Goal: Information Seeking & Learning: Learn about a topic

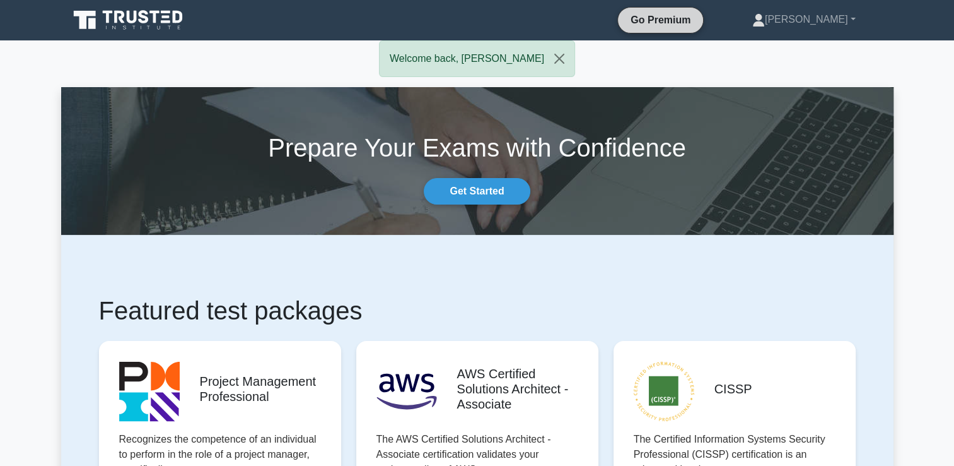
click at [686, 19] on link "Go Premium" at bounding box center [660, 20] width 75 height 16
click at [814, 20] on link "[PERSON_NAME]" at bounding box center [804, 19] width 164 height 25
click at [792, 48] on link "Profile" at bounding box center [773, 49] width 100 height 20
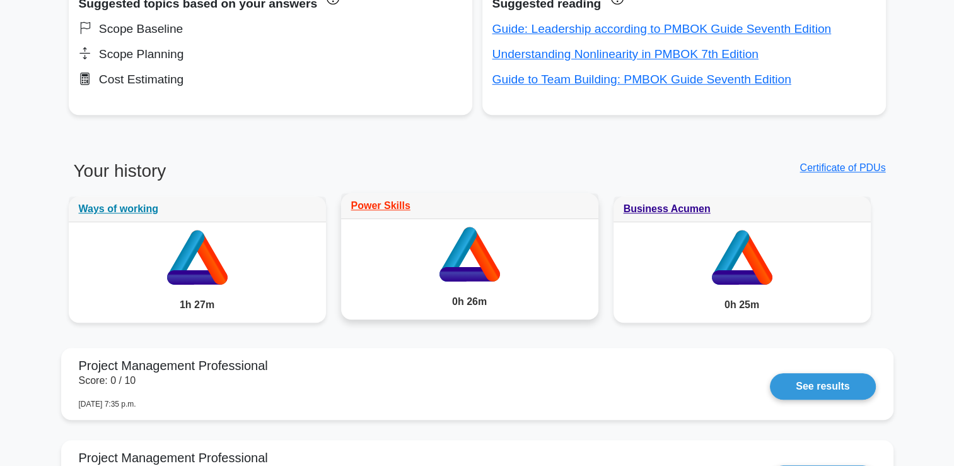
scroll to position [841, 0]
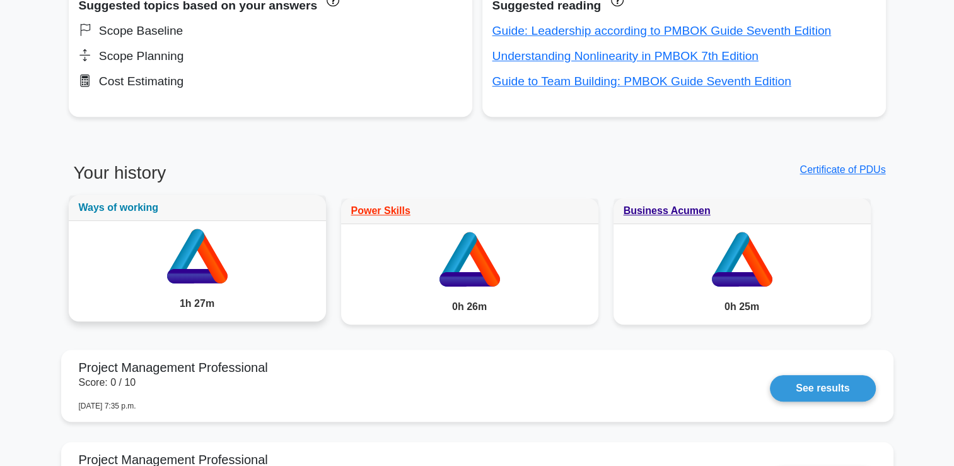
click at [115, 206] on link "Ways of working" at bounding box center [119, 207] width 80 height 11
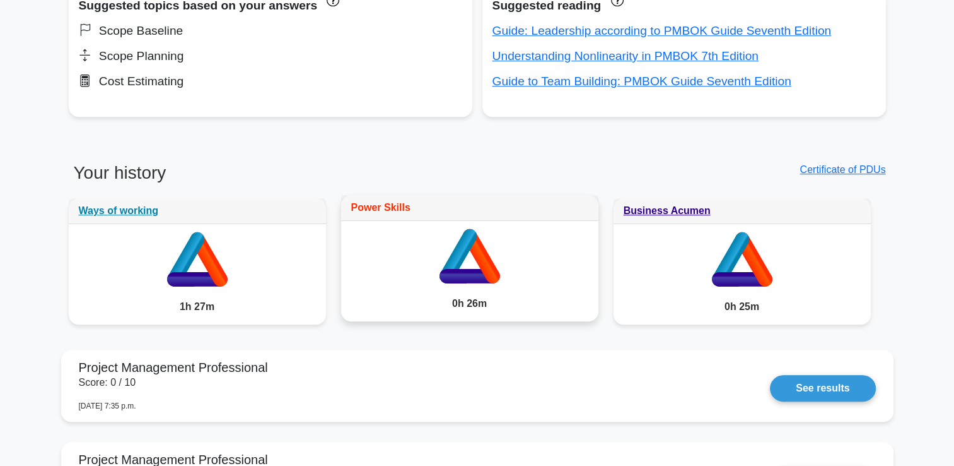
click at [377, 202] on link "Power Skills" at bounding box center [380, 207] width 59 height 11
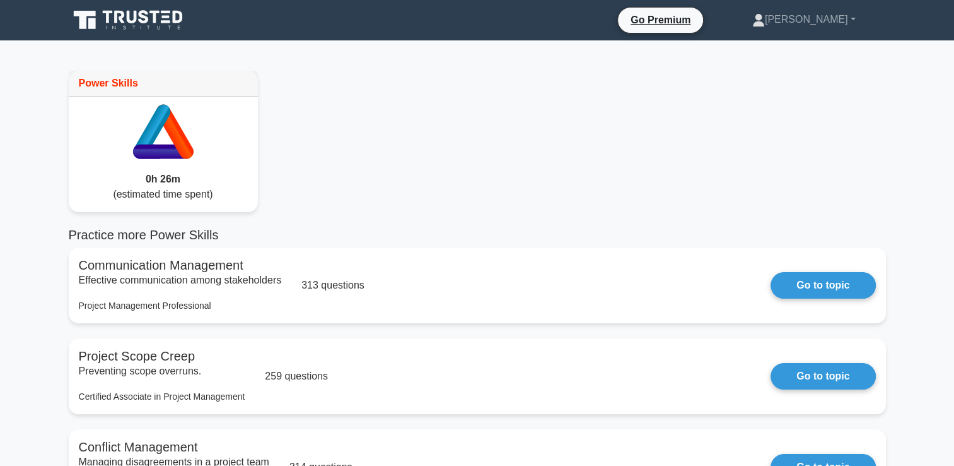
click at [129, 21] on icon at bounding box center [132, 17] width 10 height 13
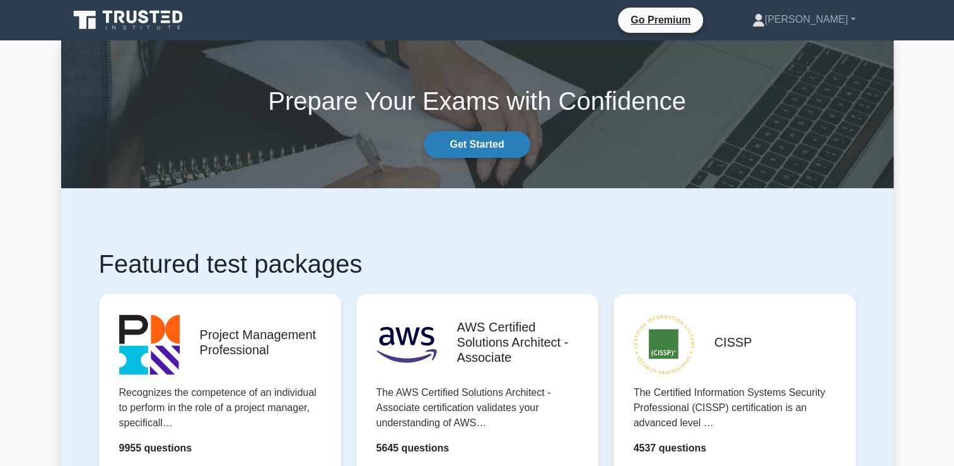
click at [500, 143] on link "Get Started" at bounding box center [477, 144] width 106 height 26
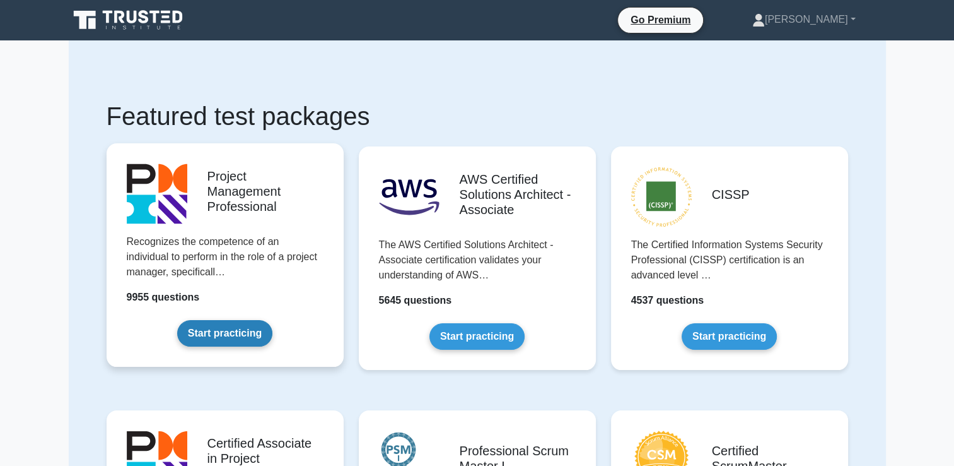
click at [239, 332] on link "Start practicing" at bounding box center [224, 333] width 95 height 26
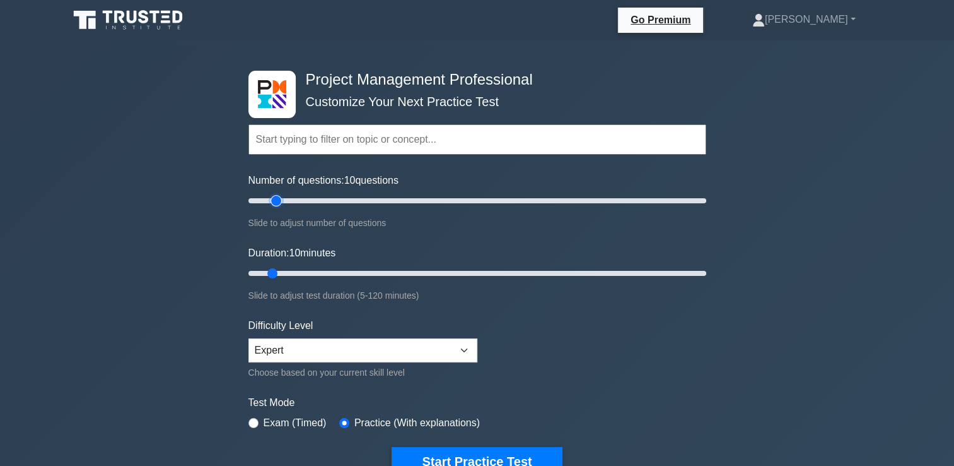
click at [278, 201] on input "Number of questions: 10 questions" at bounding box center [478, 200] width 458 height 15
click at [295, 198] on input "Number of questions: 15 questions" at bounding box center [478, 200] width 458 height 15
type input "20"
click at [291, 199] on input "Number of questions: 20 questions" at bounding box center [478, 200] width 458 height 15
click at [284, 271] on input "Duration: 10 minutes" at bounding box center [478, 273] width 458 height 15
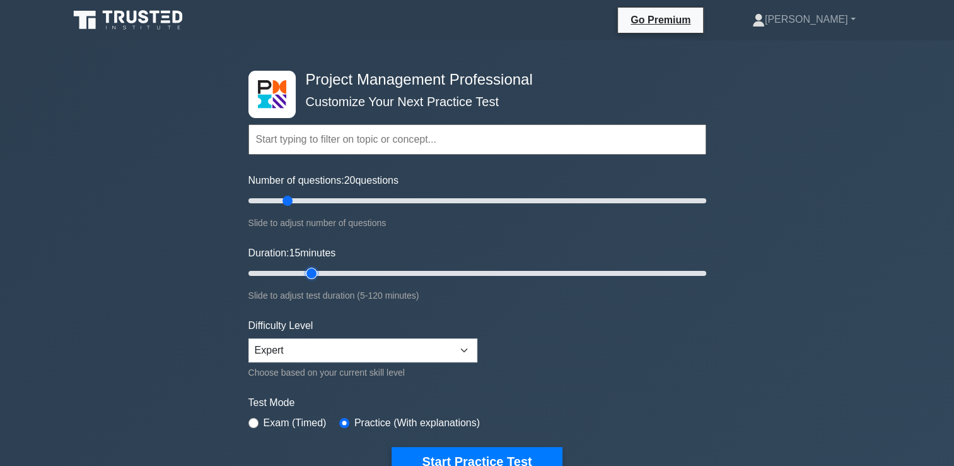
click at [308, 271] on input "Duration: 15 minutes" at bounding box center [478, 273] width 458 height 15
click at [320, 271] on input "Duration: 20 minutes" at bounding box center [478, 273] width 458 height 15
type input "25"
click at [325, 271] on input "Duration: 20 minutes" at bounding box center [478, 273] width 458 height 15
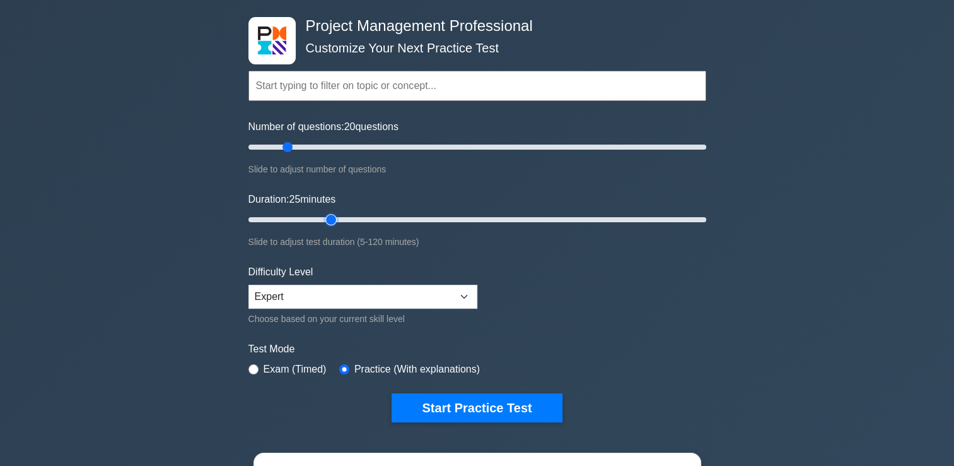
scroll to position [84, 0]
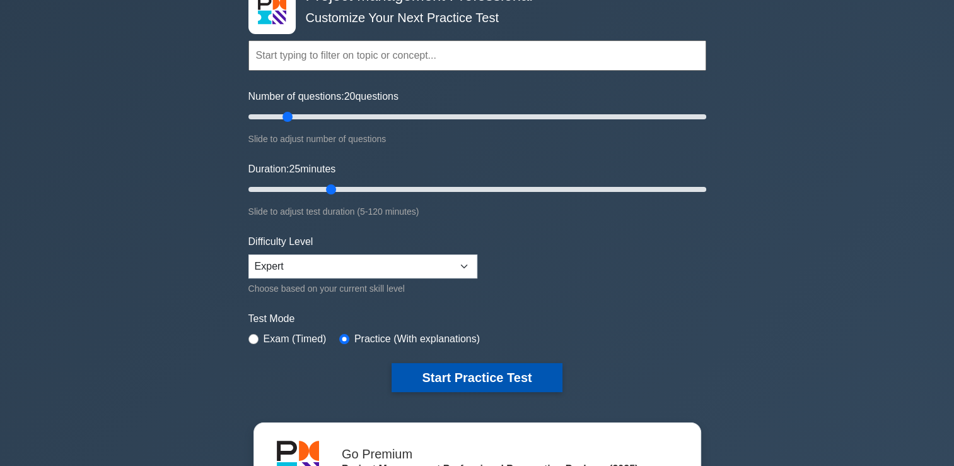
click at [450, 377] on button "Start Practice Test" at bounding box center [477, 377] width 170 height 29
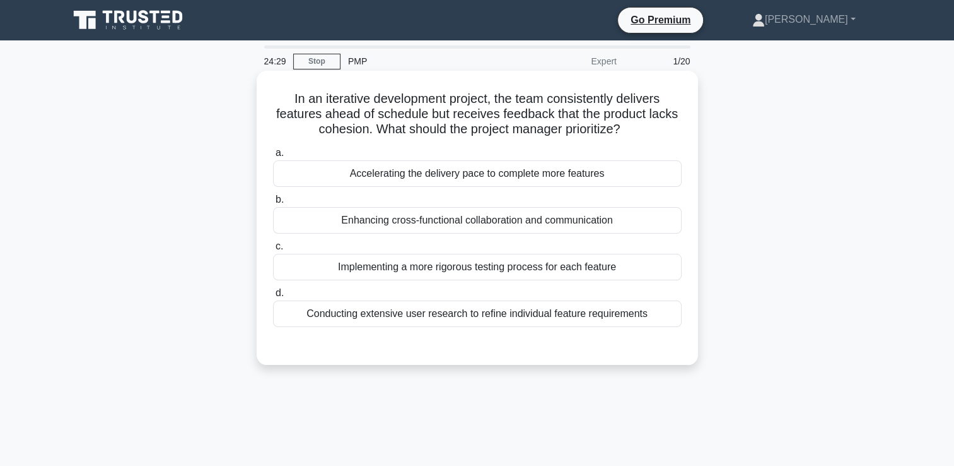
click at [571, 219] on div "Enhancing cross-functional collaboration and communication" at bounding box center [477, 220] width 409 height 26
click at [273, 204] on input "b. Enhancing cross-functional collaboration and communication" at bounding box center [273, 200] width 0 height 8
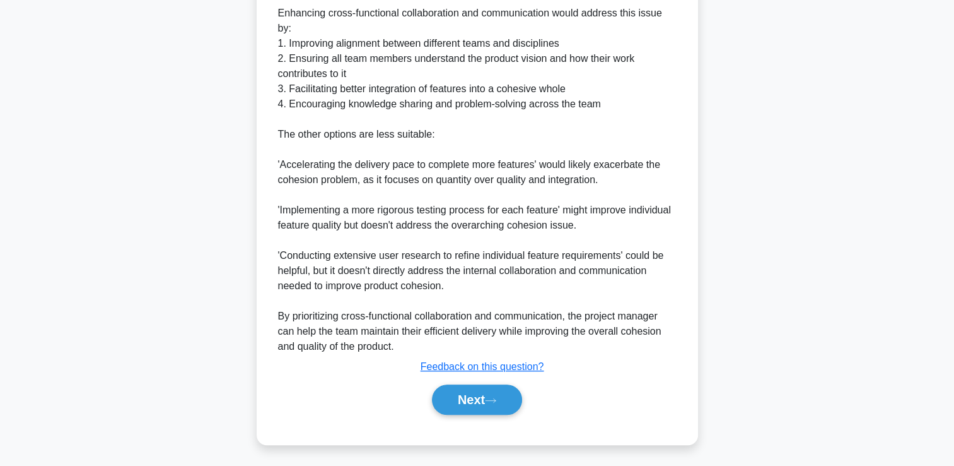
scroll to position [493, 0]
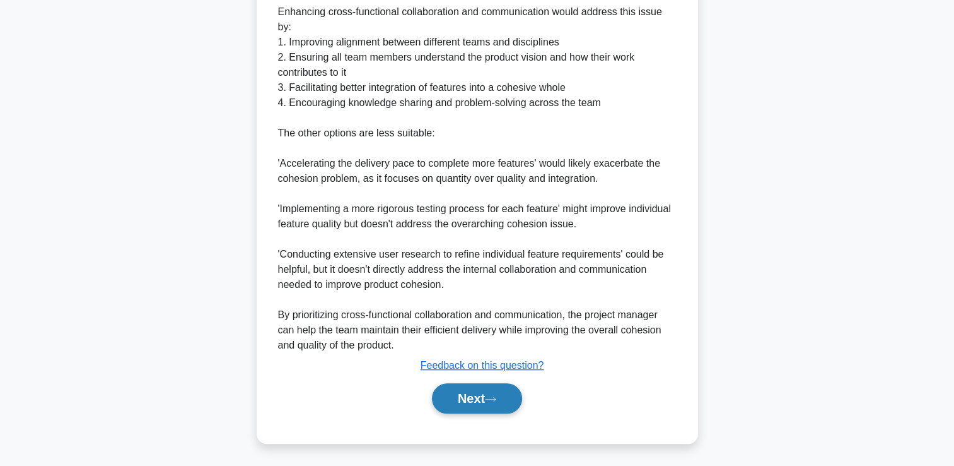
drag, startPoint x: 485, startPoint y: 400, endPoint x: 607, endPoint y: 390, distance: 122.1
click at [485, 400] on button "Next" at bounding box center [477, 398] width 90 height 30
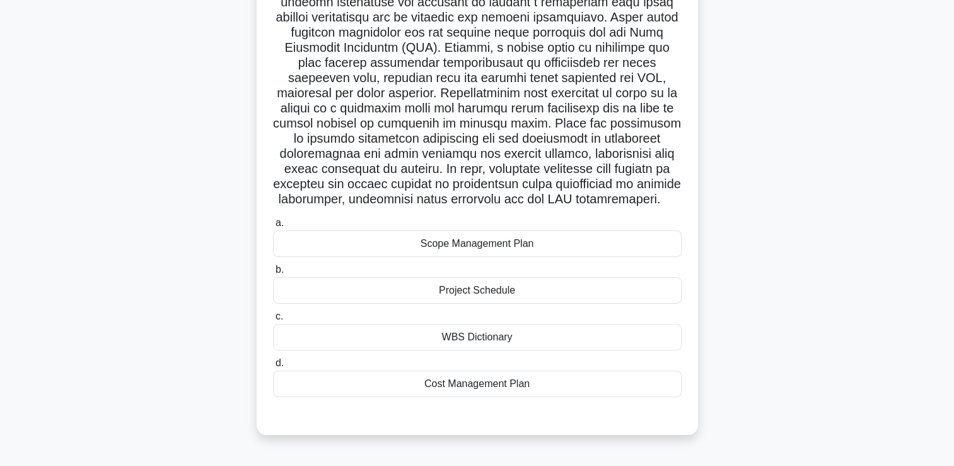
scroll to position [168, 0]
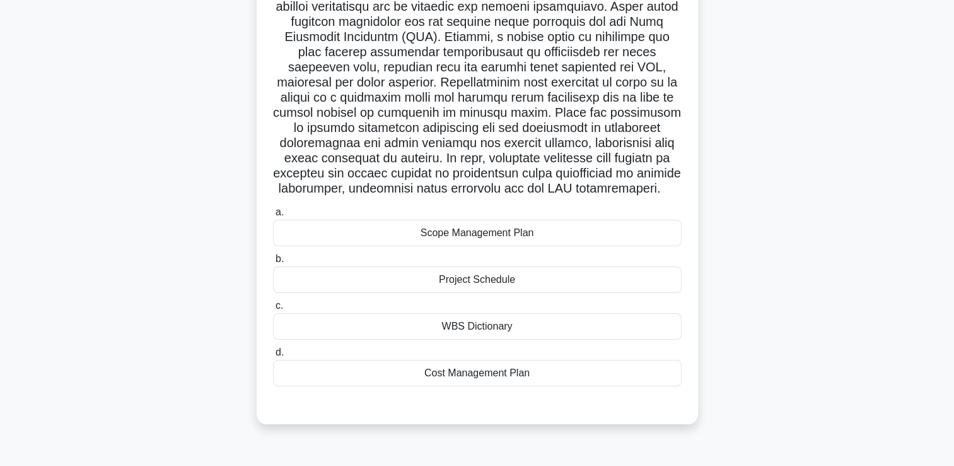
click at [423, 243] on div "Scope Management Plan" at bounding box center [477, 233] width 409 height 26
click at [273, 216] on input "a. Scope Management Plan" at bounding box center [273, 212] width 0 height 8
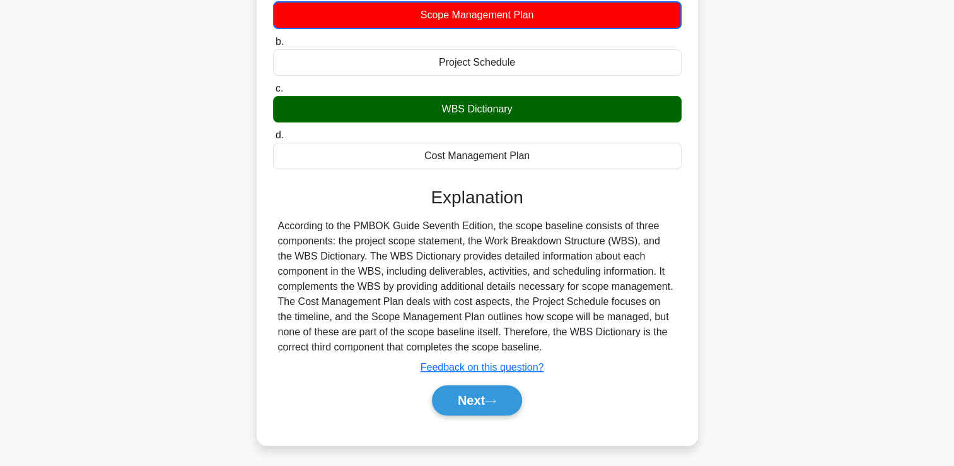
scroll to position [399, 0]
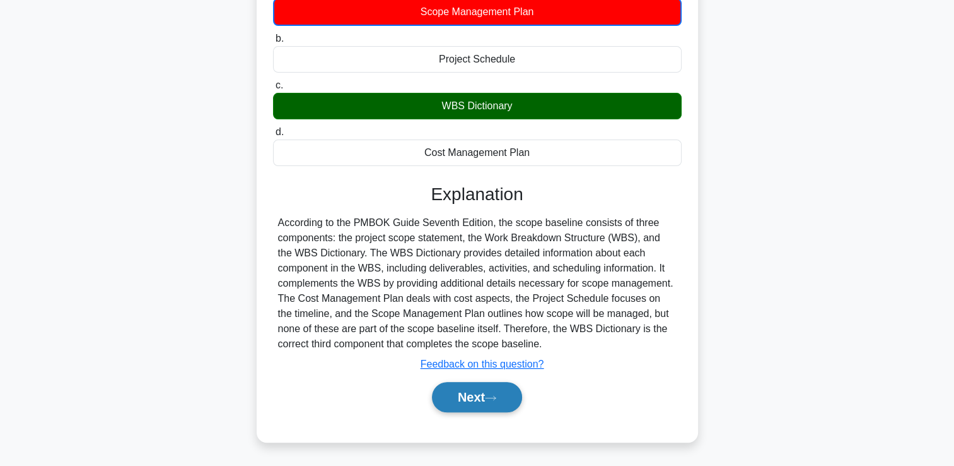
click at [475, 398] on button "Next" at bounding box center [477, 397] width 90 height 30
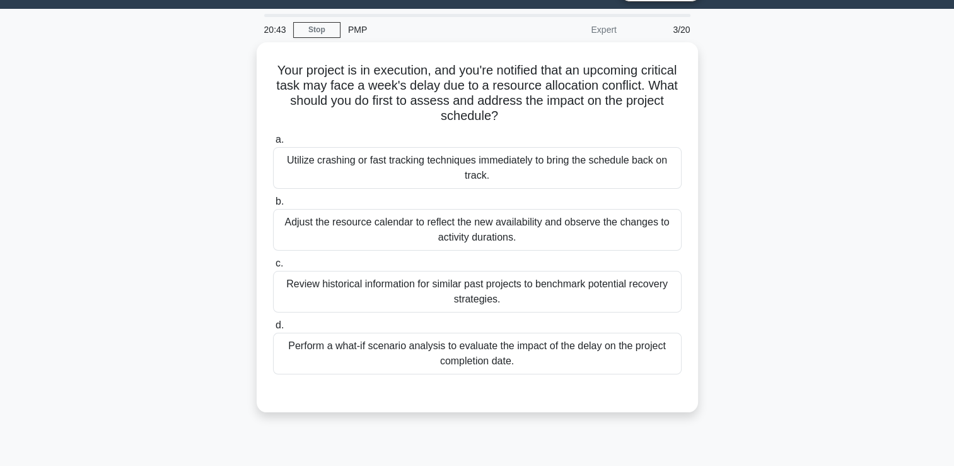
scroll to position [42, 0]
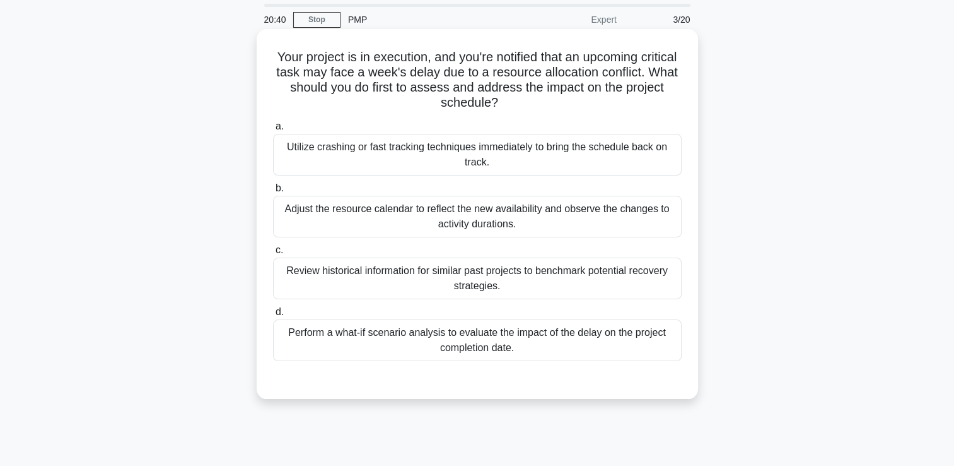
click at [345, 343] on div "Perform a what-if scenario analysis to evaluate the impact of the delay on the …" at bounding box center [477, 340] width 409 height 42
click at [273, 316] on input "d. Perform a what-if scenario analysis to evaluate the impact of the delay on t…" at bounding box center [273, 312] width 0 height 8
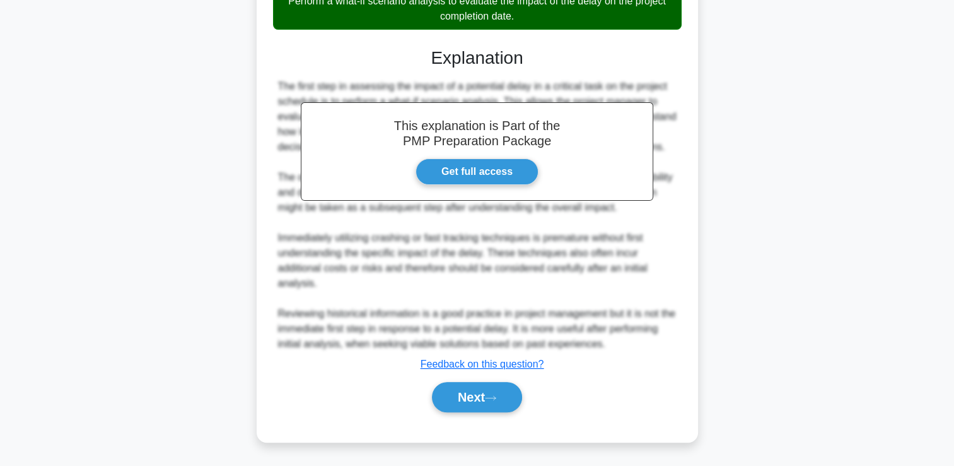
scroll to position [387, 0]
click at [444, 400] on button "Next" at bounding box center [477, 397] width 90 height 30
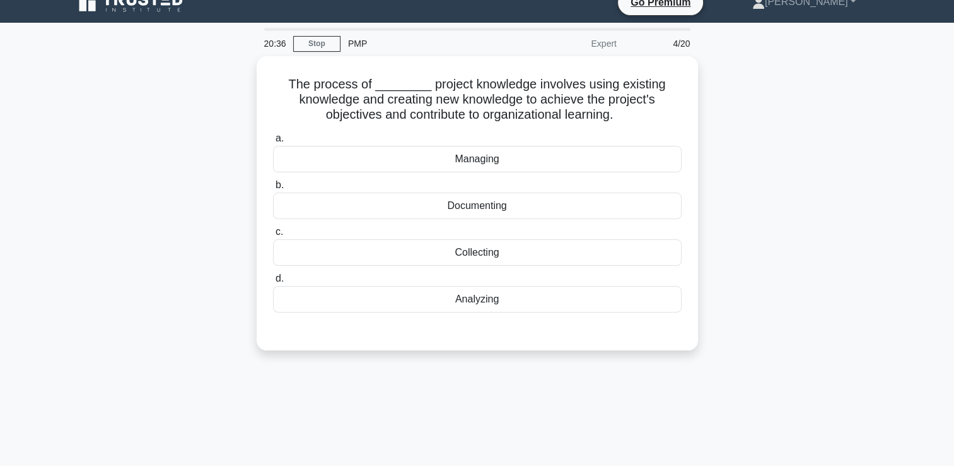
scroll to position [0, 0]
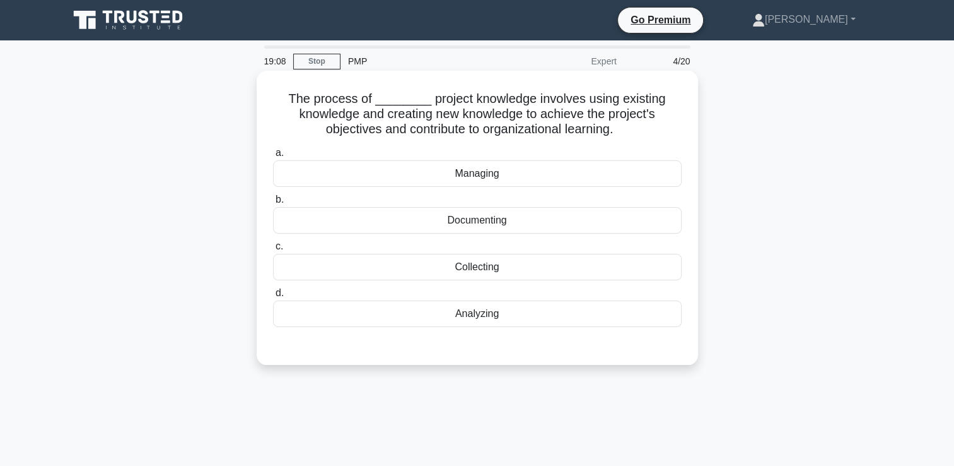
click at [457, 315] on div "Analyzing" at bounding box center [477, 313] width 409 height 26
click at [273, 297] on input "d. Analyzing" at bounding box center [273, 293] width 0 height 8
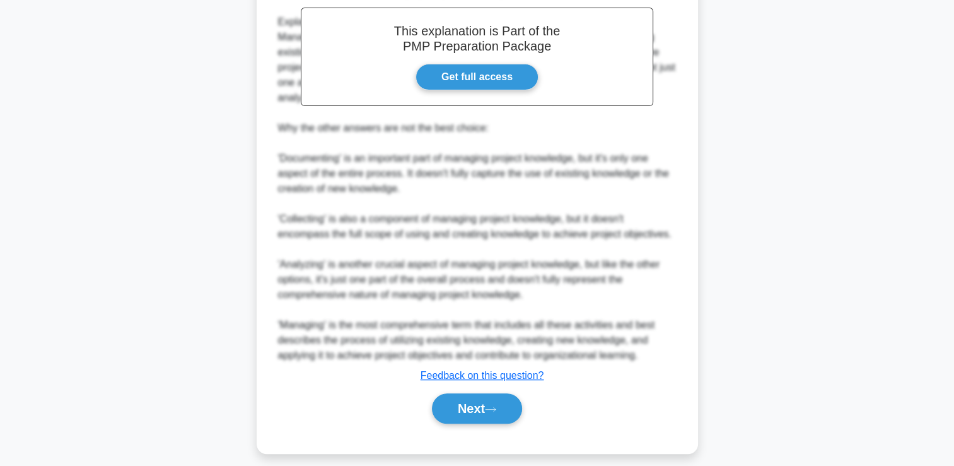
scroll to position [403, 0]
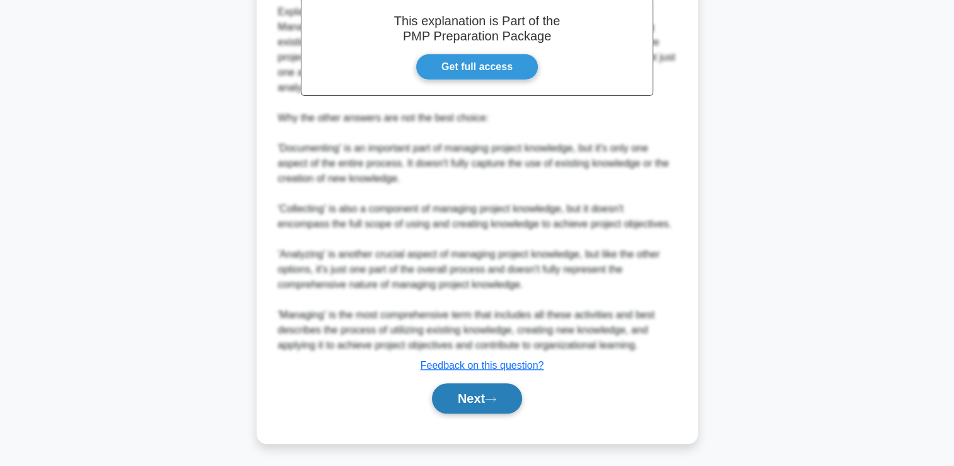
click at [487, 402] on button "Next" at bounding box center [477, 398] width 90 height 30
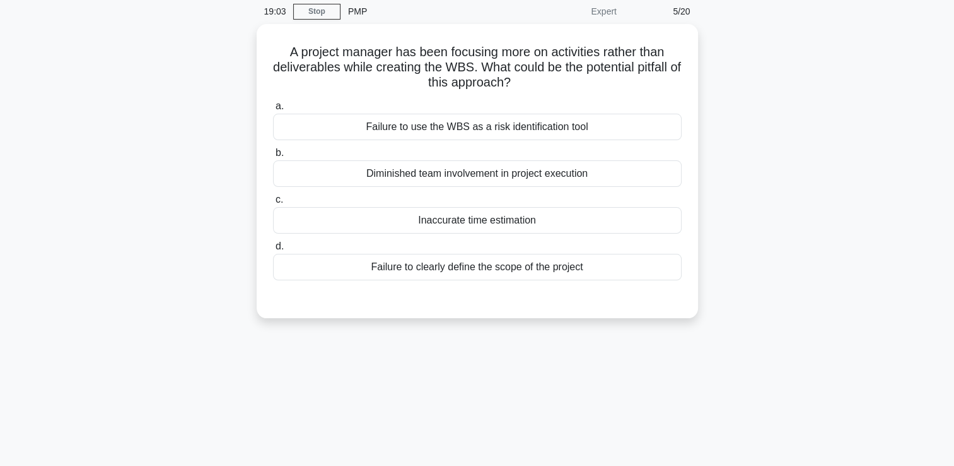
scroll to position [0, 0]
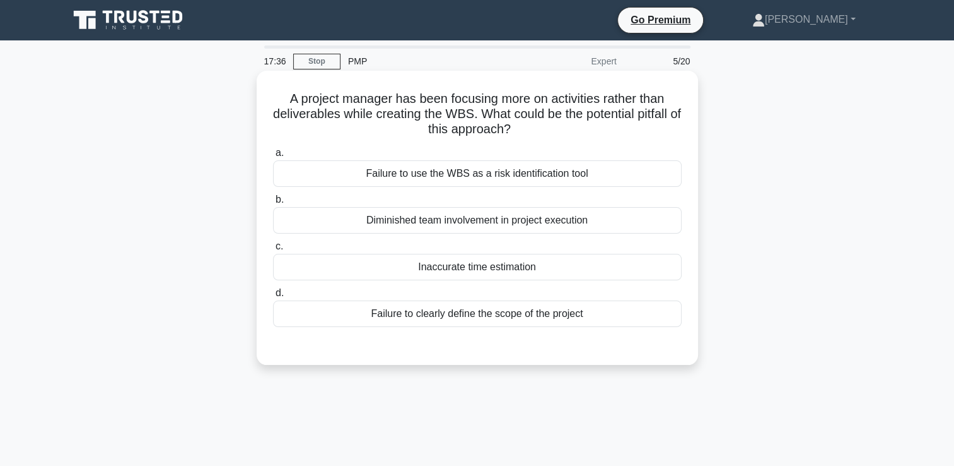
click at [501, 315] on div "Failure to clearly define the scope of the project" at bounding box center [477, 313] width 409 height 26
click at [273, 297] on input "d. Failure to clearly define the scope of the project" at bounding box center [273, 293] width 0 height 8
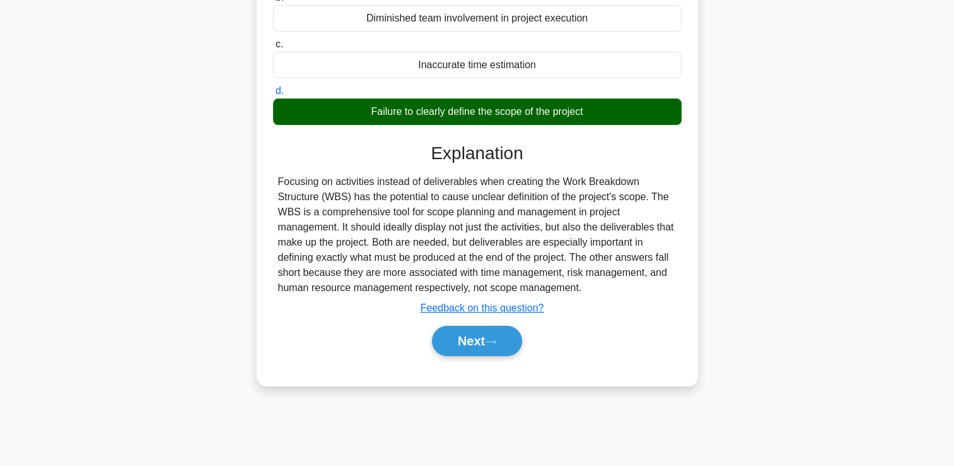
scroll to position [216, 0]
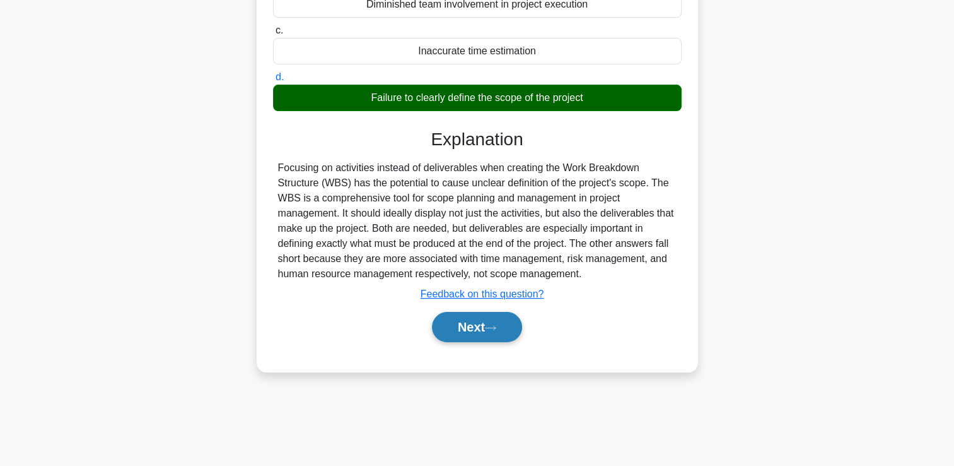
click at [445, 330] on button "Next" at bounding box center [477, 327] width 90 height 30
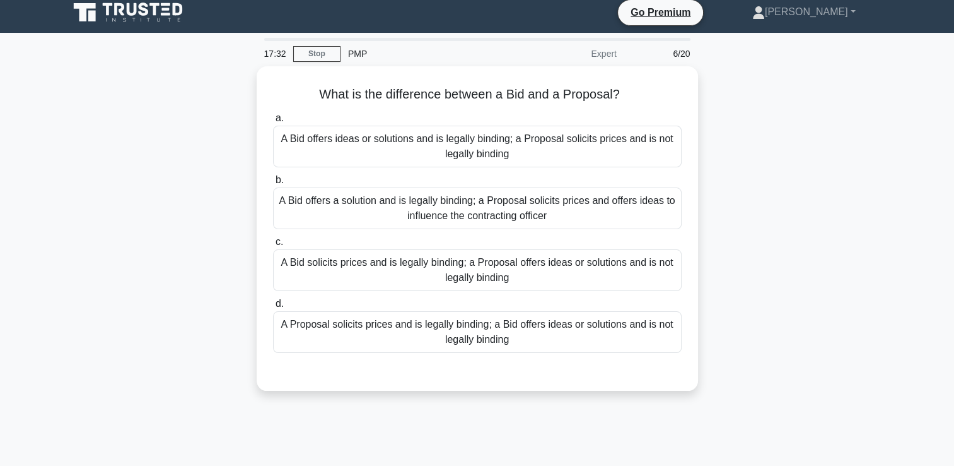
scroll to position [0, 0]
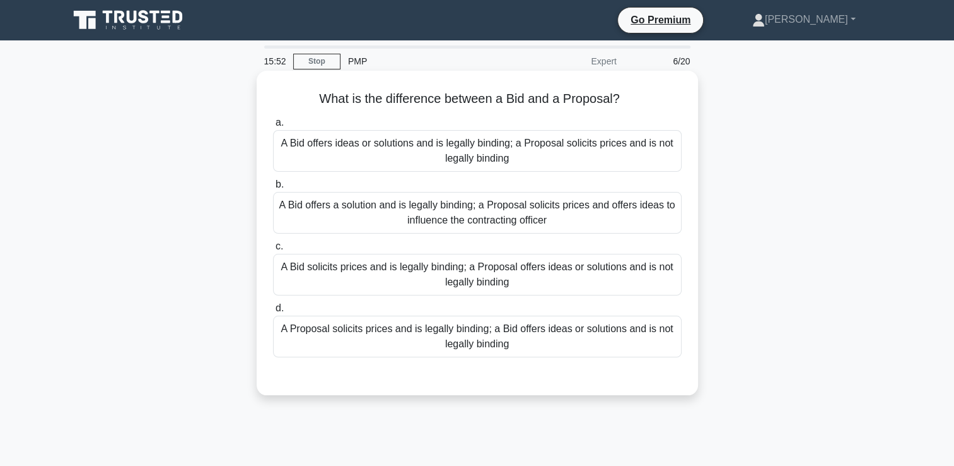
click at [313, 214] on div "A Bid offers a solution and is legally binding; a Proposal solicits prices and …" at bounding box center [477, 213] width 409 height 42
click at [273, 189] on input "b. A Bid offers a solution and is legally binding; a Proposal solicits prices a…" at bounding box center [273, 184] width 0 height 8
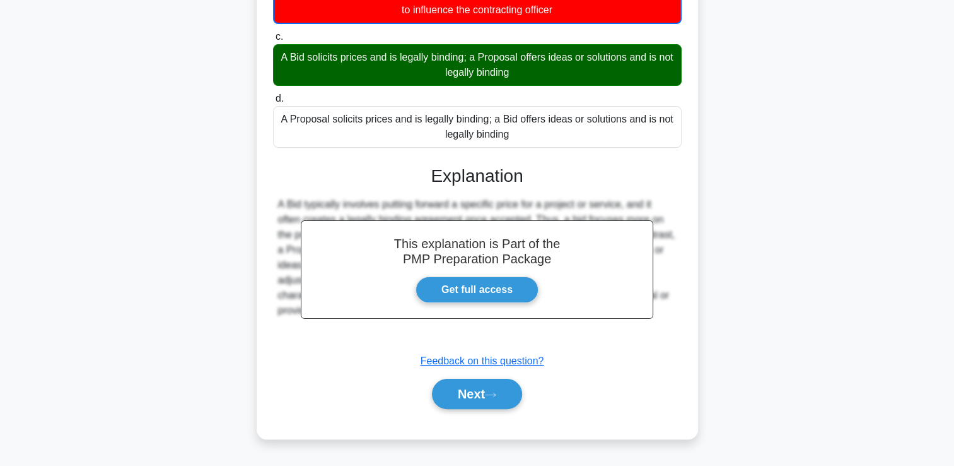
scroll to position [216, 0]
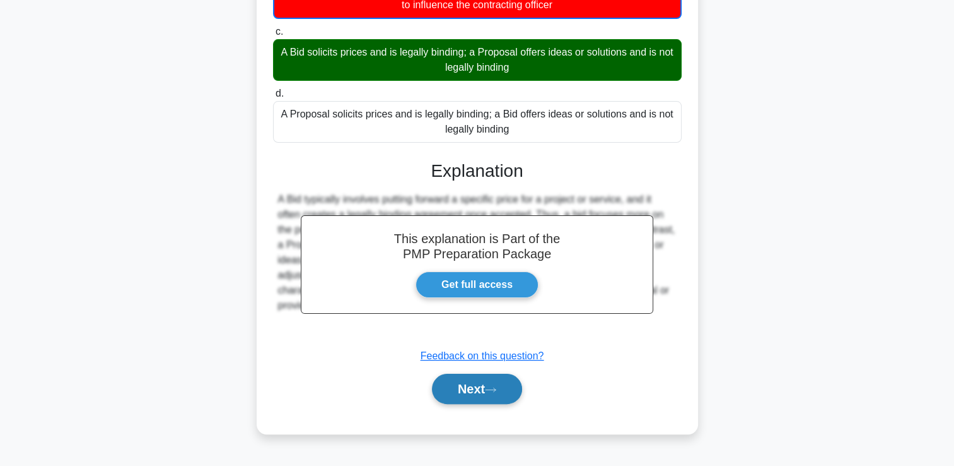
click at [472, 385] on button "Next" at bounding box center [477, 388] width 90 height 30
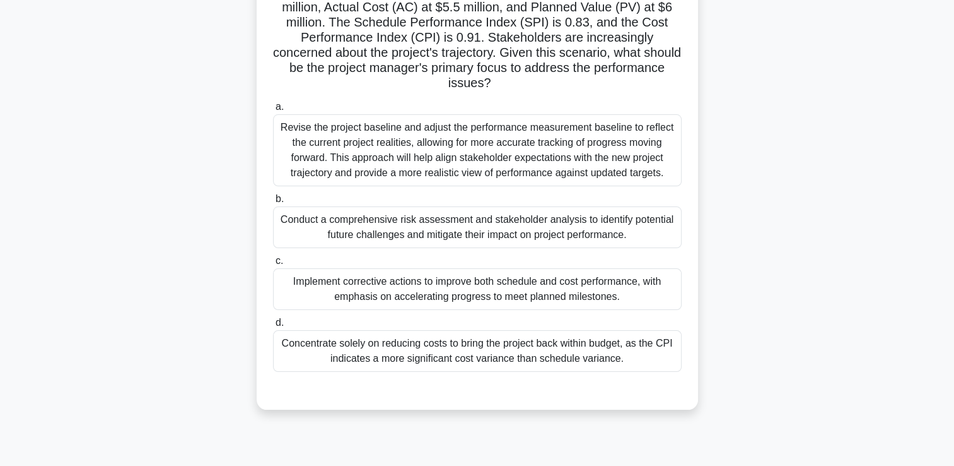
scroll to position [126, 0]
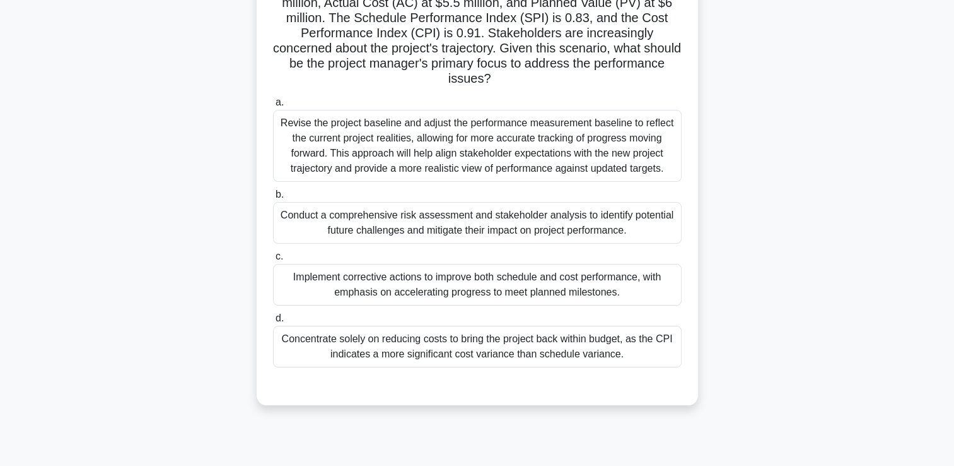
click at [367, 229] on div "Conduct a comprehensive risk assessment and stakeholder analysis to identify po…" at bounding box center [477, 223] width 409 height 42
click at [273, 199] on input "b. Conduct a comprehensive risk assessment and stakeholder analysis to identify…" at bounding box center [273, 194] width 0 height 8
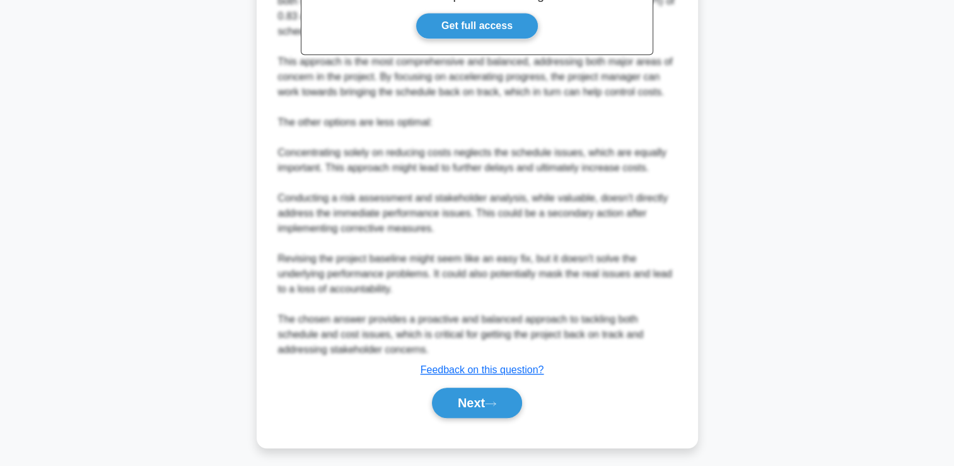
scroll to position [615, 0]
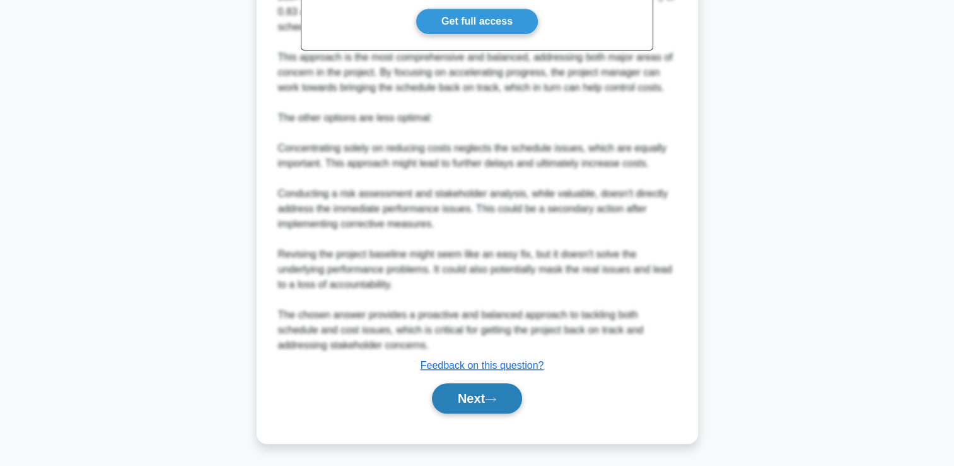
click at [455, 405] on button "Next" at bounding box center [477, 398] width 90 height 30
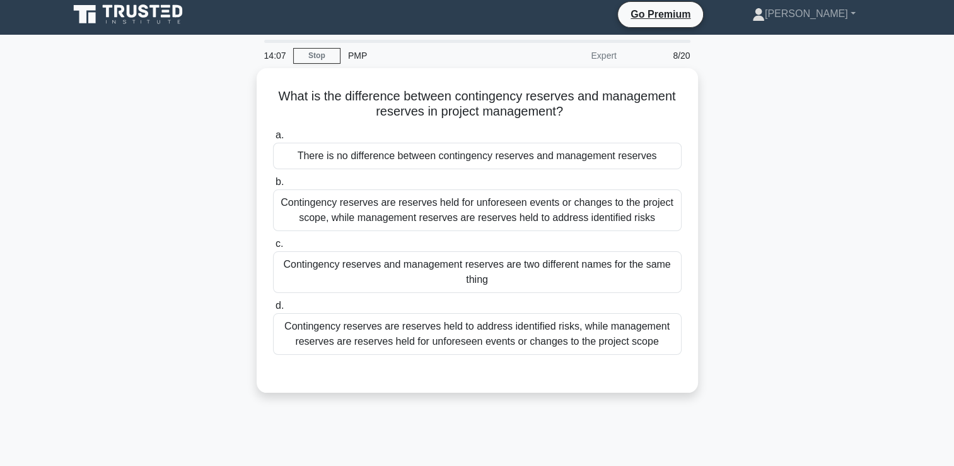
scroll to position [5, 0]
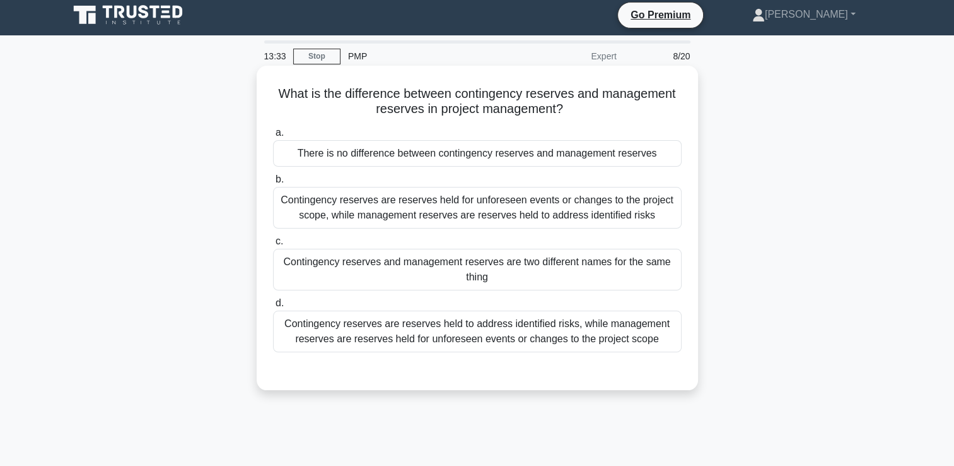
click at [416, 339] on div "Contingency reserves are reserves held to address identified risks, while manag…" at bounding box center [477, 331] width 409 height 42
click at [273, 307] on input "d. Contingency reserves are reserves held to address identified risks, while ma…" at bounding box center [273, 303] width 0 height 8
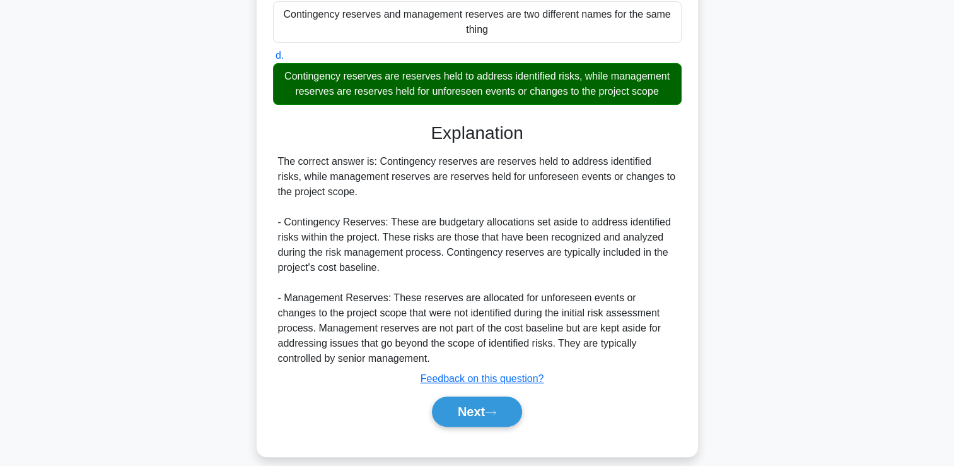
scroll to position [266, 0]
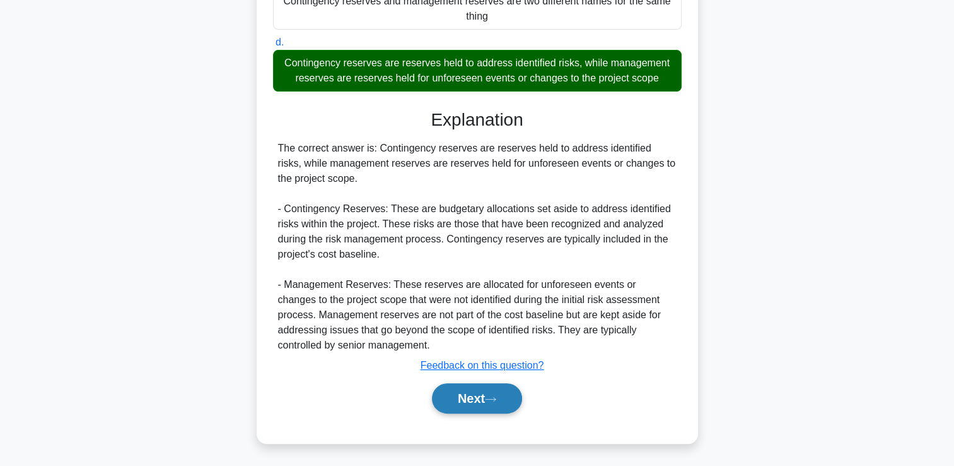
click at [459, 400] on button "Next" at bounding box center [477, 398] width 90 height 30
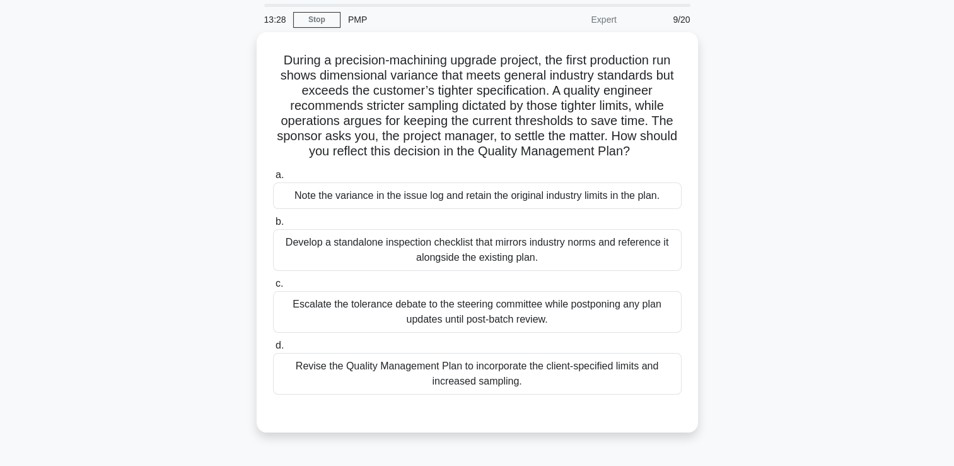
scroll to position [21, 0]
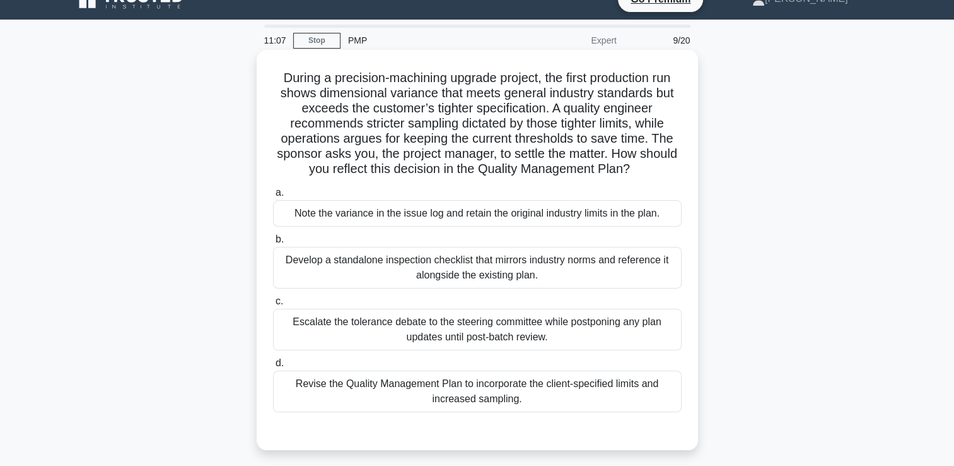
click at [384, 391] on div "Revise the Quality Management Plan to incorporate the client-specified limits a…" at bounding box center [477, 391] width 409 height 42
click at [273, 367] on input "d. Revise the Quality Management Plan to incorporate the client-specified limit…" at bounding box center [273, 363] width 0 height 8
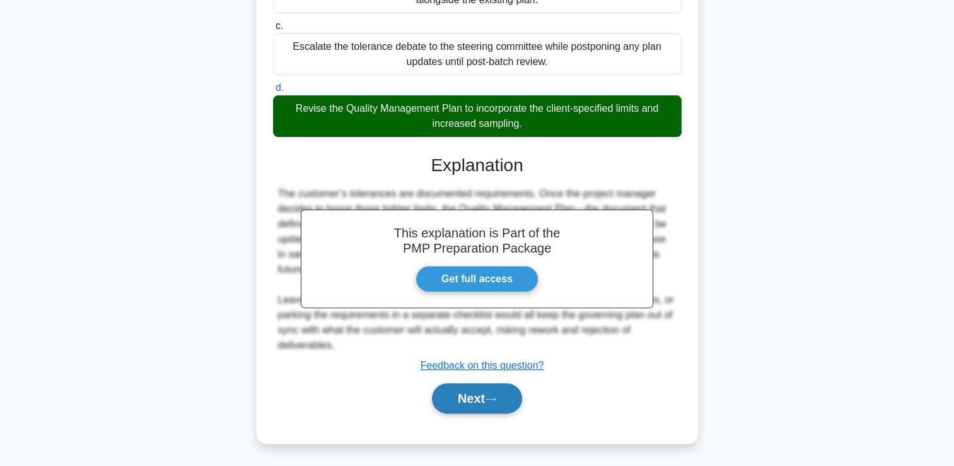
click at [456, 387] on button "Next" at bounding box center [477, 398] width 90 height 30
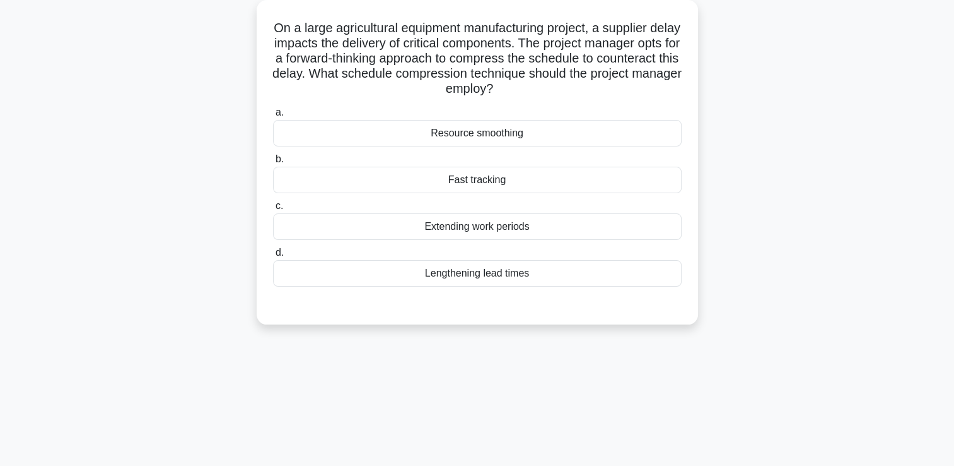
scroll to position [0, 0]
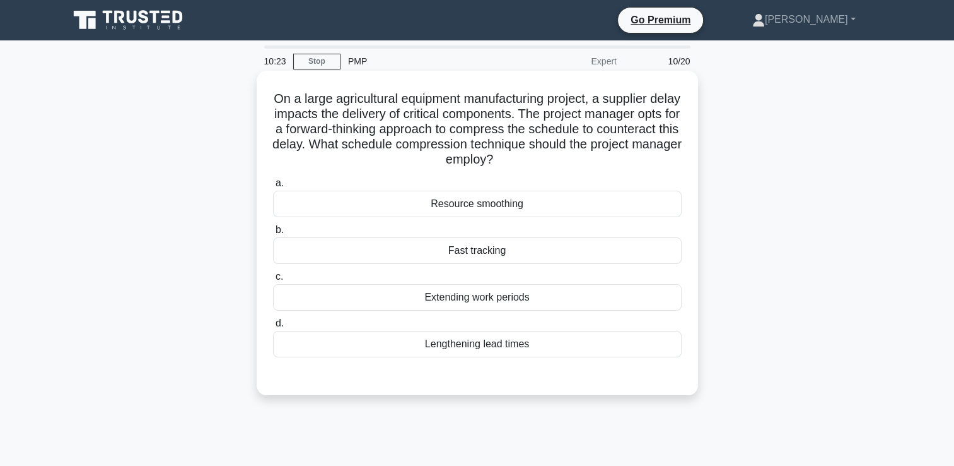
click at [409, 207] on div "Resource smoothing" at bounding box center [477, 203] width 409 height 26
click at [273, 187] on input "a. Resource smoothing" at bounding box center [273, 183] width 0 height 8
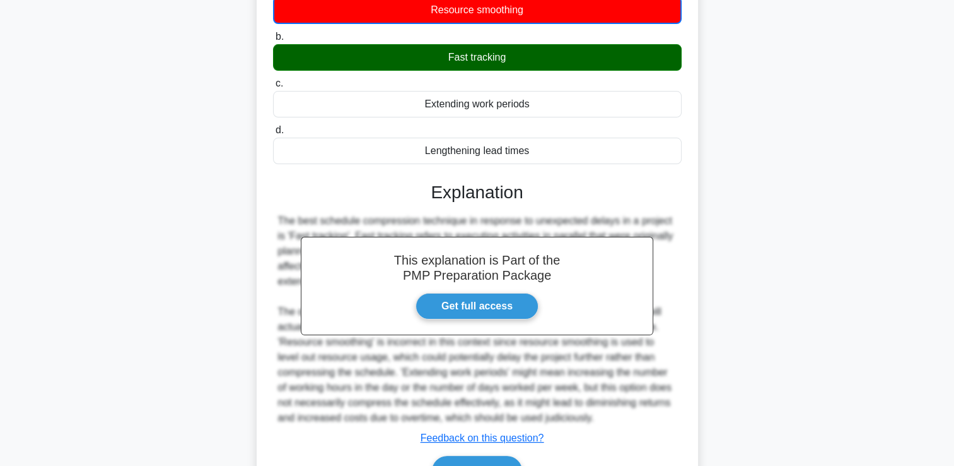
scroll to position [267, 0]
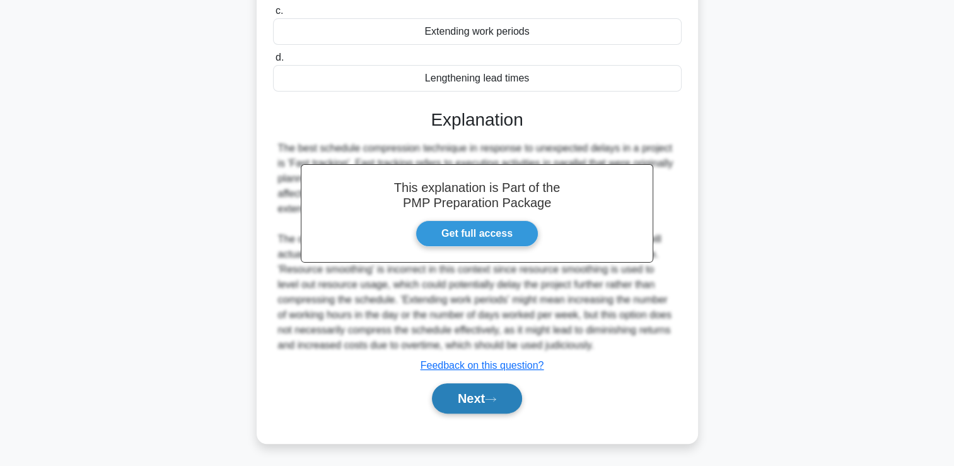
click at [474, 399] on button "Next" at bounding box center [477, 398] width 90 height 30
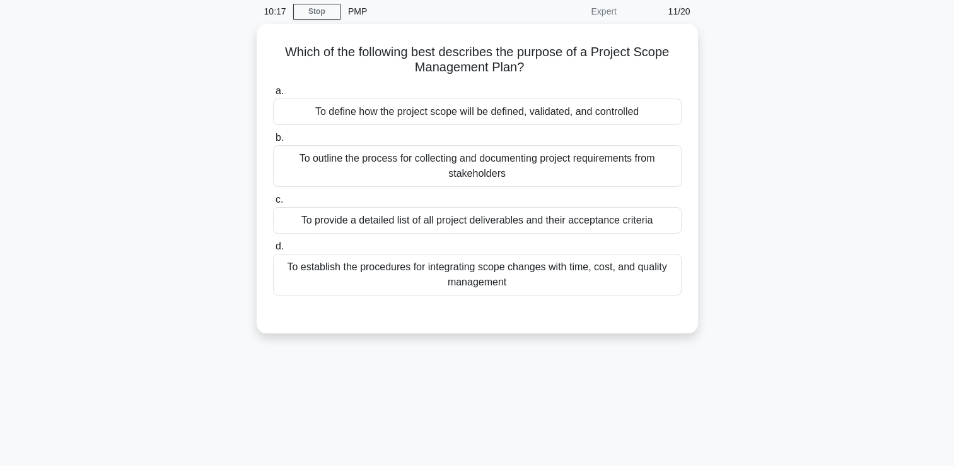
scroll to position [0, 0]
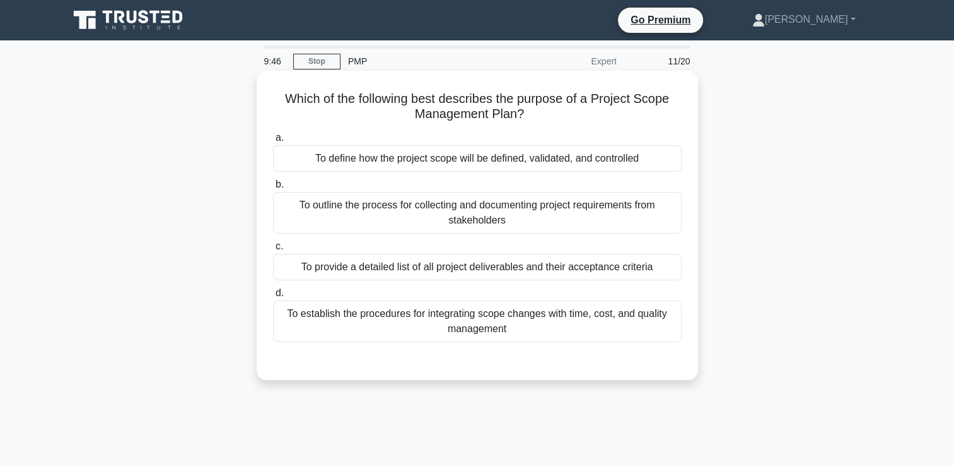
click at [373, 162] on div "To define how the project scope will be defined, validated, and controlled" at bounding box center [477, 158] width 409 height 26
click at [273, 142] on input "a. To define how the project scope will be defined, validated, and controlled" at bounding box center [273, 138] width 0 height 8
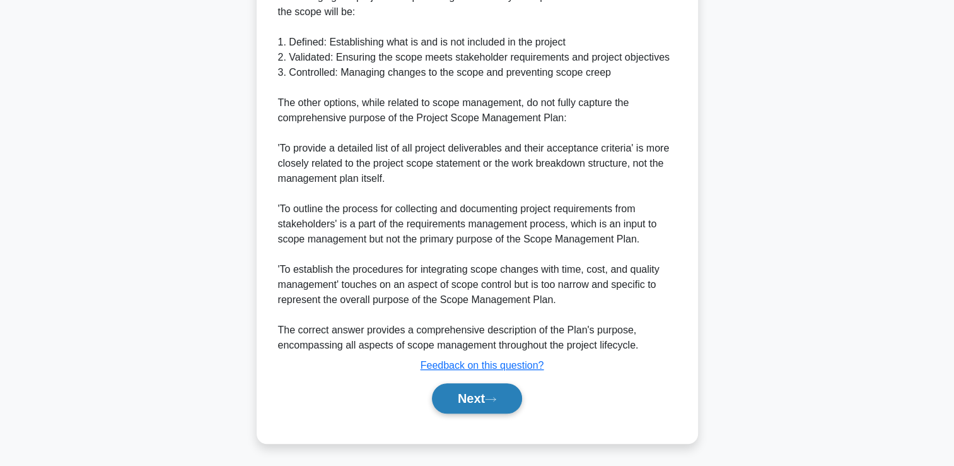
click at [477, 397] on button "Next" at bounding box center [477, 398] width 90 height 30
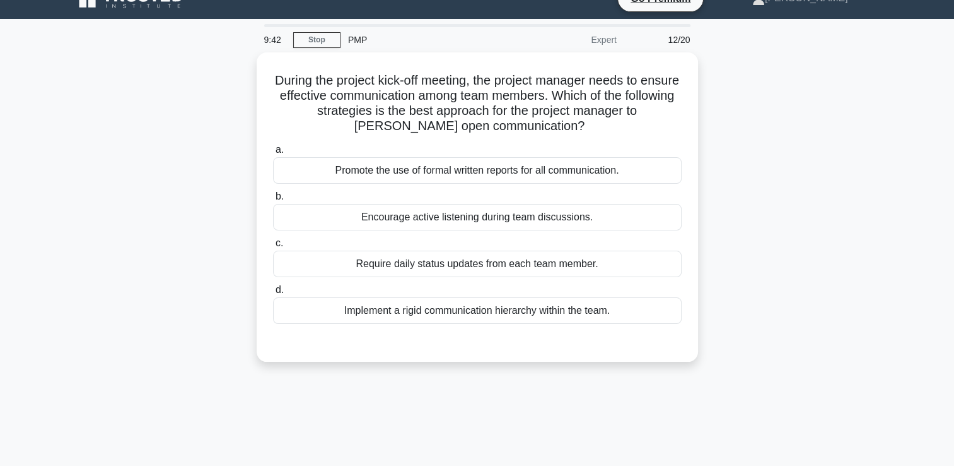
scroll to position [5, 0]
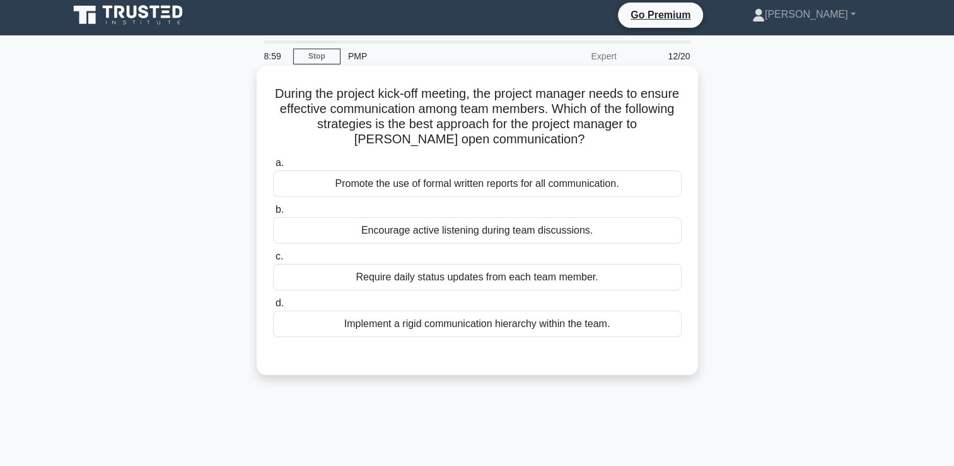
click at [462, 235] on div "Encourage active listening during team discussions." at bounding box center [477, 230] width 409 height 26
click at [273, 214] on input "b. Encourage active listening during team discussions." at bounding box center [273, 210] width 0 height 8
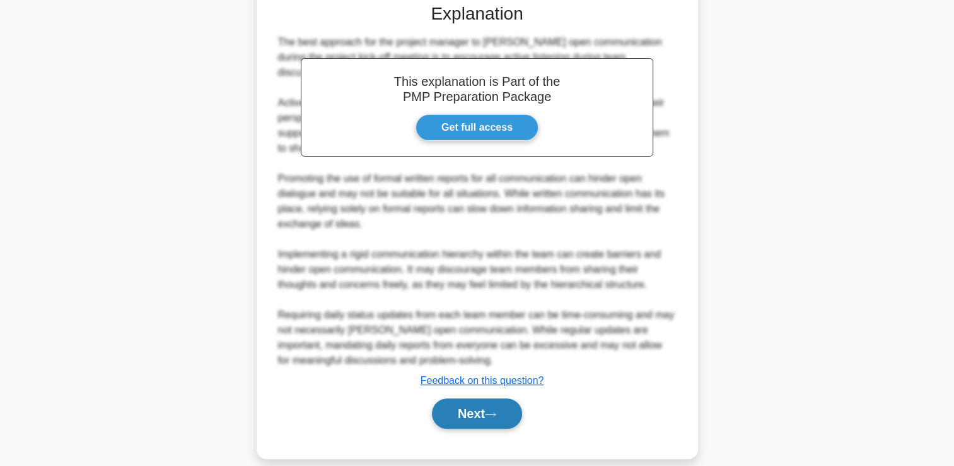
click at [479, 401] on button "Next" at bounding box center [477, 413] width 90 height 30
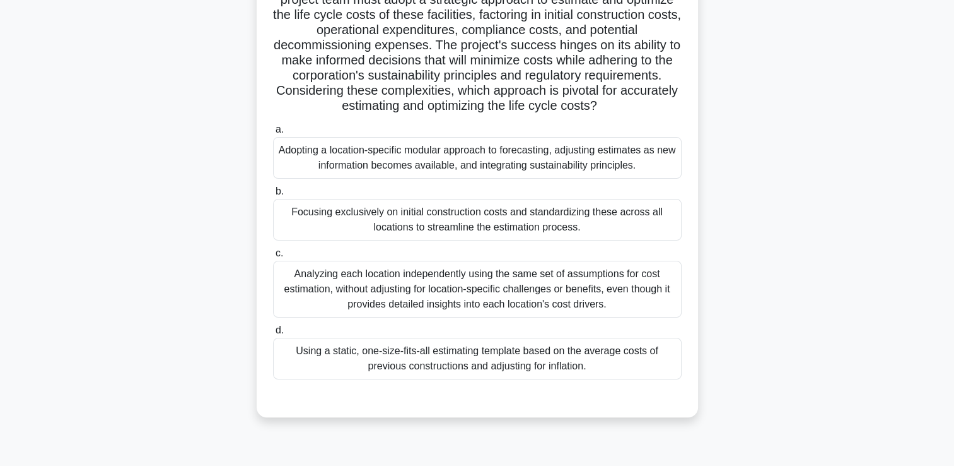
scroll to position [194, 0]
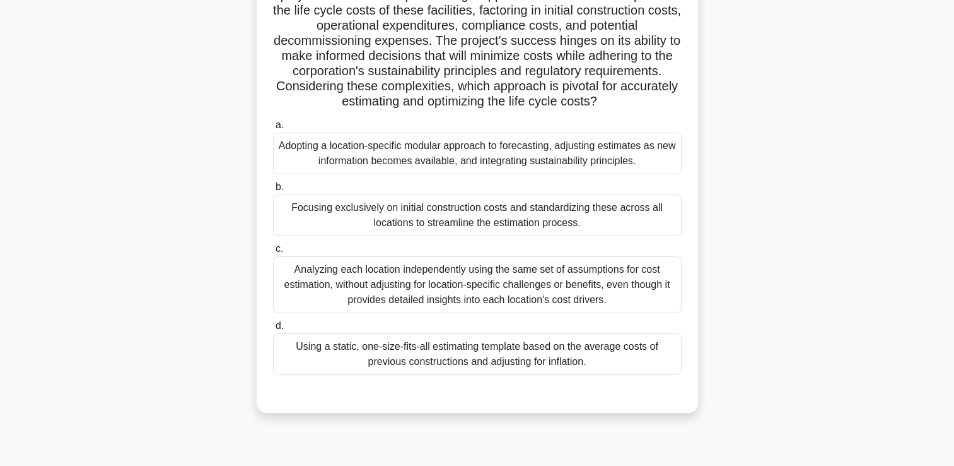
click at [472, 150] on div "Adopting a location-specific modular approach to forecasting, adjusting estimat…" at bounding box center [477, 153] width 409 height 42
click at [273, 129] on input "a. Adopting a location-specific modular approach to forecasting, adjusting esti…" at bounding box center [273, 125] width 0 height 8
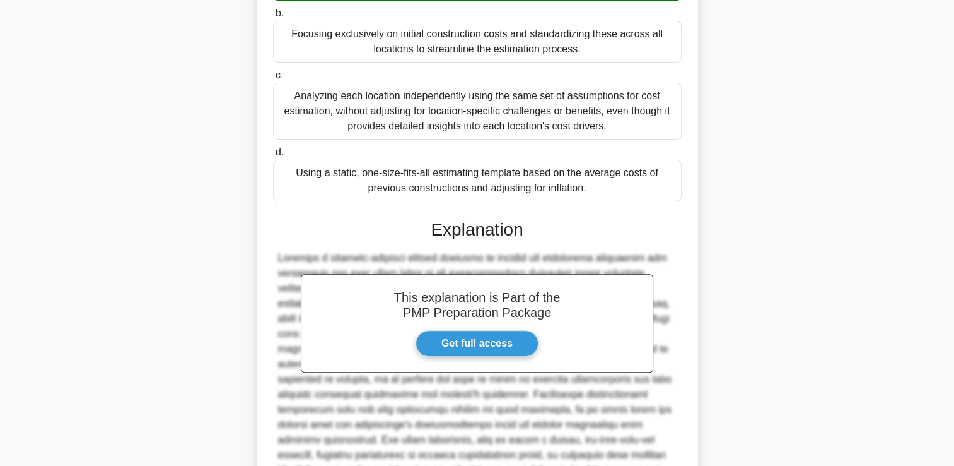
scroll to position [508, 0]
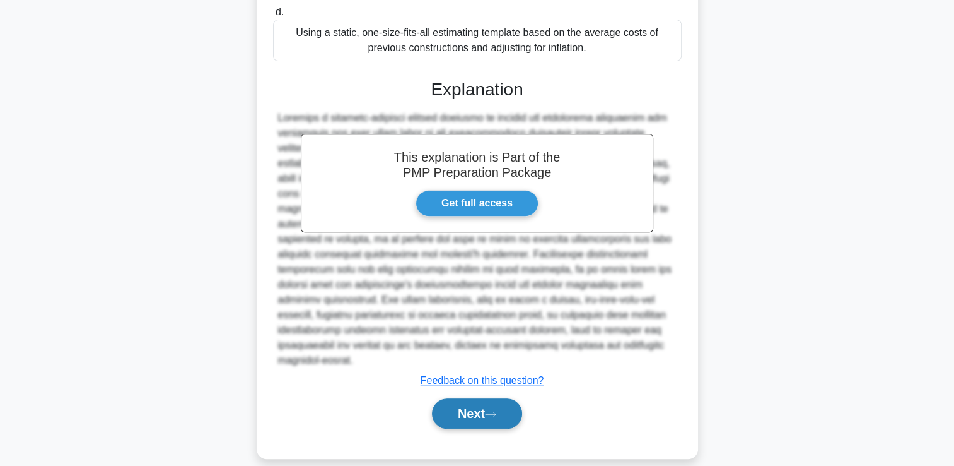
click at [459, 398] on button "Next" at bounding box center [477, 413] width 90 height 30
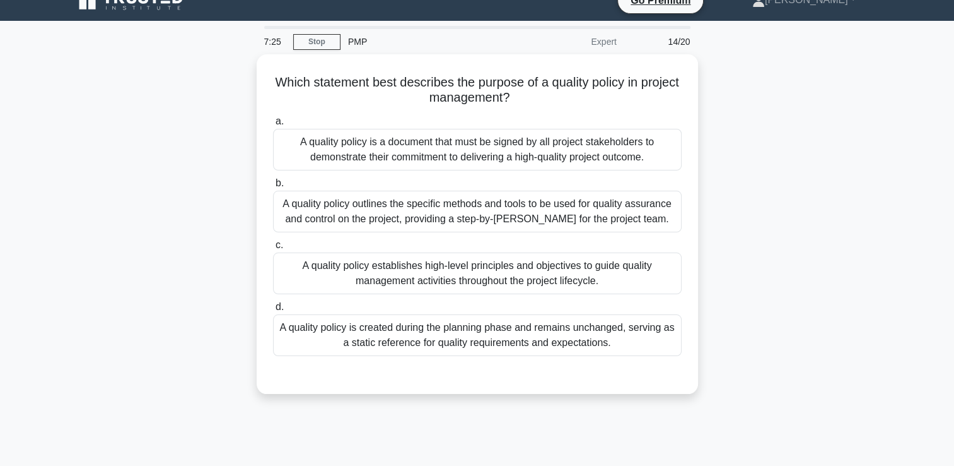
scroll to position [0, 0]
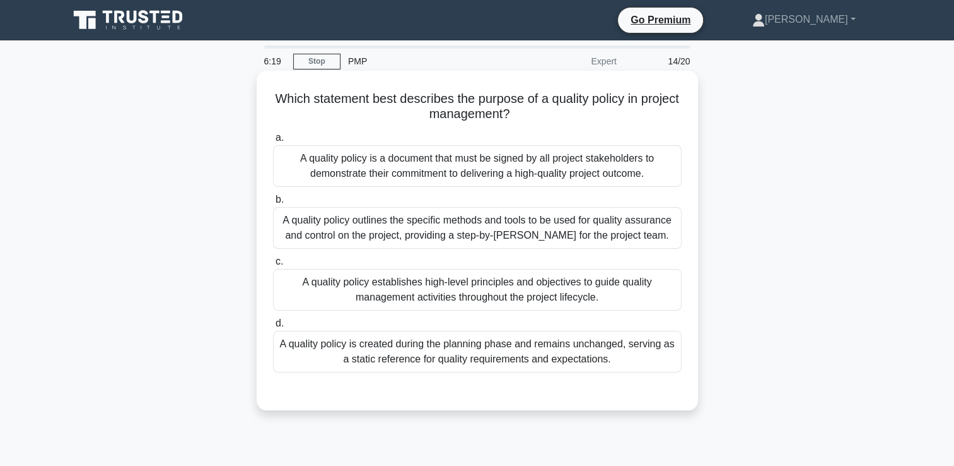
click at [425, 226] on div "A quality policy outlines the specific methods and tools to be used for quality…" at bounding box center [477, 228] width 409 height 42
click at [273, 204] on input "b. A quality policy outlines the specific methods and tools to be used for qual…" at bounding box center [273, 200] width 0 height 8
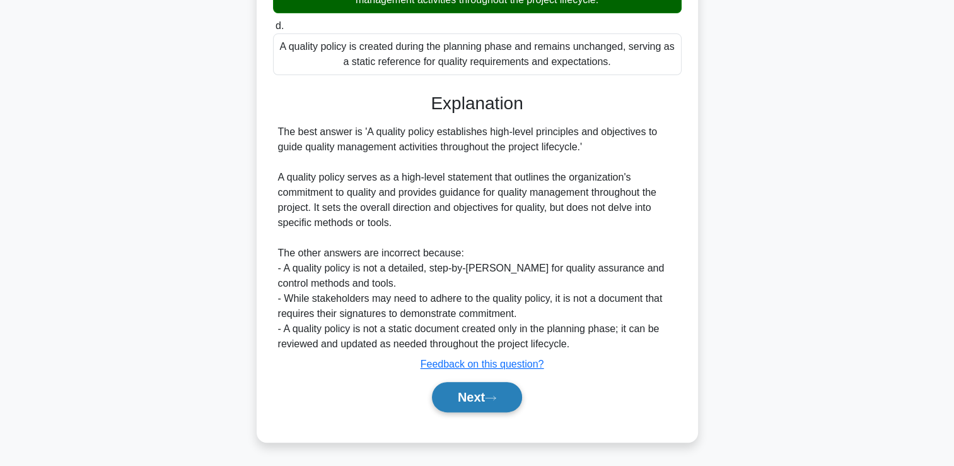
scroll to position [312, 0]
click at [491, 402] on button "Next" at bounding box center [477, 397] width 90 height 30
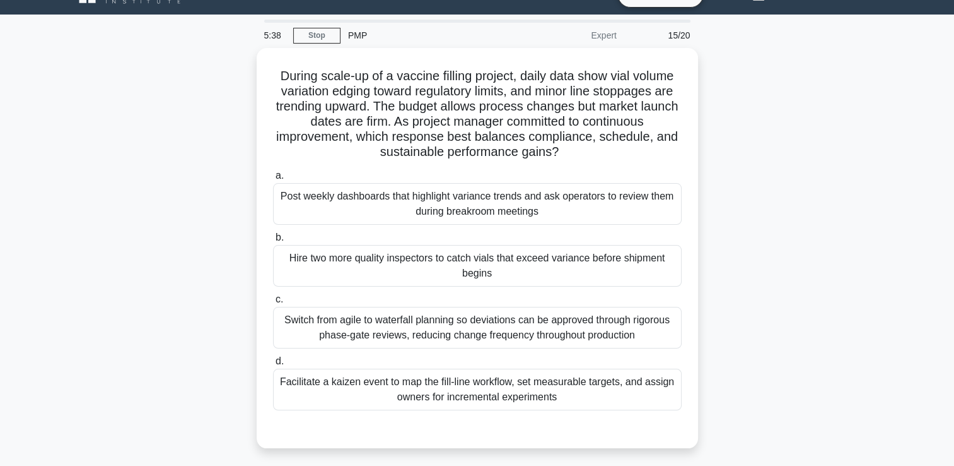
scroll to position [26, 0]
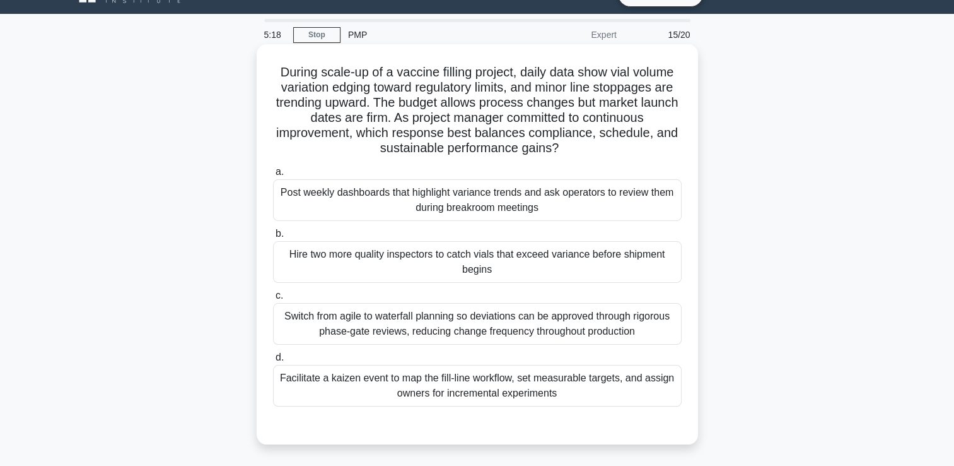
click at [453, 390] on div "Facilitate a kaizen event to map the fill-line workflow, set measurable targets…" at bounding box center [477, 386] width 409 height 42
click at [273, 361] on input "d. Facilitate a kaizen event to map the fill-line workflow, set measurable targ…" at bounding box center [273, 357] width 0 height 8
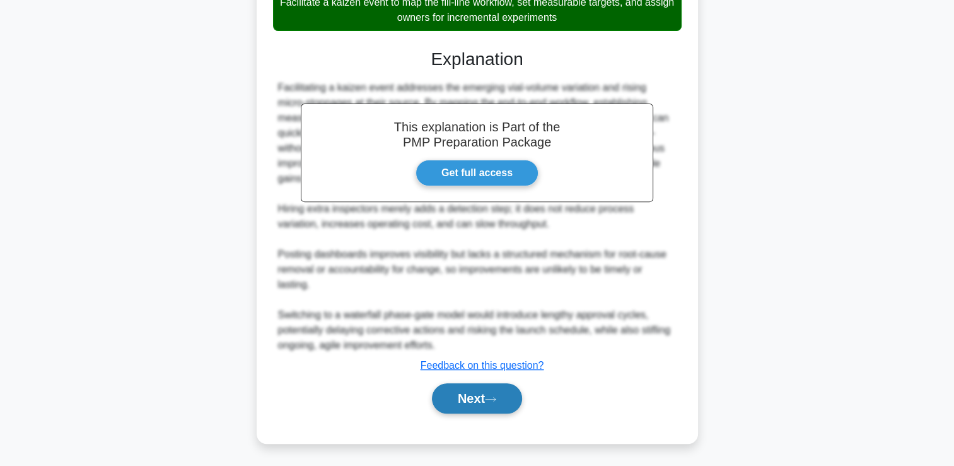
click at [496, 397] on icon at bounding box center [490, 398] width 11 height 7
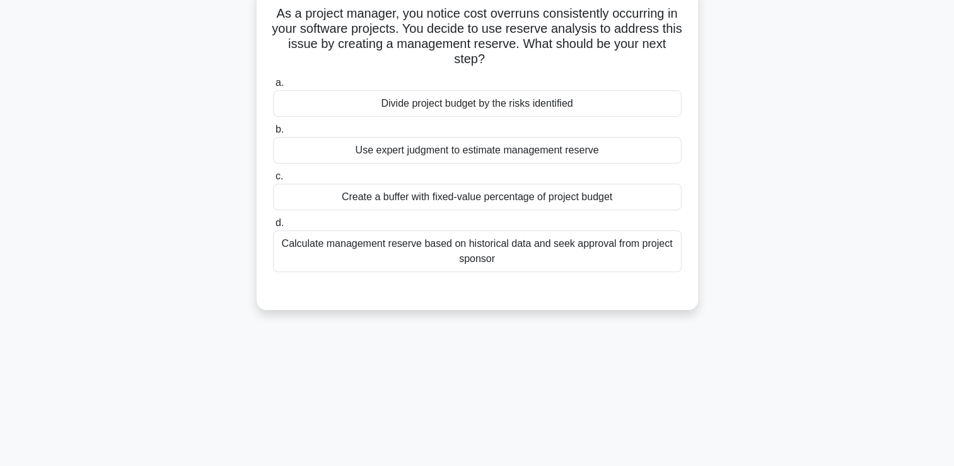
scroll to position [5, 0]
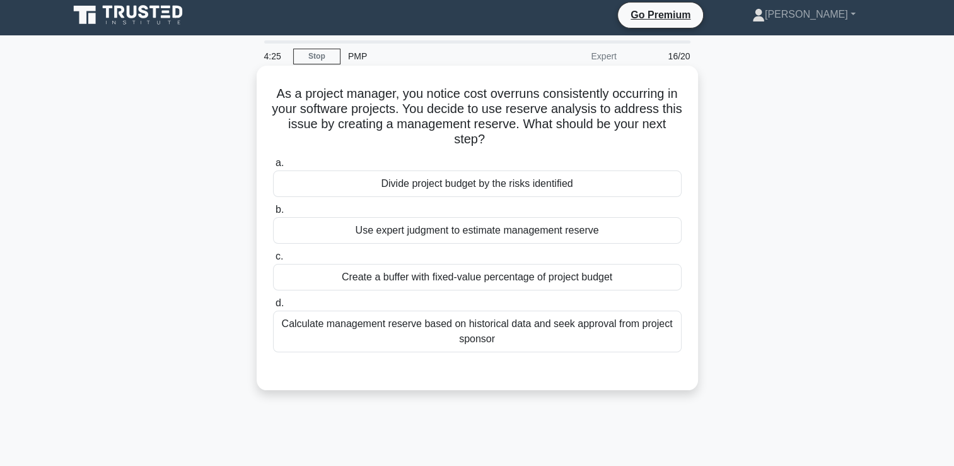
click at [402, 233] on div "Use expert judgment to estimate management reserve" at bounding box center [477, 230] width 409 height 26
click at [273, 214] on input "b. Use expert judgment to estimate management reserve" at bounding box center [273, 210] width 0 height 8
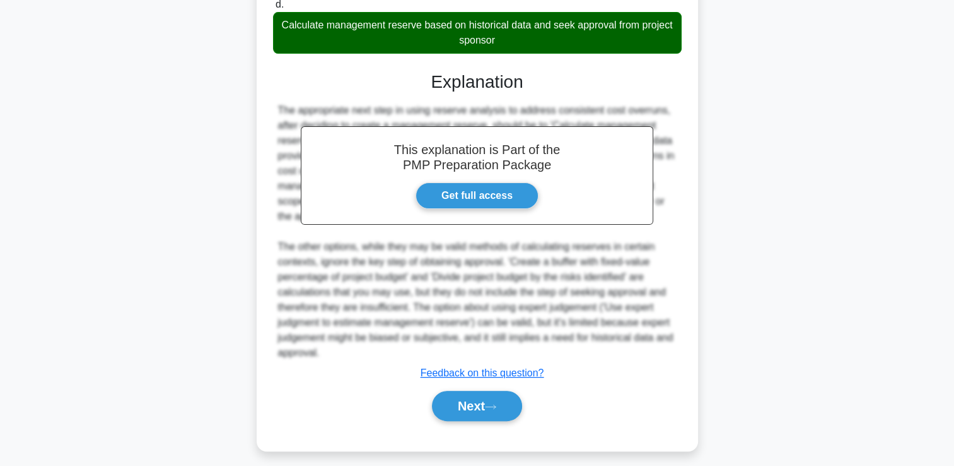
scroll to position [312, 0]
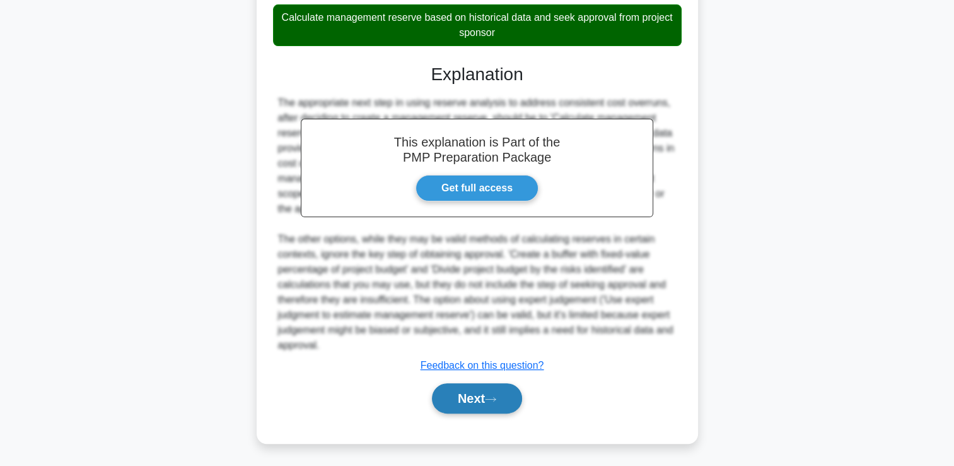
click at [447, 401] on button "Next" at bounding box center [477, 398] width 90 height 30
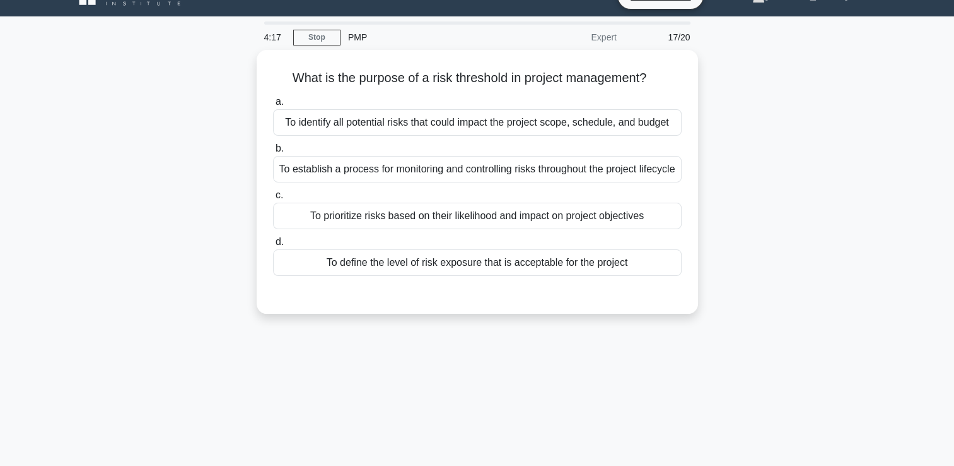
scroll to position [5, 0]
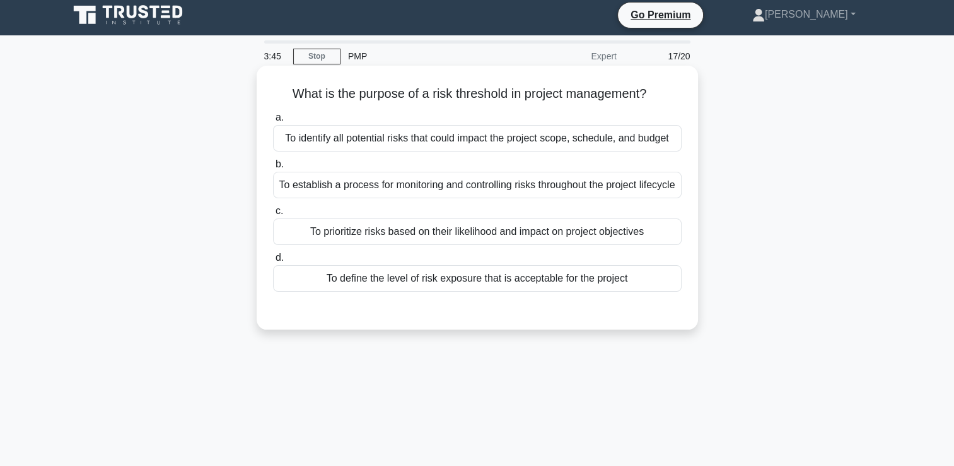
click at [498, 291] on div "To define the level of risk exposure that is acceptable for the project" at bounding box center [477, 278] width 409 height 26
click at [273, 262] on input "d. To define the level of risk exposure that is acceptable for the project" at bounding box center [273, 258] width 0 height 8
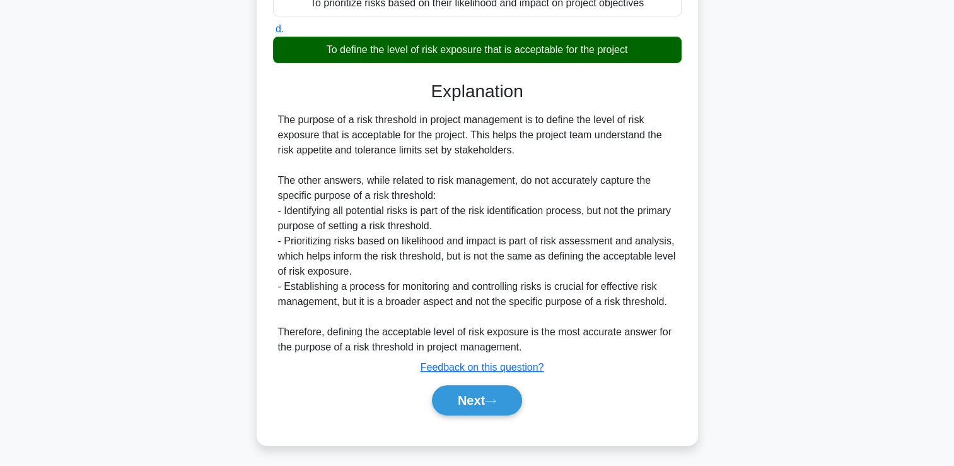
scroll to position [250, 0]
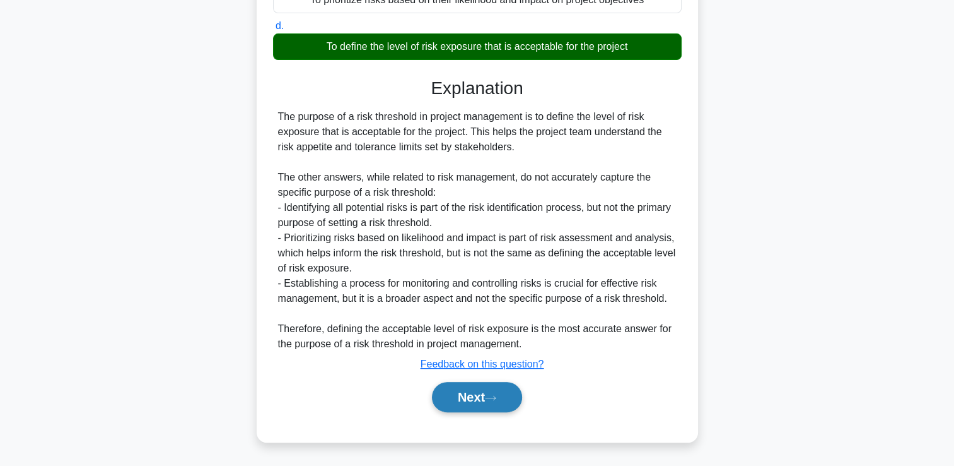
click at [477, 400] on button "Next" at bounding box center [477, 397] width 90 height 30
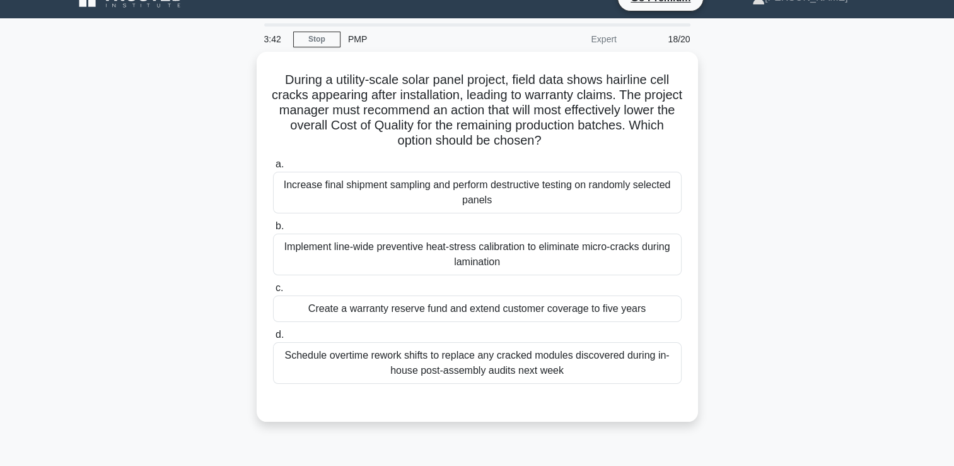
scroll to position [5, 0]
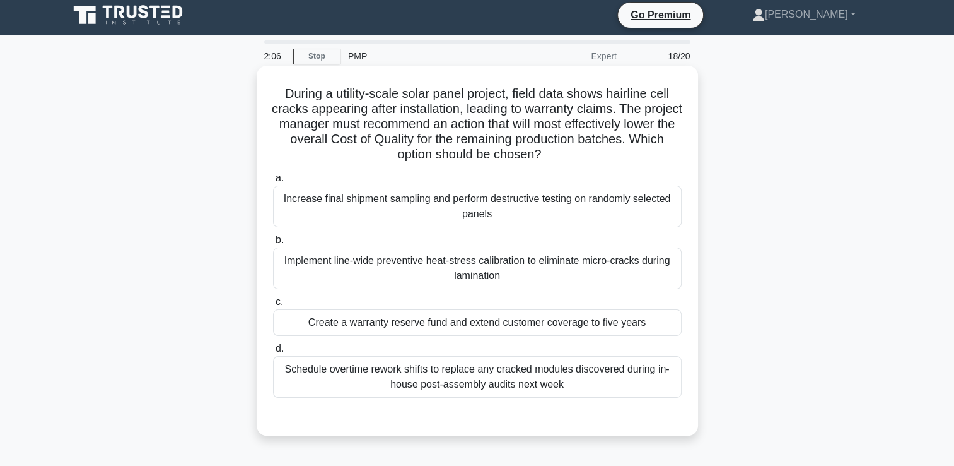
click at [331, 266] on div "Implement line-wide preventive heat-stress calibration to eliminate micro-crack…" at bounding box center [477, 268] width 409 height 42
click at [273, 244] on input "b. Implement line-wide preventive heat-stress calibration to eliminate micro-cr…" at bounding box center [273, 240] width 0 height 8
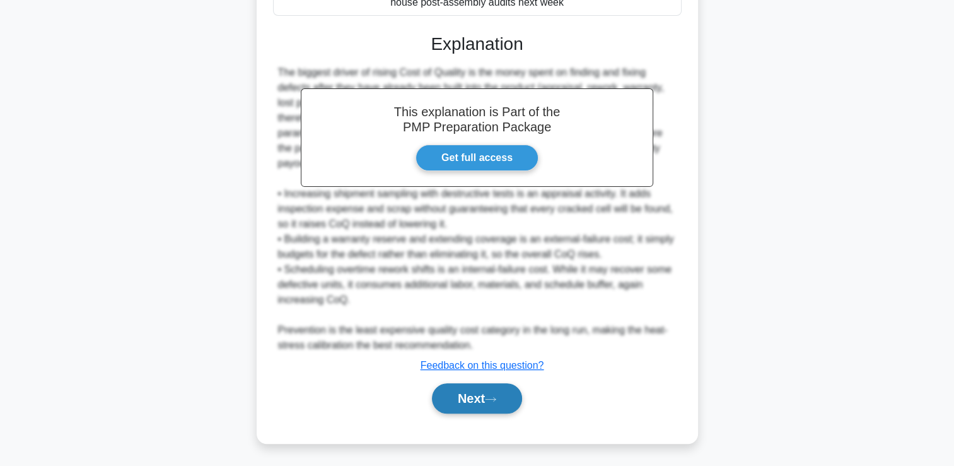
click at [473, 400] on button "Next" at bounding box center [477, 398] width 90 height 30
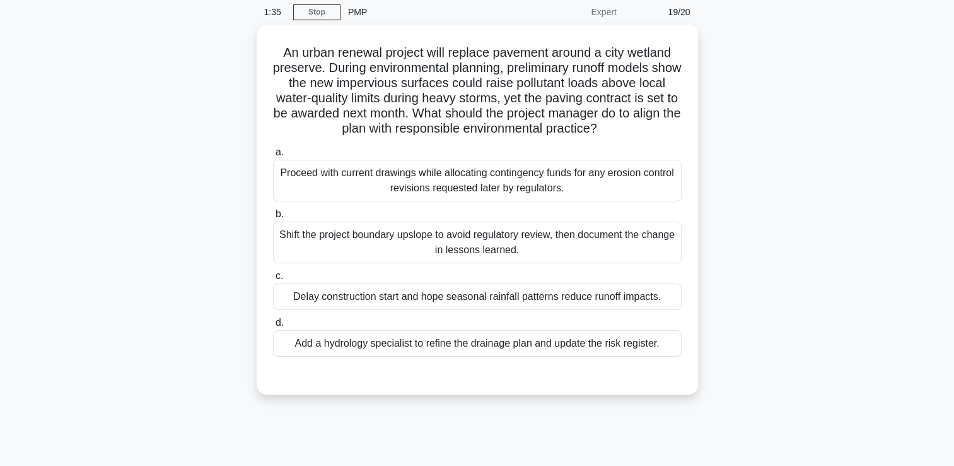
scroll to position [42, 0]
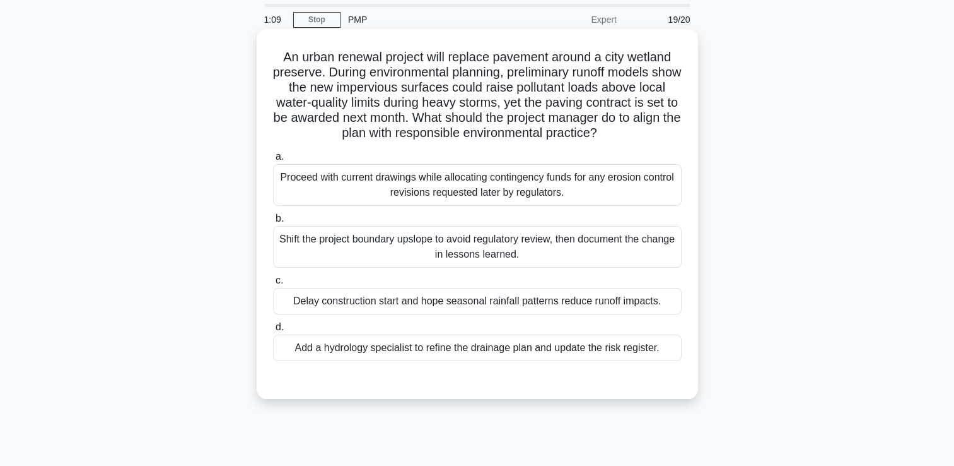
click at [436, 347] on div "Add a hydrology specialist to refine the drainage plan and update the risk regi…" at bounding box center [477, 347] width 409 height 26
click at [273, 331] on input "d. Add a hydrology specialist to refine the drainage plan and update the risk r…" at bounding box center [273, 327] width 0 height 8
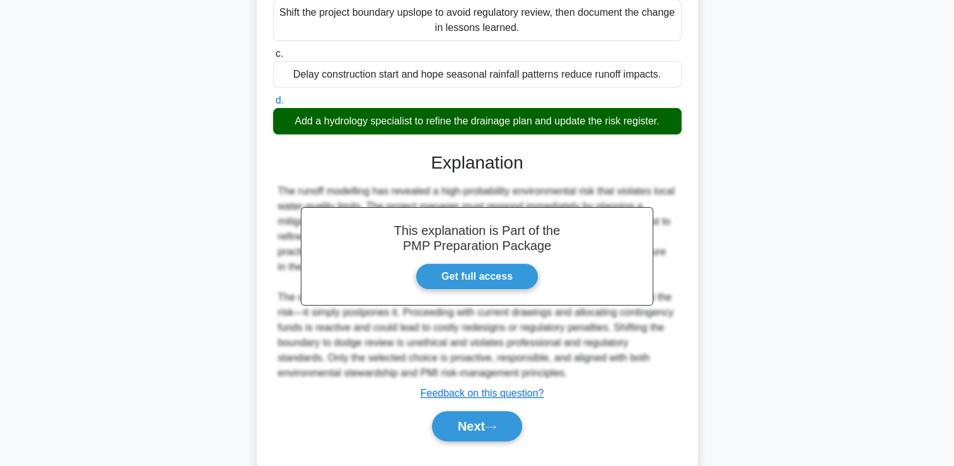
scroll to position [296, 0]
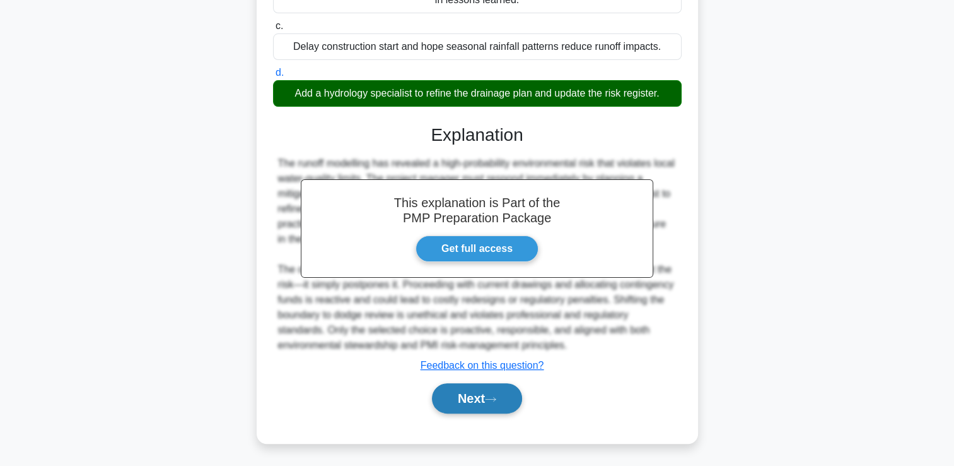
click at [509, 402] on button "Next" at bounding box center [477, 398] width 90 height 30
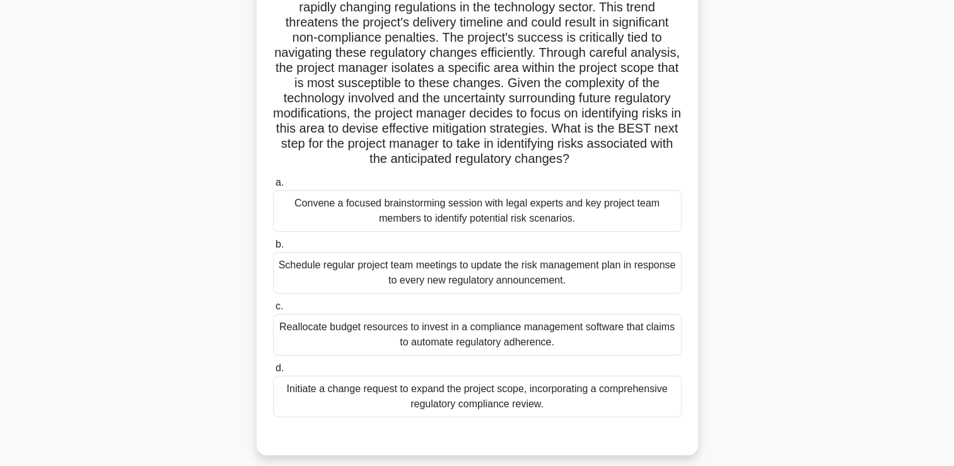
scroll to position [126, 0]
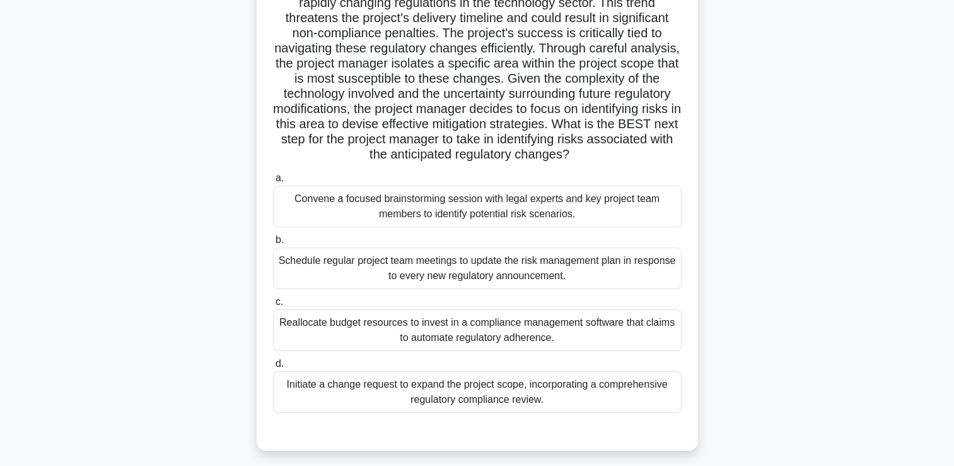
click at [329, 267] on div "Schedule regular project team meetings to update the risk management plan in re…" at bounding box center [477, 268] width 409 height 42
click at [273, 244] on input "b. Schedule regular project team meetings to update the risk management plan in…" at bounding box center [273, 240] width 0 height 8
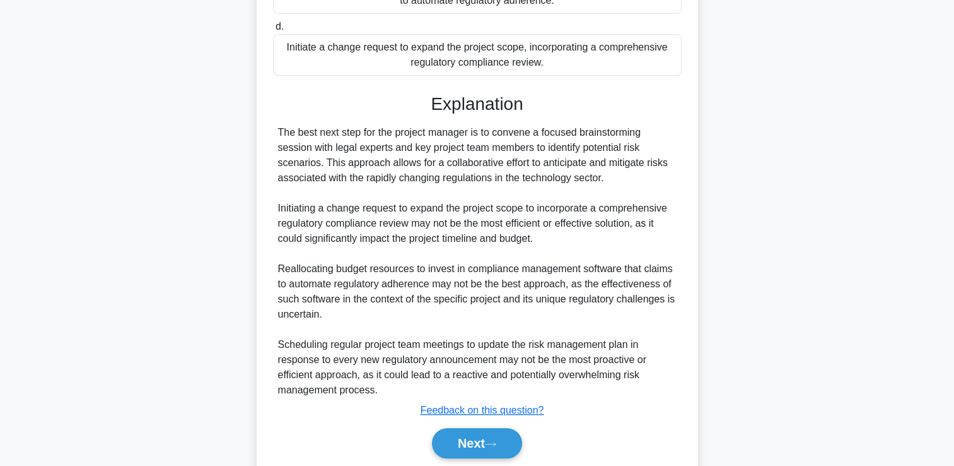
scroll to position [509, 0]
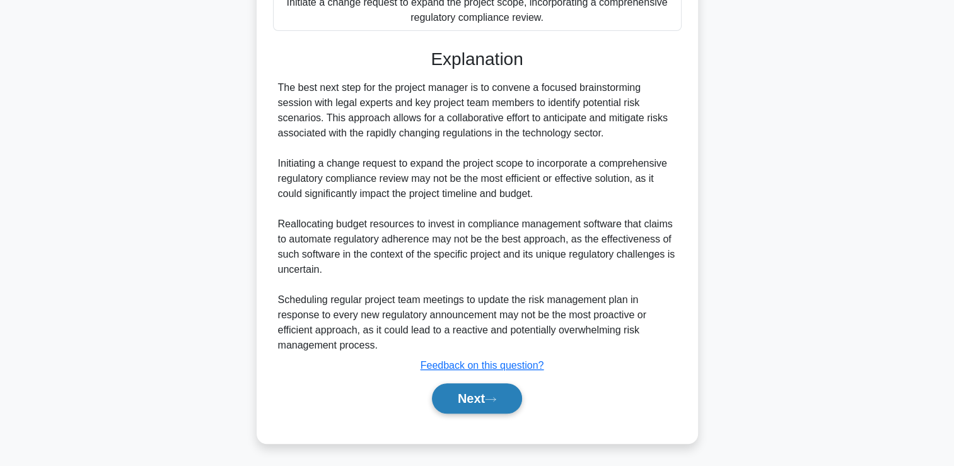
click at [459, 399] on button "Next" at bounding box center [477, 398] width 90 height 30
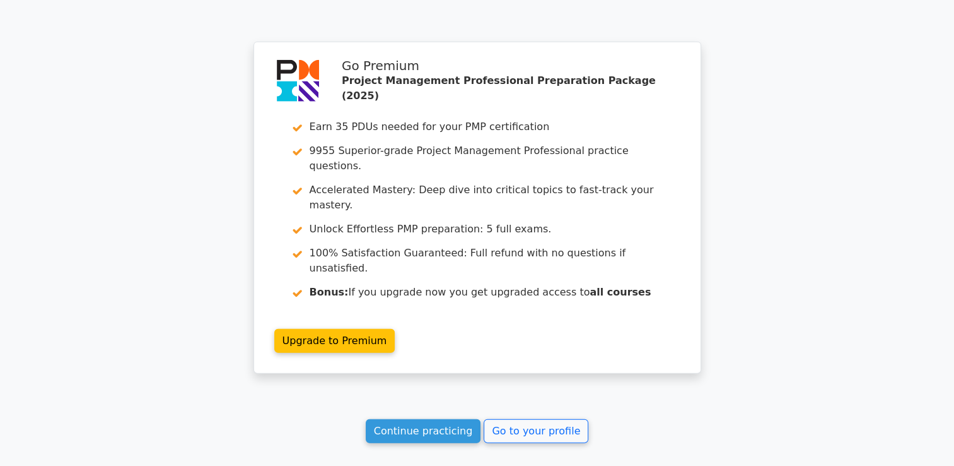
scroll to position [3020, 0]
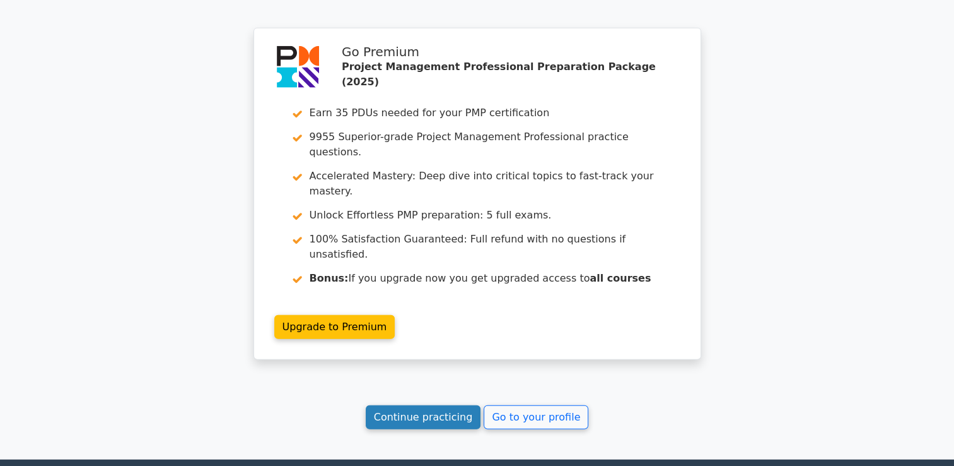
click at [385, 405] on link "Continue practicing" at bounding box center [423, 417] width 115 height 24
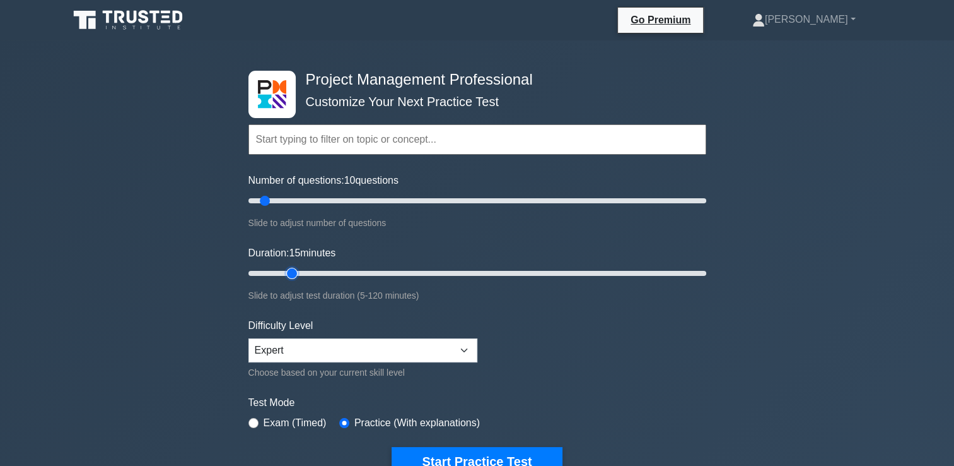
click at [291, 274] on input "Duration: 15 minutes" at bounding box center [478, 273] width 458 height 15
click at [315, 270] on input "Duration: 20 minutes" at bounding box center [478, 273] width 458 height 15
type input "25"
click at [329, 270] on input "Duration: 25 minutes" at bounding box center [478, 273] width 458 height 15
click at [296, 201] on input "Number of questions: 25 questions" at bounding box center [478, 200] width 458 height 15
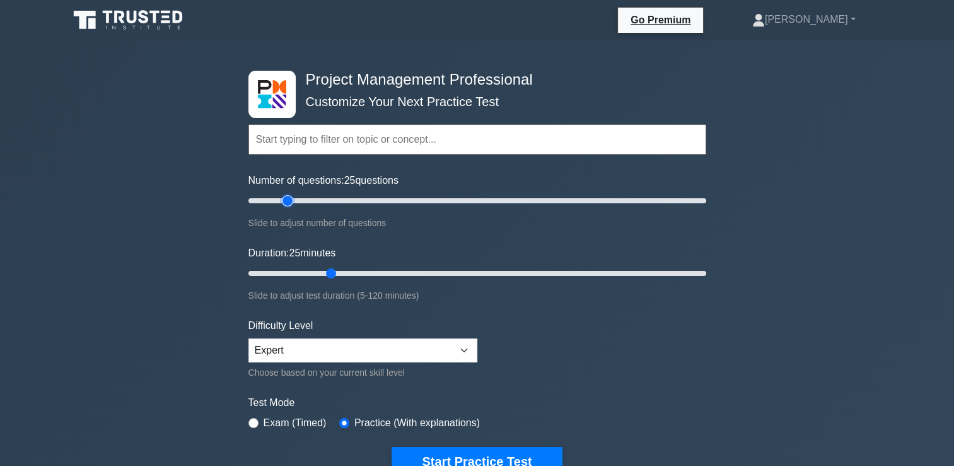
type input "20"
click at [287, 199] on input "Number of questions: 25 questions" at bounding box center [478, 200] width 458 height 15
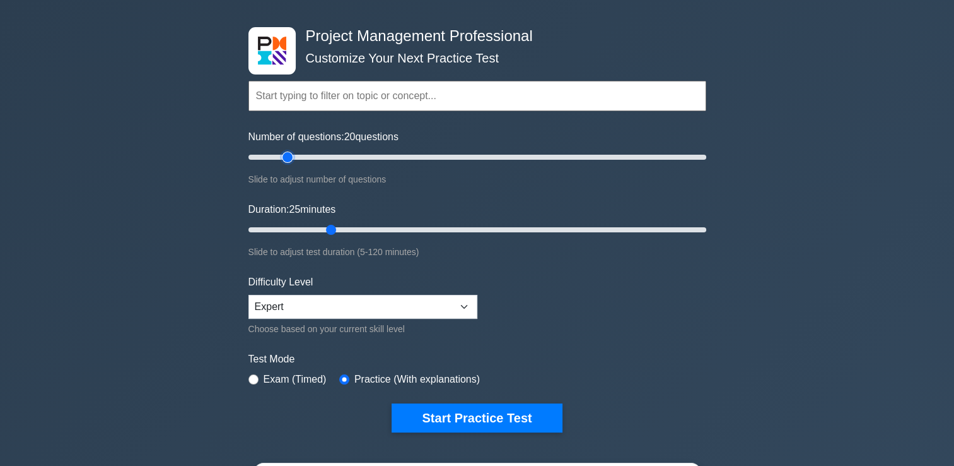
scroll to position [63, 0]
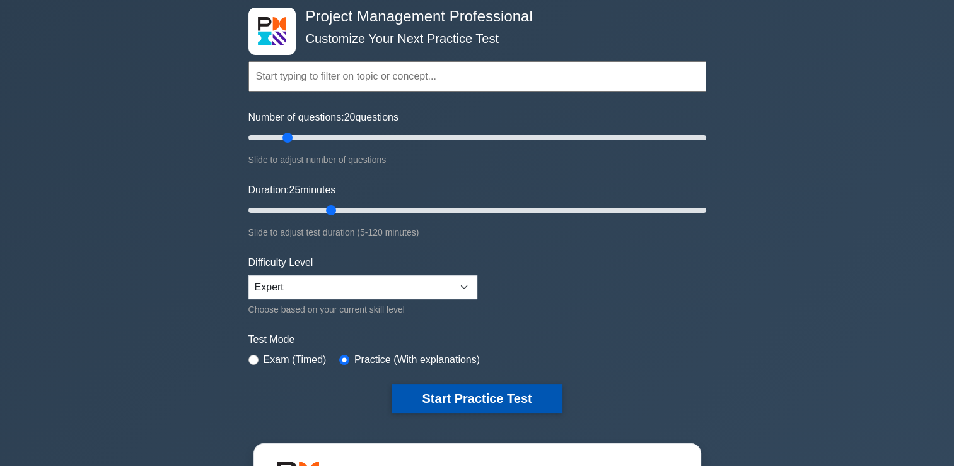
click at [509, 397] on button "Start Practice Test" at bounding box center [477, 398] width 170 height 29
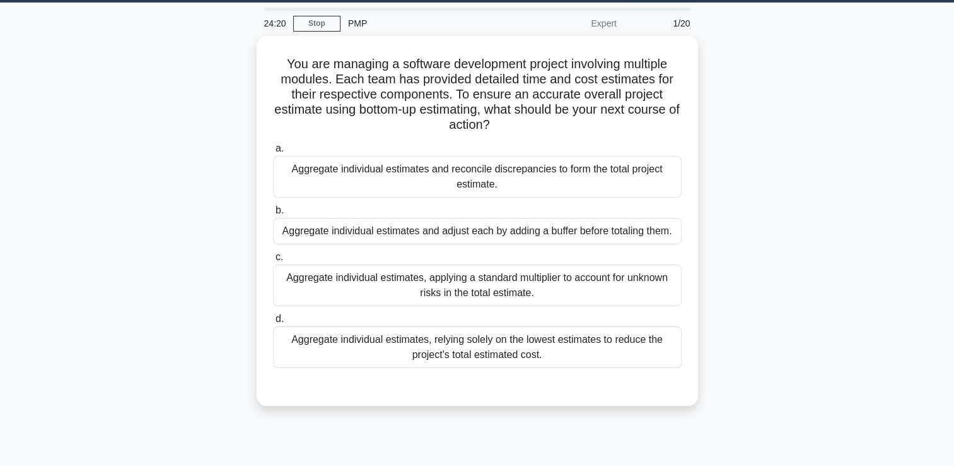
scroll to position [42, 0]
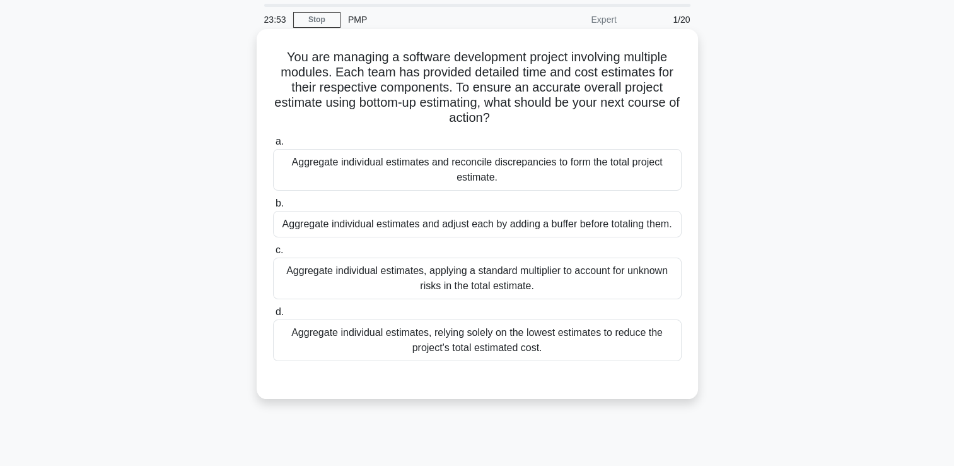
click at [435, 175] on div "Aggregate individual estimates and reconcile discrepancies to form the total pr…" at bounding box center [477, 170] width 409 height 42
click at [273, 146] on input "a. Aggregate individual estimates and reconcile discrepancies to form the total…" at bounding box center [273, 142] width 0 height 8
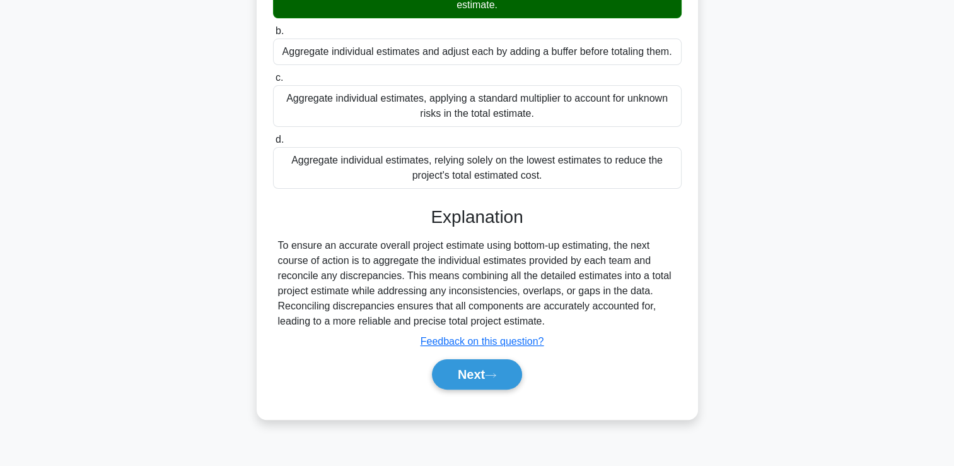
scroll to position [216, 0]
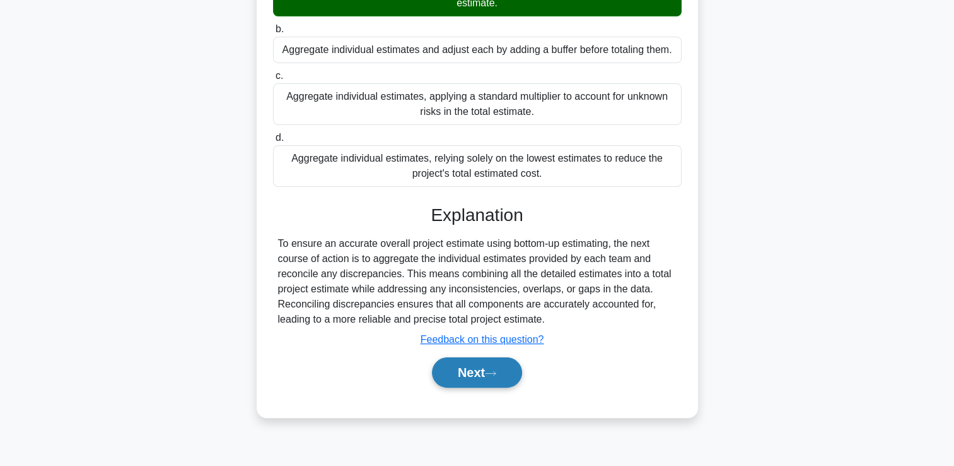
click at [477, 377] on button "Next" at bounding box center [477, 372] width 90 height 30
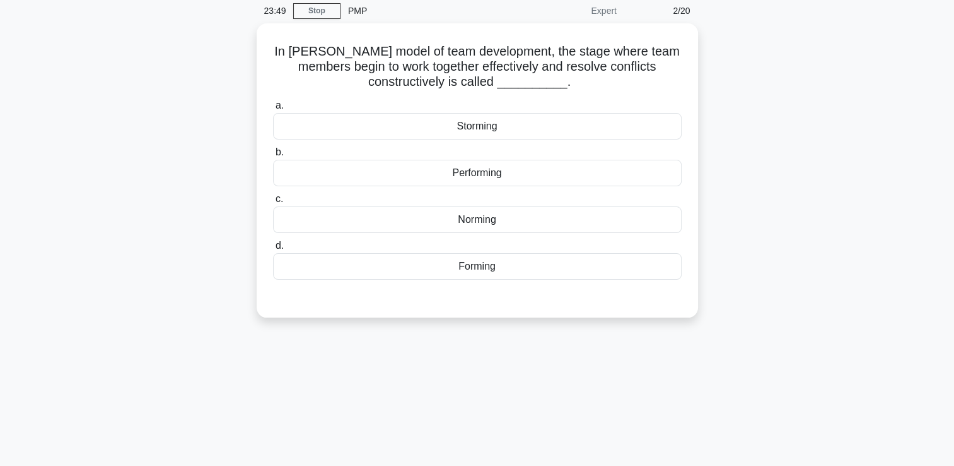
scroll to position [0, 0]
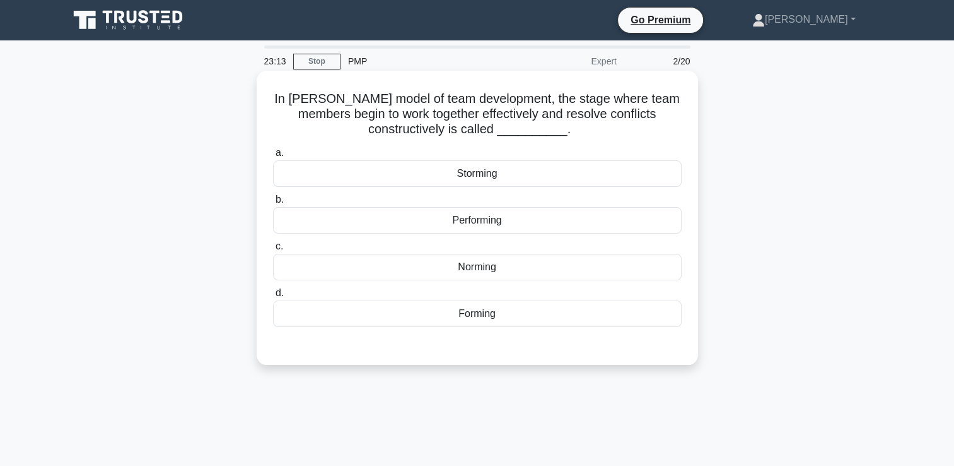
click at [417, 220] on div "Performing" at bounding box center [477, 220] width 409 height 26
click at [273, 204] on input "b. Performing" at bounding box center [273, 200] width 0 height 8
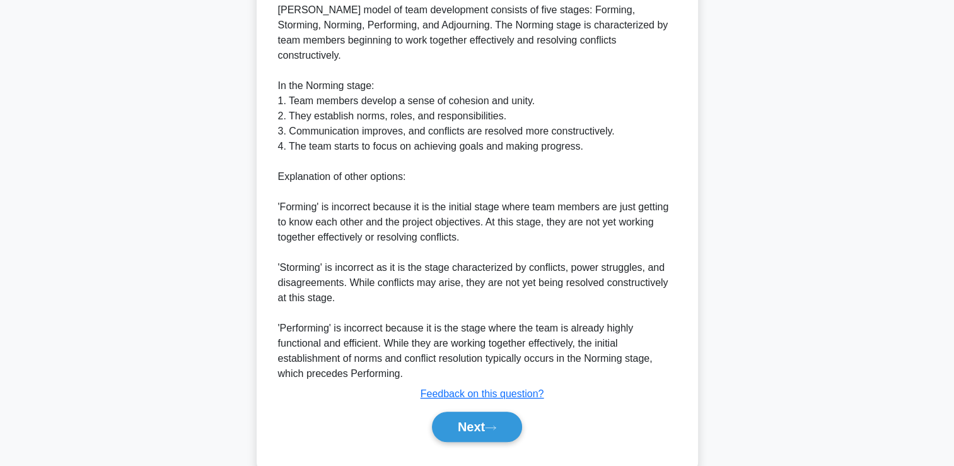
scroll to position [418, 0]
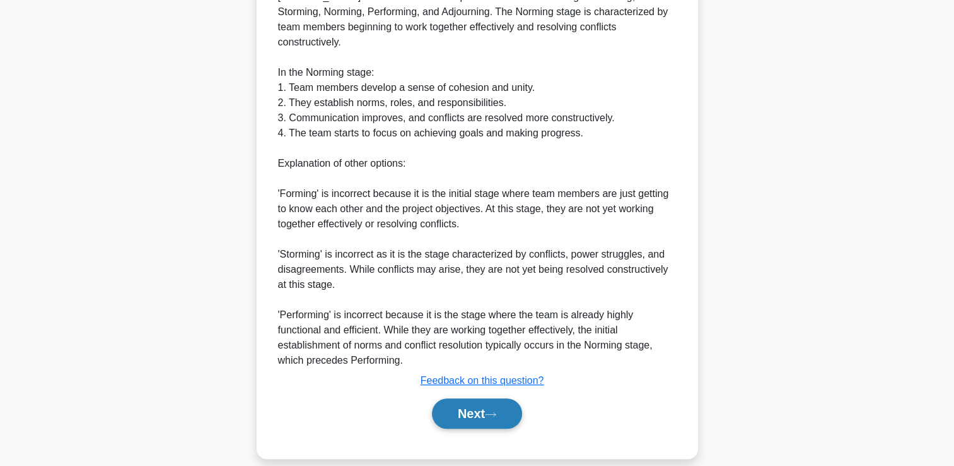
click at [464, 404] on button "Next" at bounding box center [477, 413] width 90 height 30
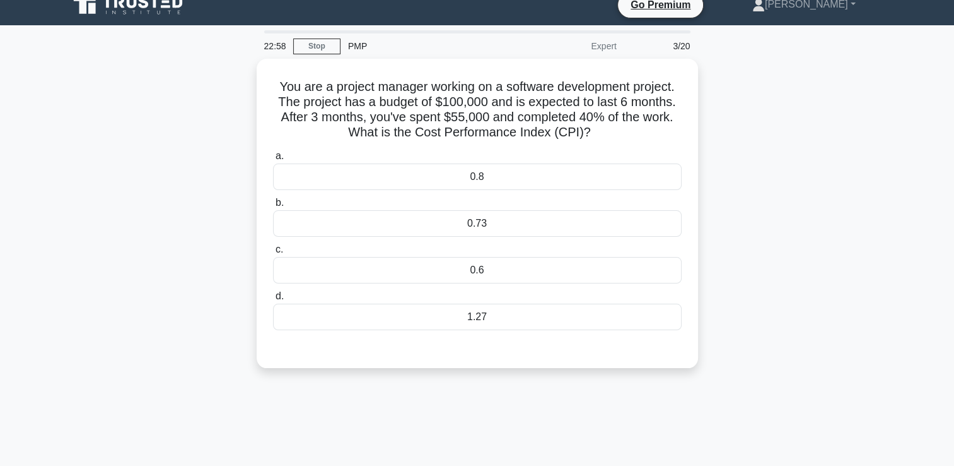
scroll to position [0, 0]
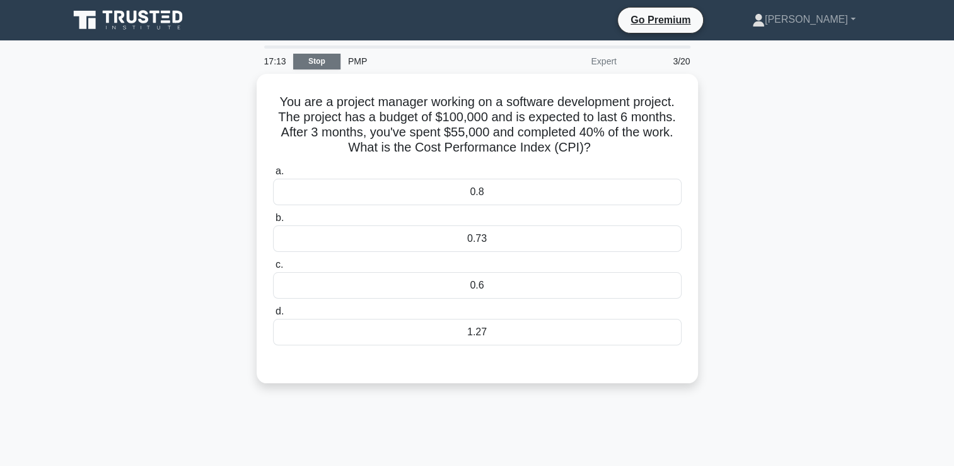
click at [318, 60] on link "Stop" at bounding box center [316, 62] width 47 height 16
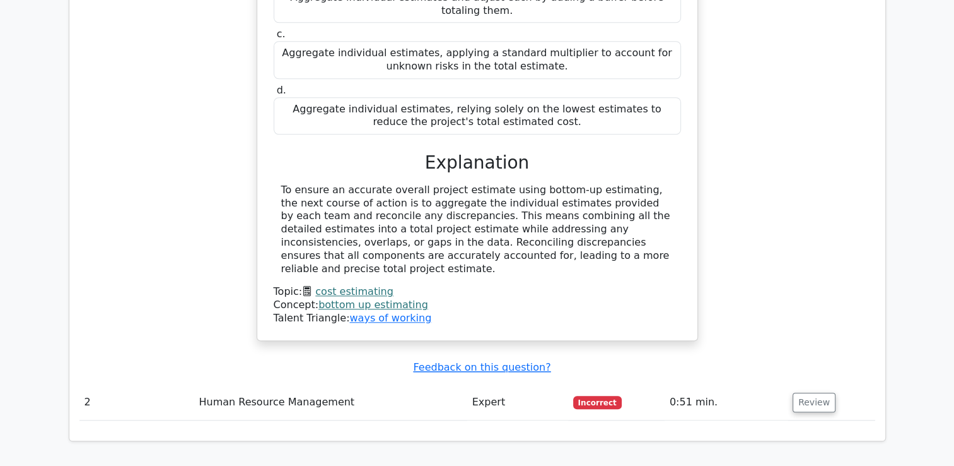
scroll to position [1325, 0]
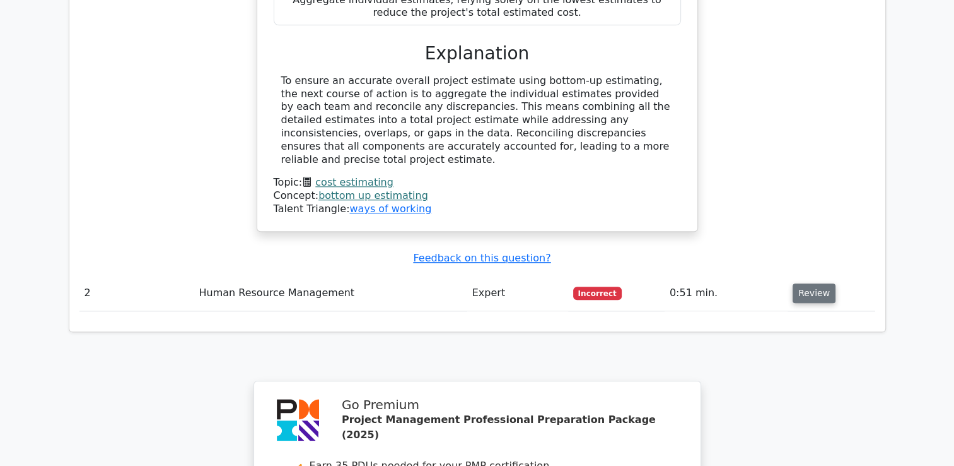
click at [811, 283] on button "Review" at bounding box center [814, 293] width 43 height 20
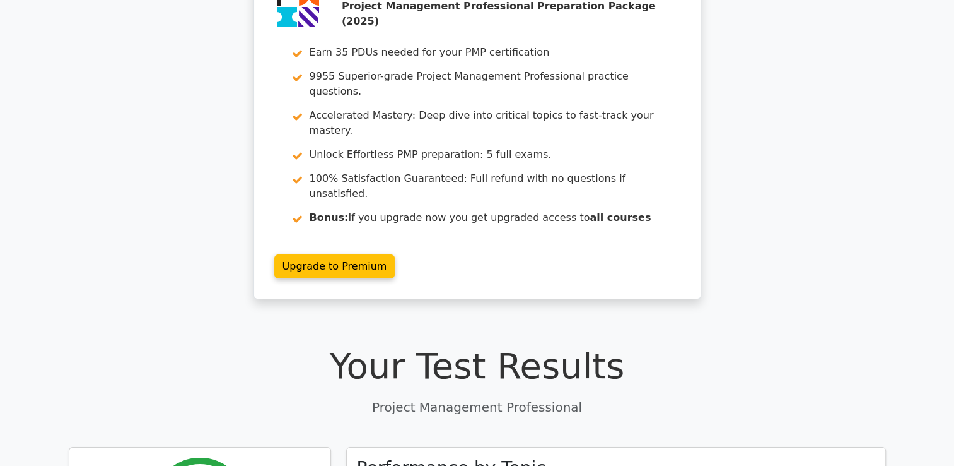
scroll to position [0, 0]
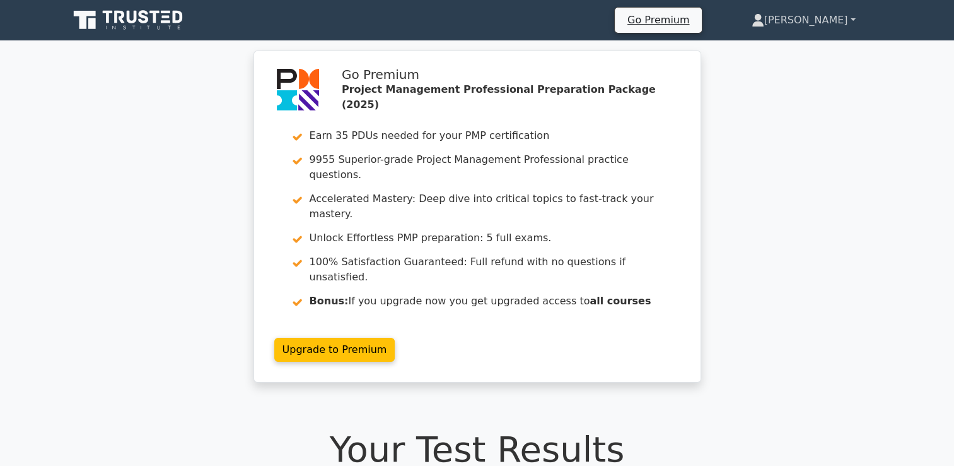
click at [833, 23] on link "[PERSON_NAME]" at bounding box center [804, 20] width 165 height 25
click at [797, 49] on link "Profile" at bounding box center [772, 50] width 100 height 20
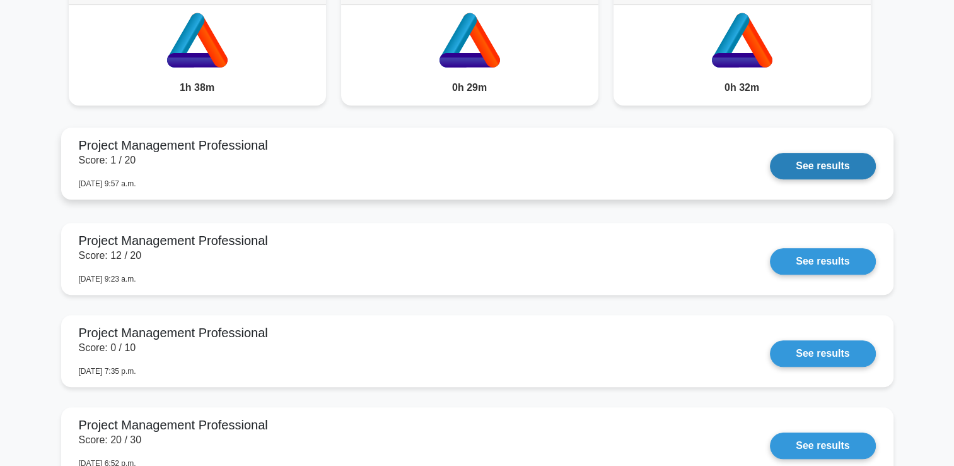
scroll to position [1072, 0]
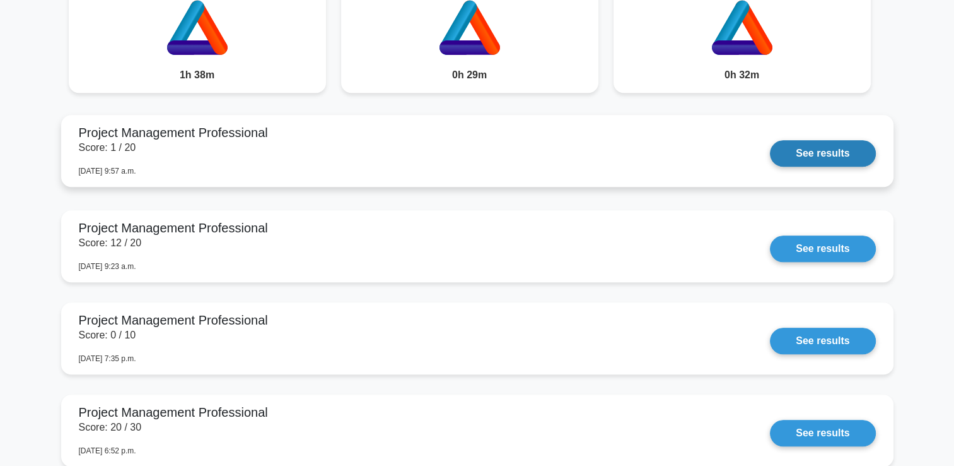
click at [770, 154] on link "See results" at bounding box center [822, 153] width 105 height 26
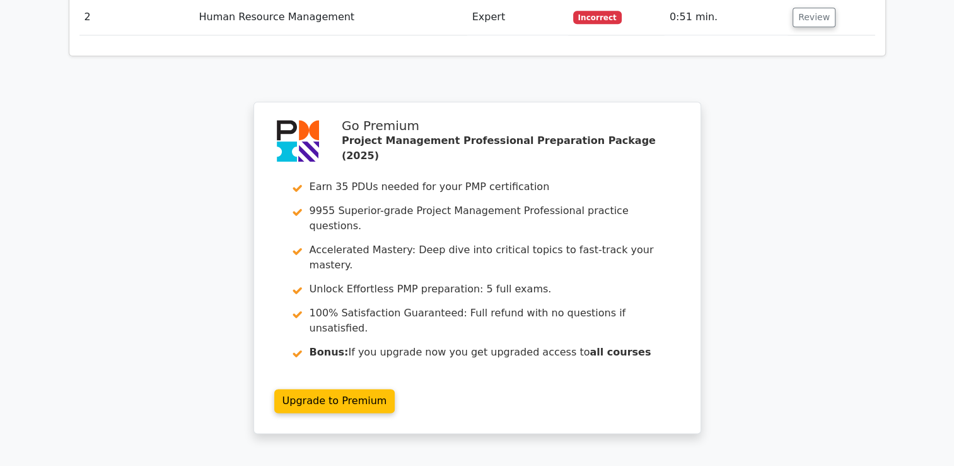
scroll to position [1640, 0]
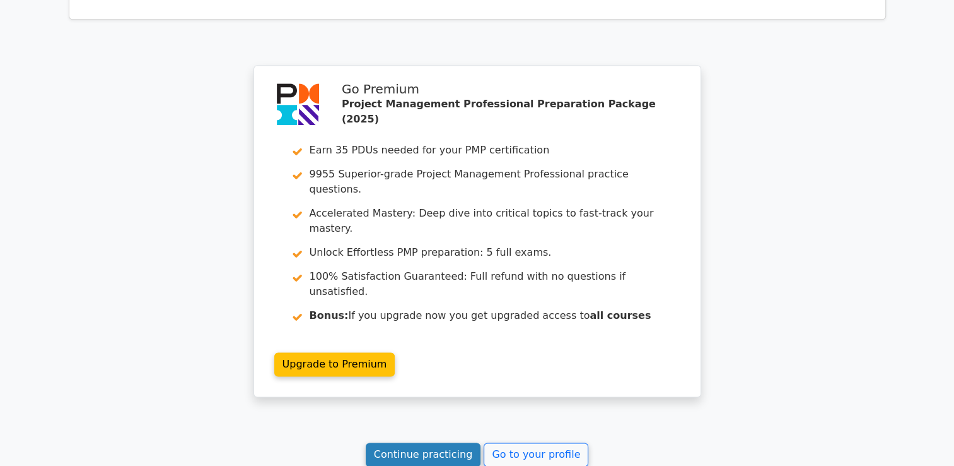
click at [442, 442] on link "Continue practicing" at bounding box center [423, 454] width 115 height 24
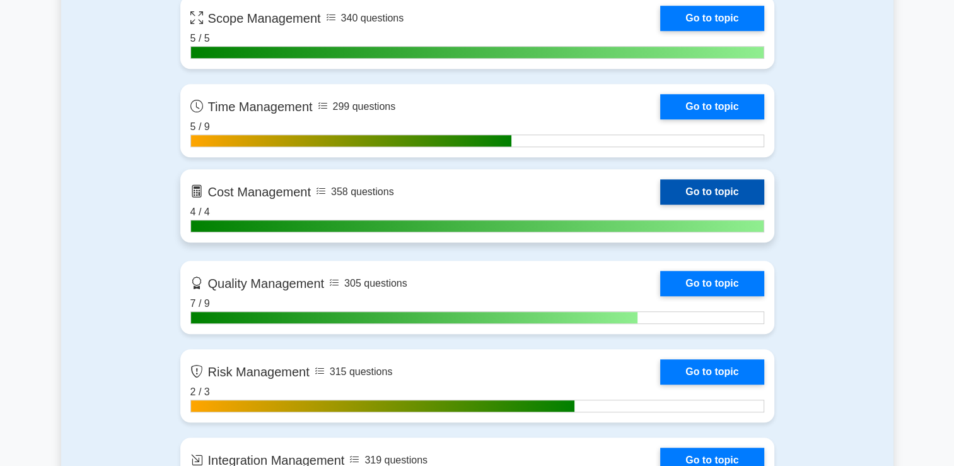
scroll to position [925, 0]
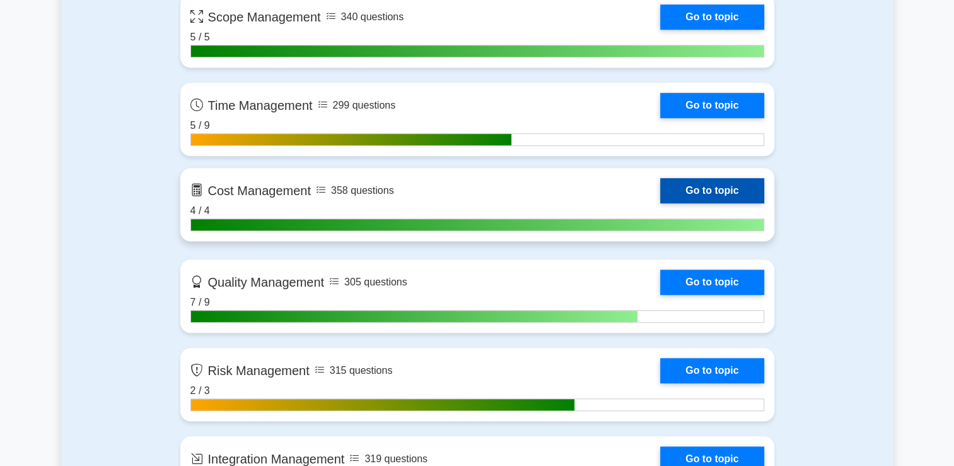
click at [716, 189] on link "Go to topic" at bounding box center [711, 190] width 103 height 25
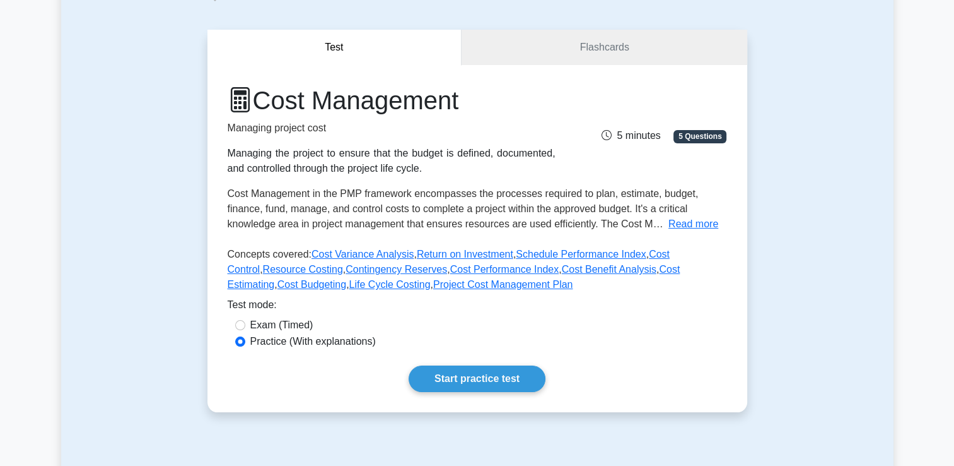
scroll to position [105, 0]
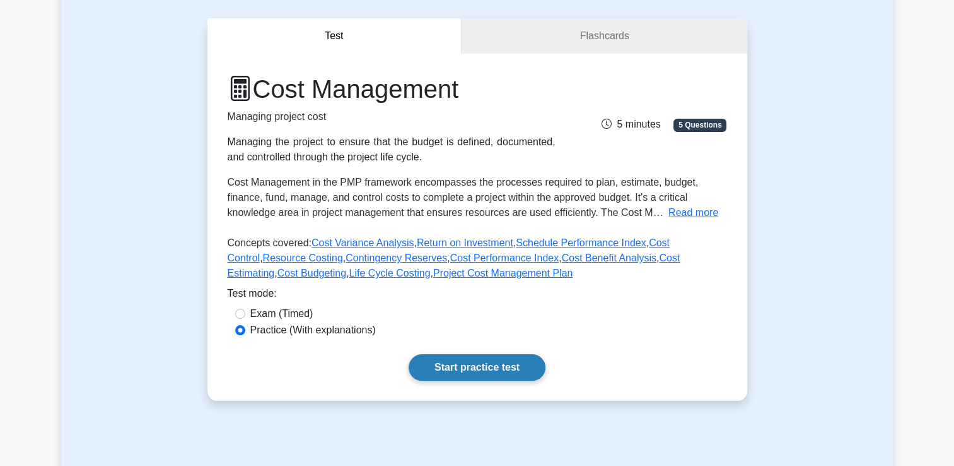
click at [475, 368] on link "Start practice test" at bounding box center [477, 367] width 137 height 26
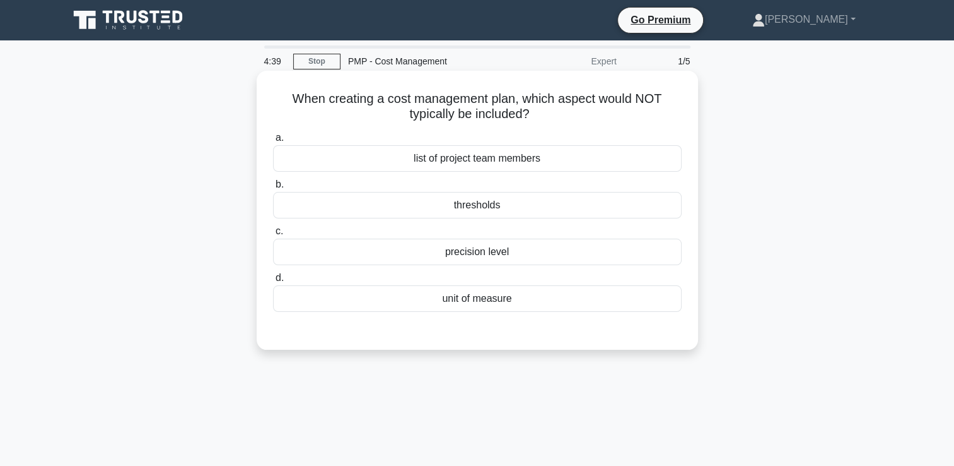
click at [559, 302] on div "unit of measure" at bounding box center [477, 298] width 409 height 26
click at [273, 282] on input "d. unit of measure" at bounding box center [273, 278] width 0 height 8
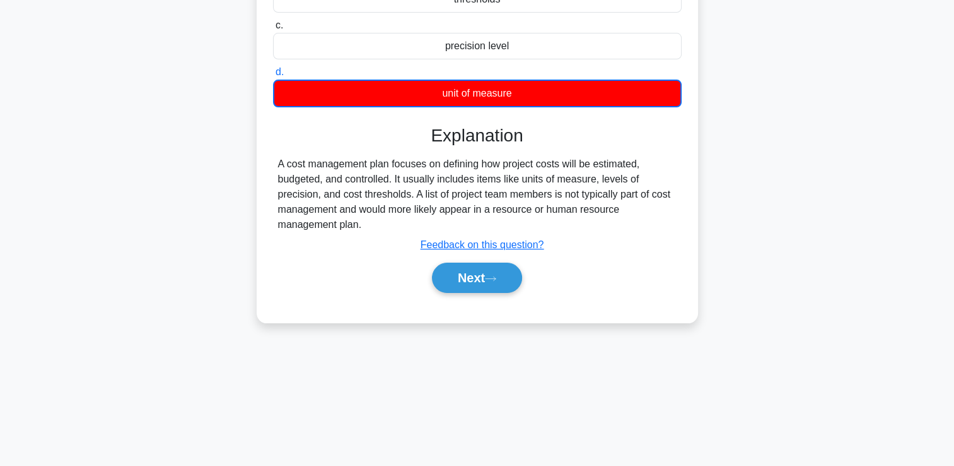
scroll to position [216, 0]
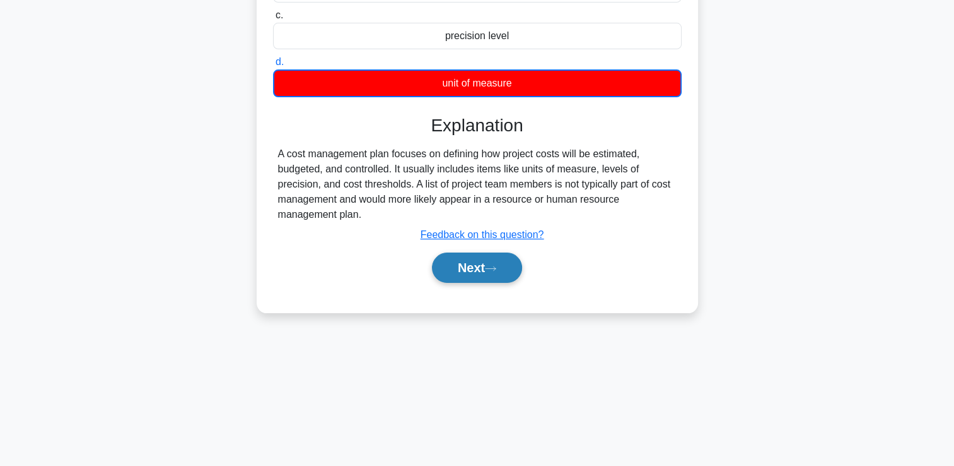
click at [493, 269] on icon at bounding box center [490, 268] width 11 height 7
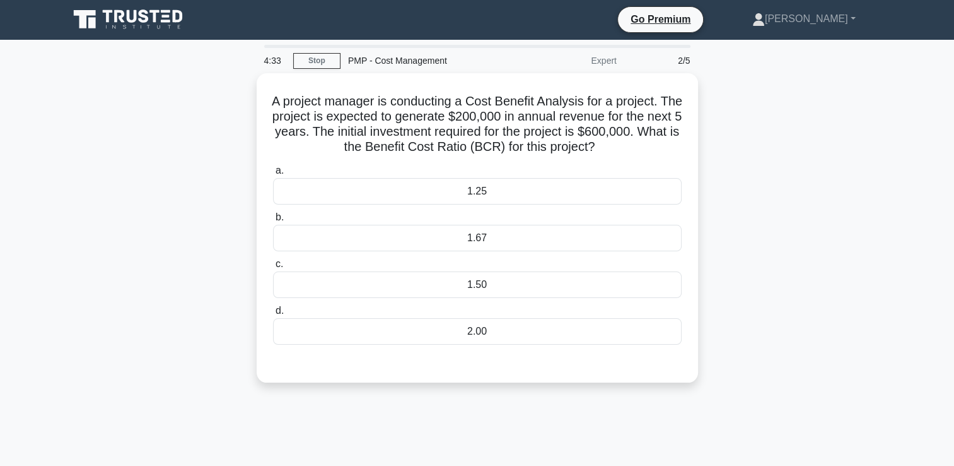
scroll to position [0, 0]
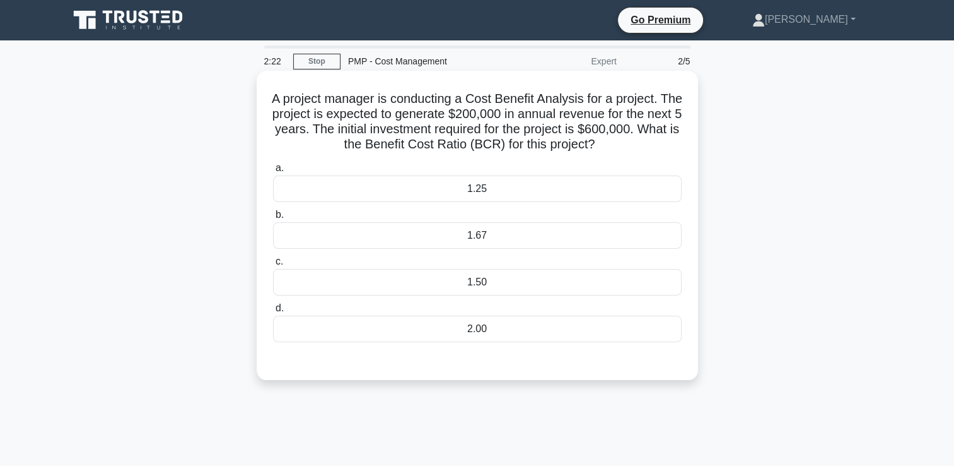
click at [425, 185] on div "1.25" at bounding box center [477, 188] width 409 height 26
click at [273, 172] on input "a. 1.25" at bounding box center [273, 168] width 0 height 8
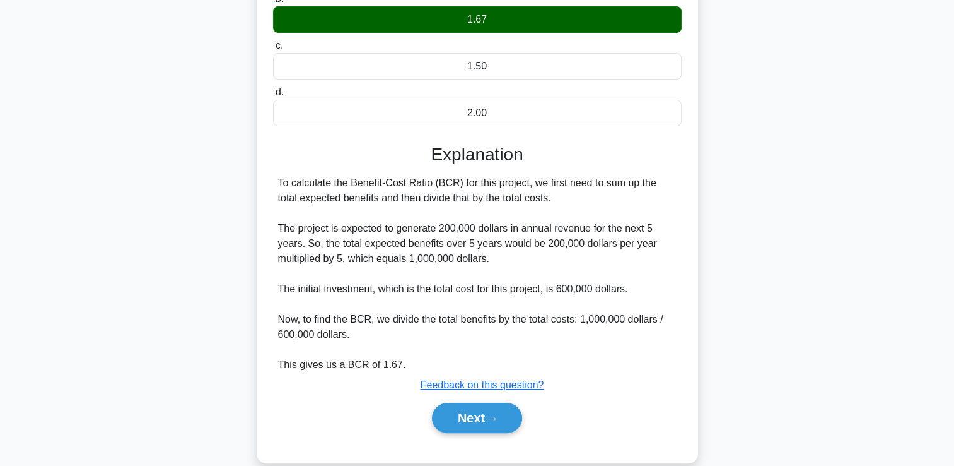
scroll to position [237, 0]
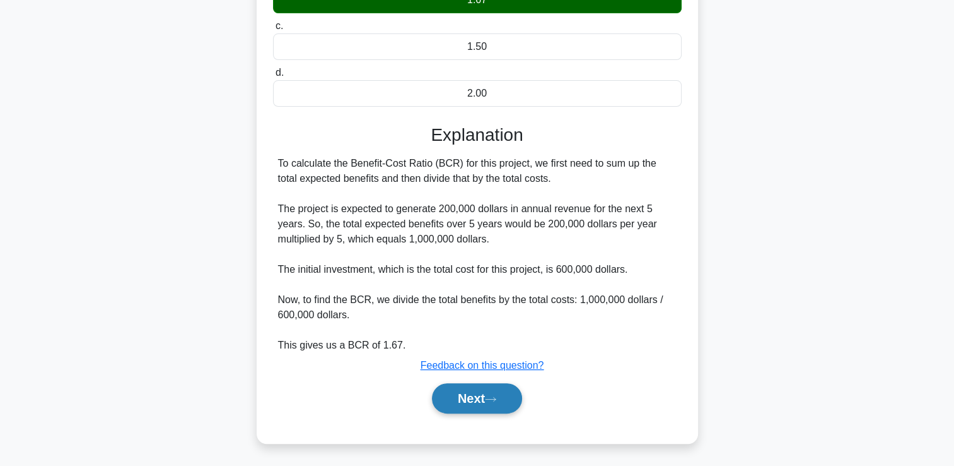
click at [454, 395] on button "Next" at bounding box center [477, 398] width 90 height 30
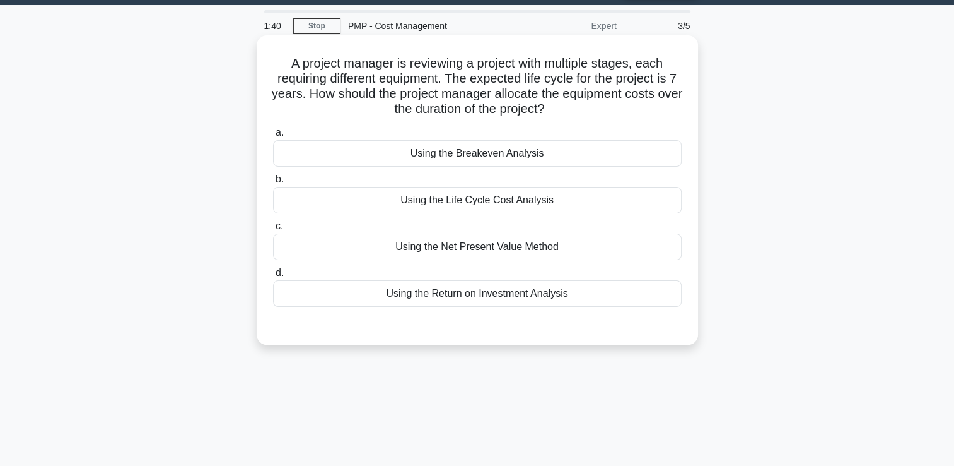
scroll to position [26, 0]
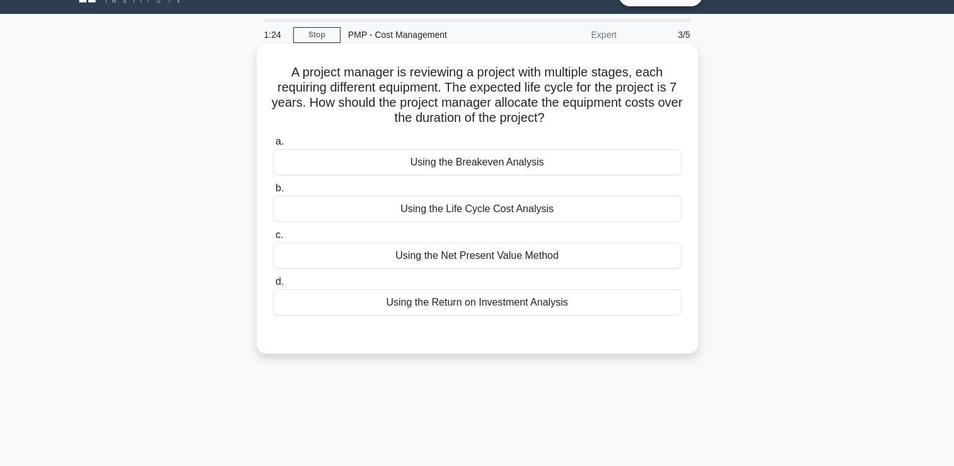
click at [624, 260] on div "Using the Net Present Value Method" at bounding box center [477, 255] width 409 height 26
click at [273, 239] on input "c. Using the Net Present Value Method" at bounding box center [273, 235] width 0 height 8
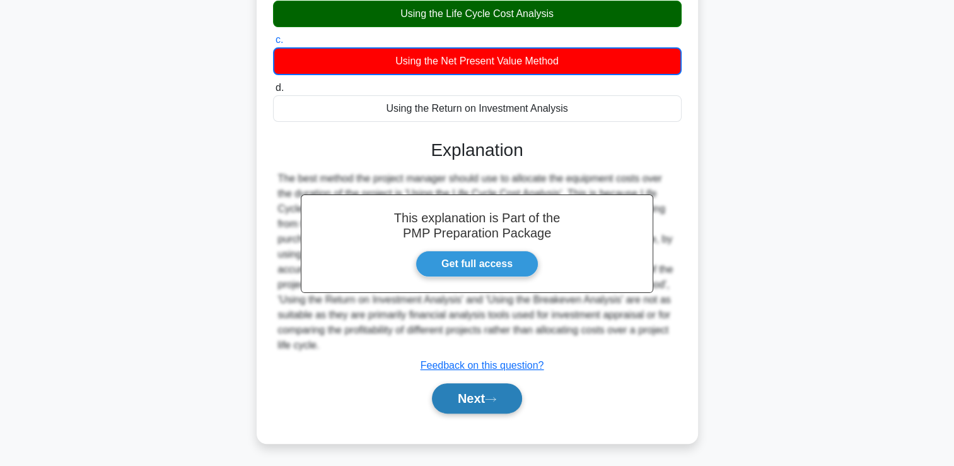
click at [501, 402] on button "Next" at bounding box center [477, 398] width 90 height 30
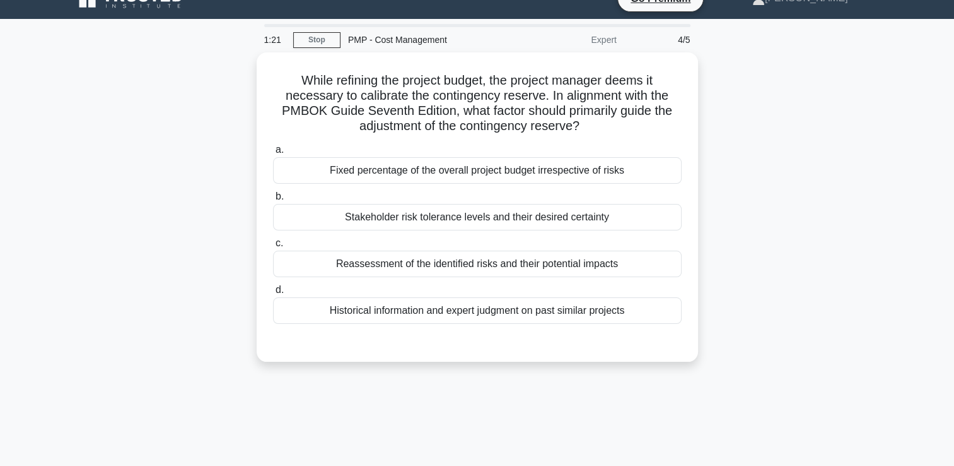
scroll to position [0, 0]
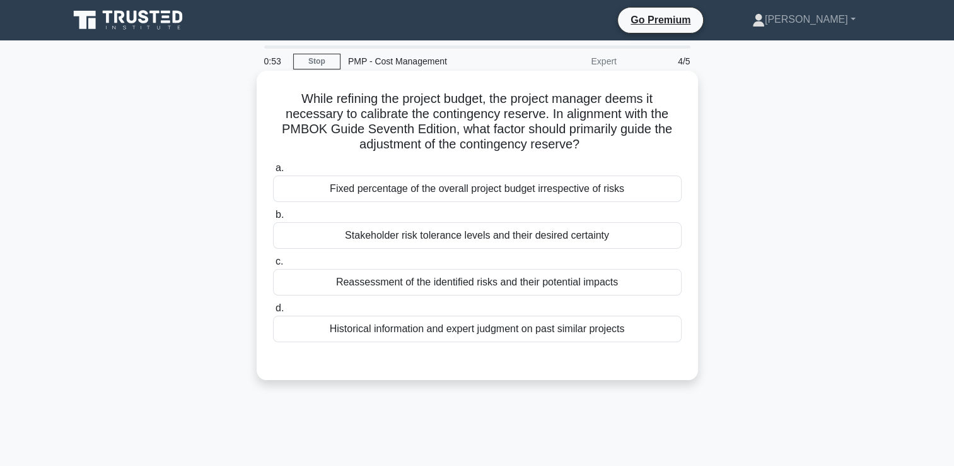
click at [631, 287] on div "Reassessment of the identified risks and their potential impacts" at bounding box center [477, 282] width 409 height 26
click at [273, 266] on input "c. Reassessment of the identified risks and their potential impacts" at bounding box center [273, 261] width 0 height 8
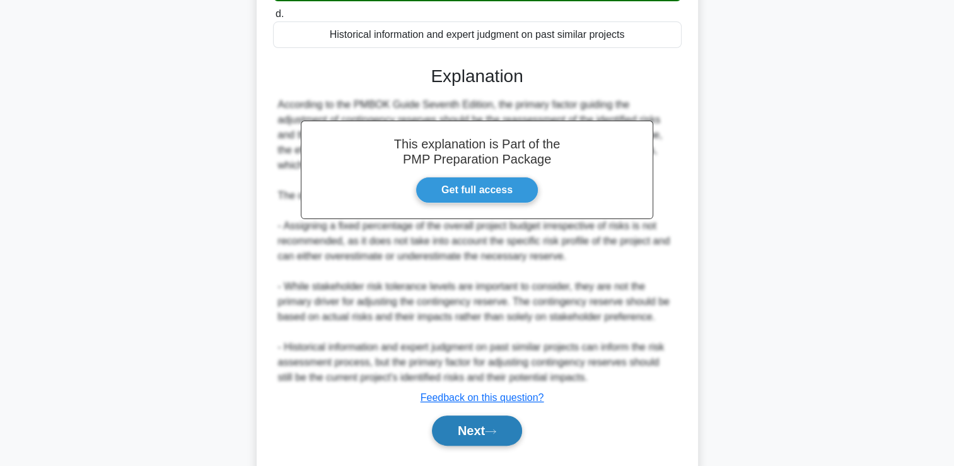
drag, startPoint x: 488, startPoint y: 425, endPoint x: 512, endPoint y: 418, distance: 25.7
click at [488, 425] on button "Next" at bounding box center [477, 430] width 90 height 30
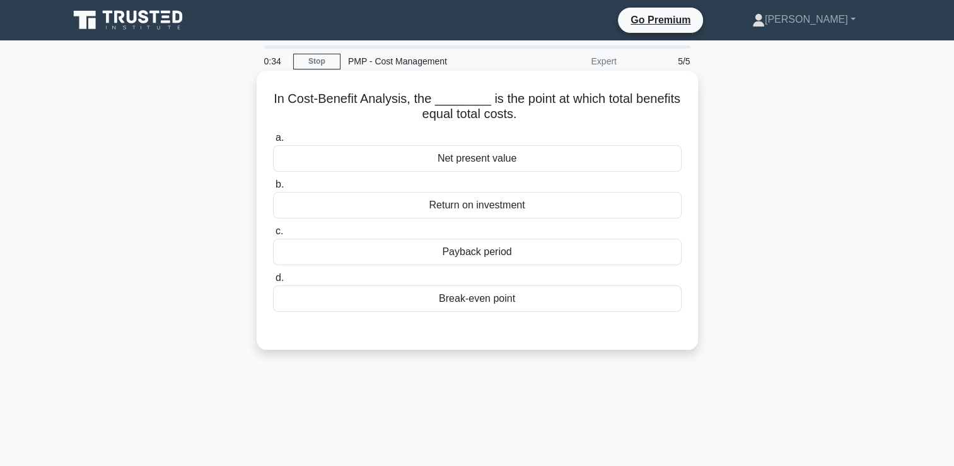
click at [487, 301] on div "Break-even point" at bounding box center [477, 298] width 409 height 26
click at [273, 282] on input "d. Break-even point" at bounding box center [273, 278] width 0 height 8
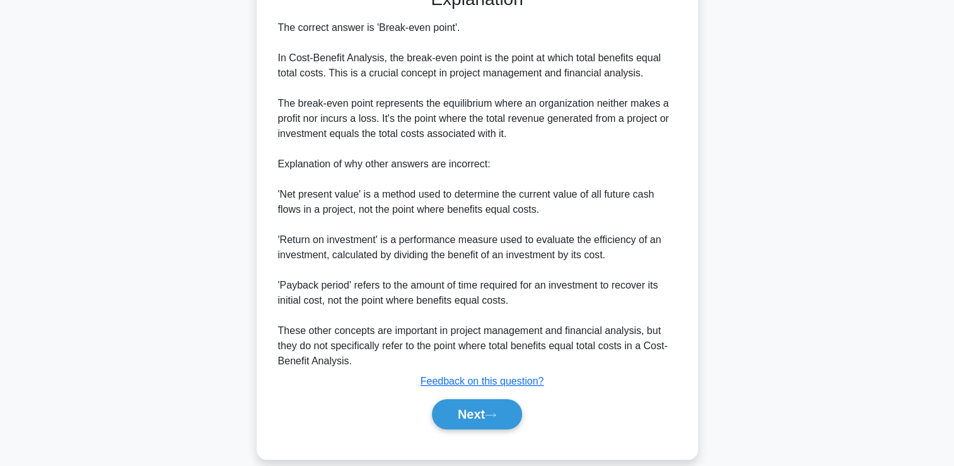
scroll to position [356, 0]
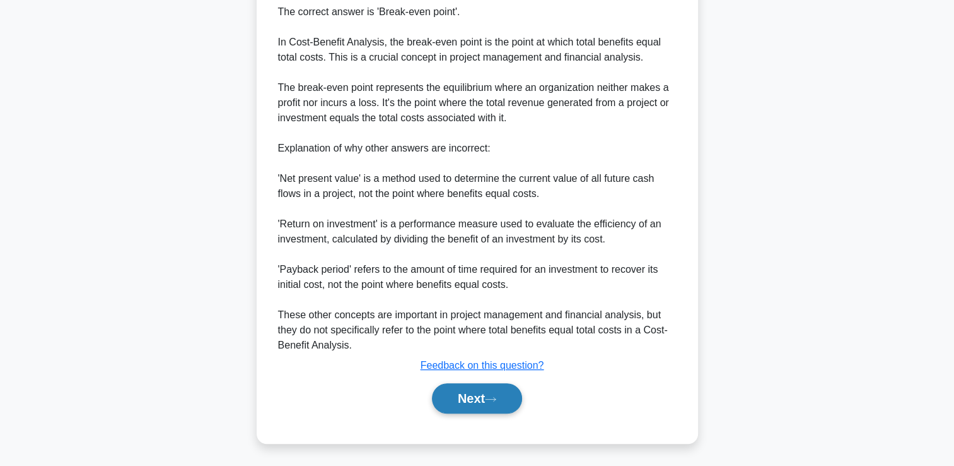
click at [474, 396] on button "Next" at bounding box center [477, 398] width 90 height 30
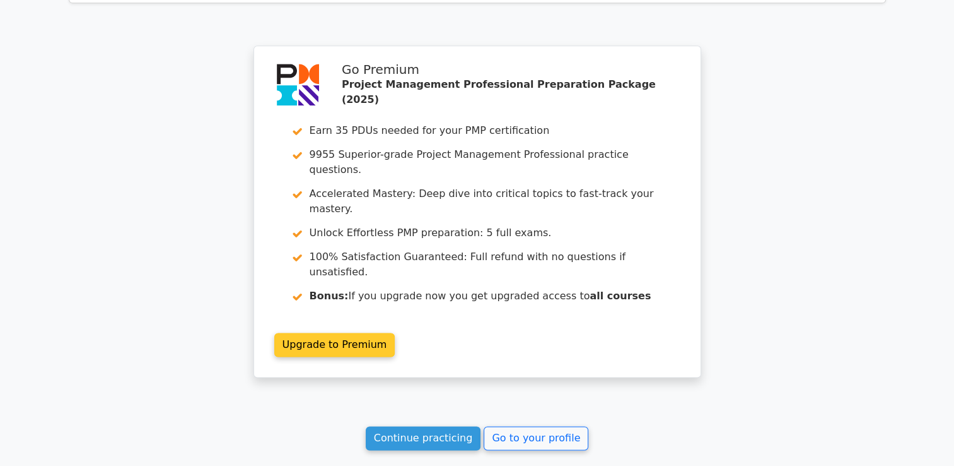
scroll to position [1718, 0]
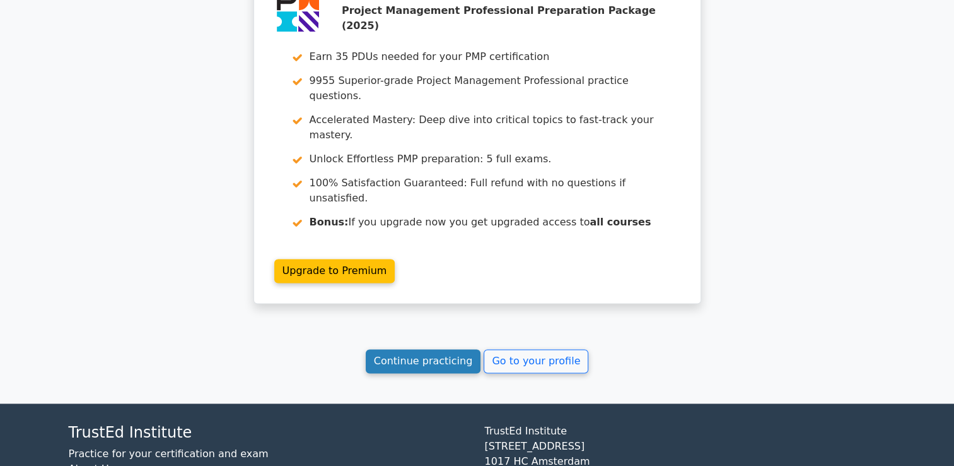
click at [397, 349] on link "Continue practicing" at bounding box center [423, 361] width 115 height 24
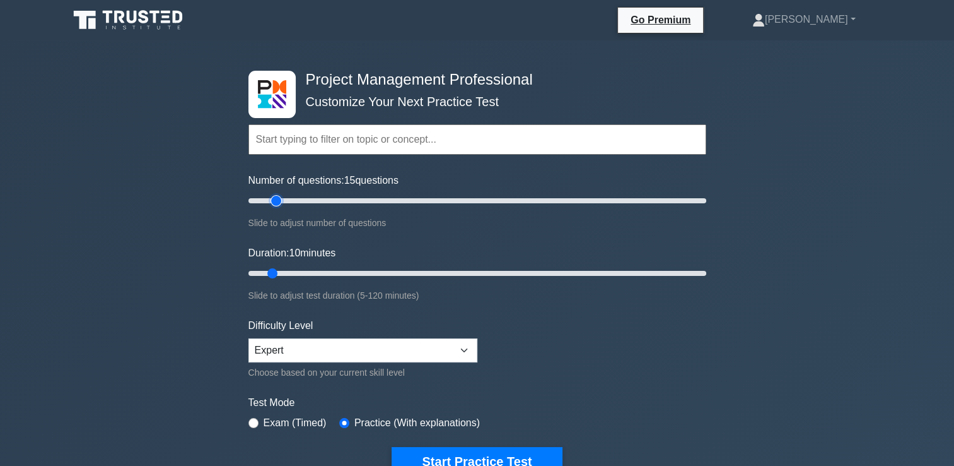
type input "15"
click at [279, 201] on input "Number of questions: 15 questions" at bounding box center [478, 200] width 458 height 15
click at [290, 269] on input "Duration: 10 minutes" at bounding box center [478, 273] width 458 height 15
type input "20"
click at [304, 268] on input "Duration: 20 minutes" at bounding box center [478, 273] width 458 height 15
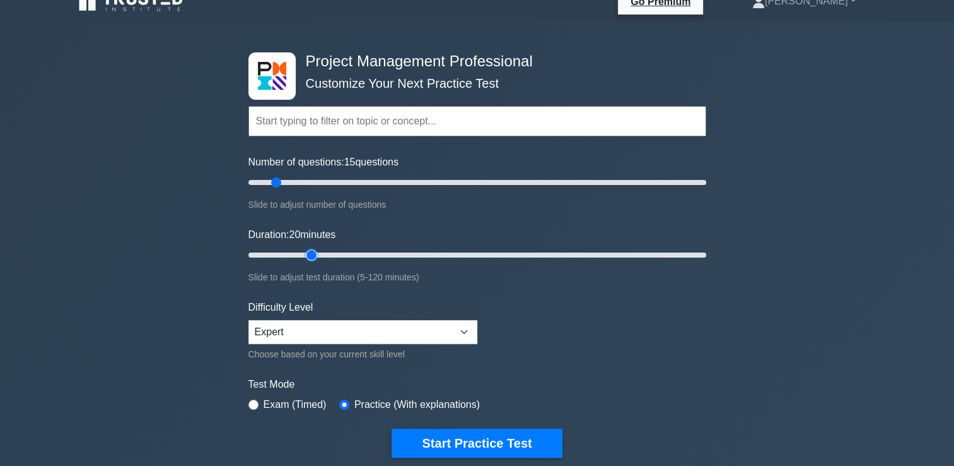
scroll to position [84, 0]
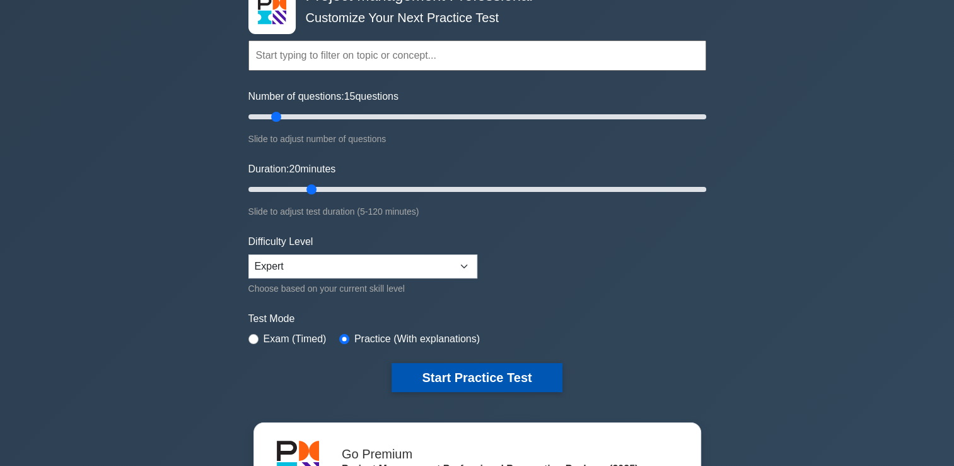
click at [518, 371] on button "Start Practice Test" at bounding box center [477, 377] width 170 height 29
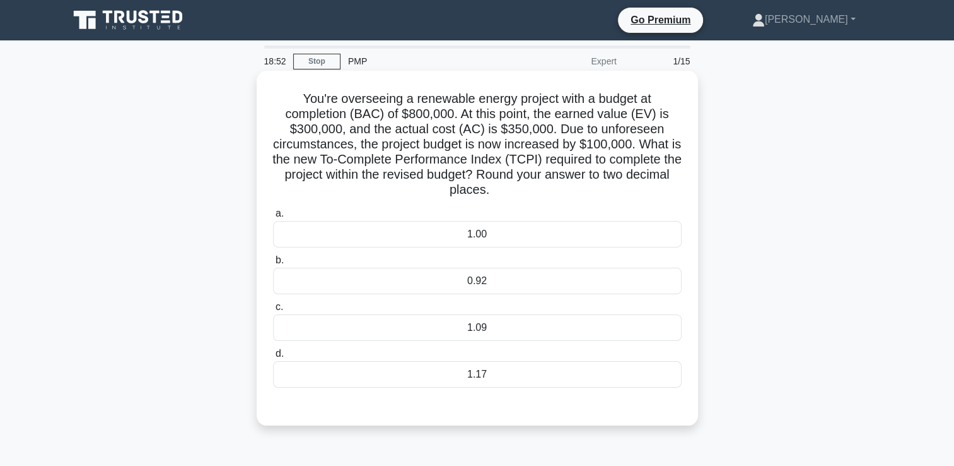
click at [567, 324] on div "1.09" at bounding box center [477, 327] width 409 height 26
click at [273, 311] on input "c. 1.09" at bounding box center [273, 307] width 0 height 8
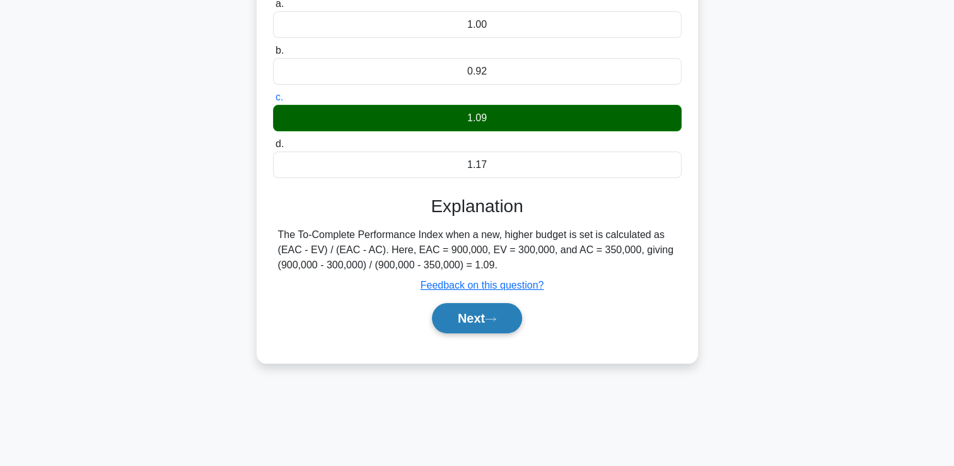
scroll to position [216, 0]
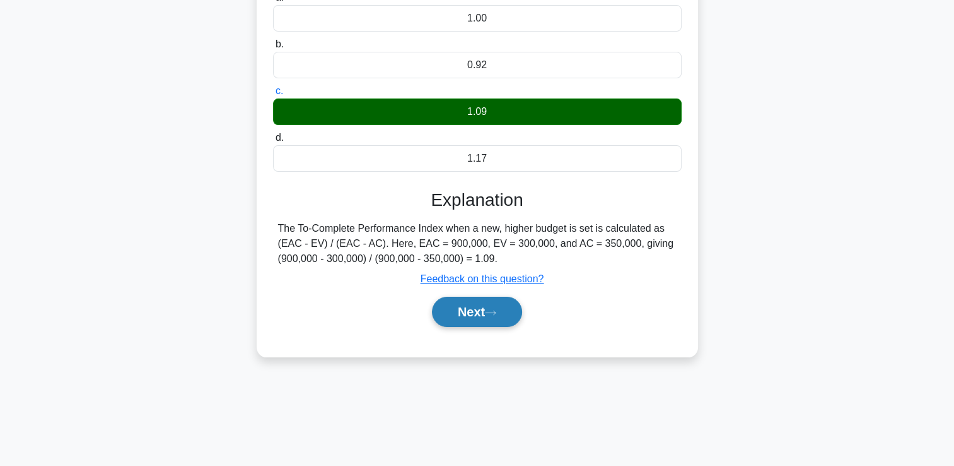
click at [459, 314] on button "Next" at bounding box center [477, 311] width 90 height 30
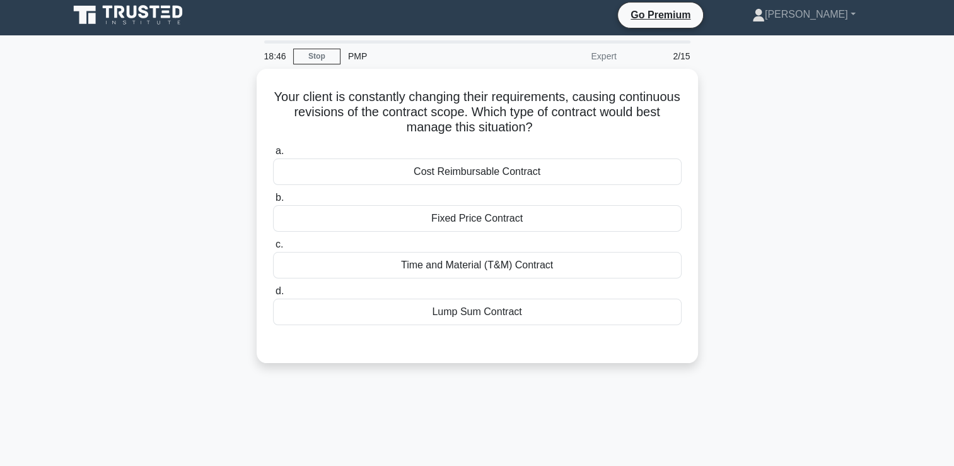
scroll to position [0, 0]
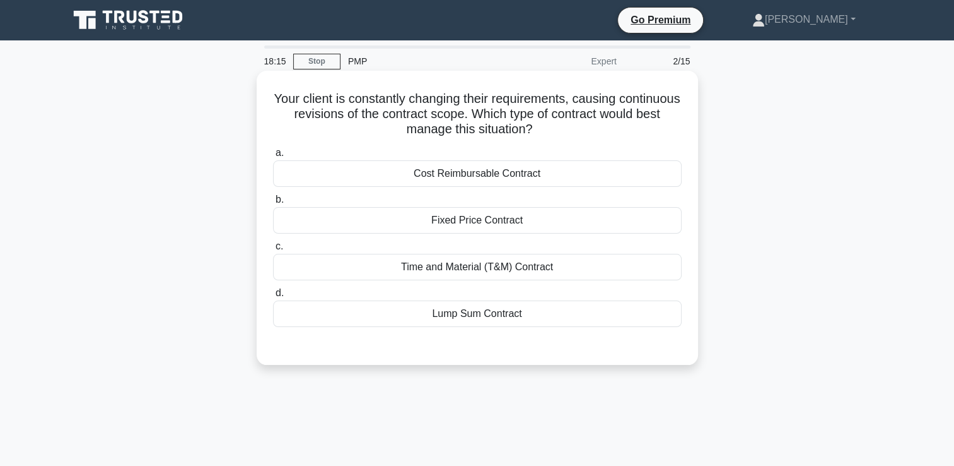
click at [567, 178] on div "Cost Reimbursable Contract" at bounding box center [477, 173] width 409 height 26
click at [273, 157] on input "a. Cost Reimbursable Contract" at bounding box center [273, 153] width 0 height 8
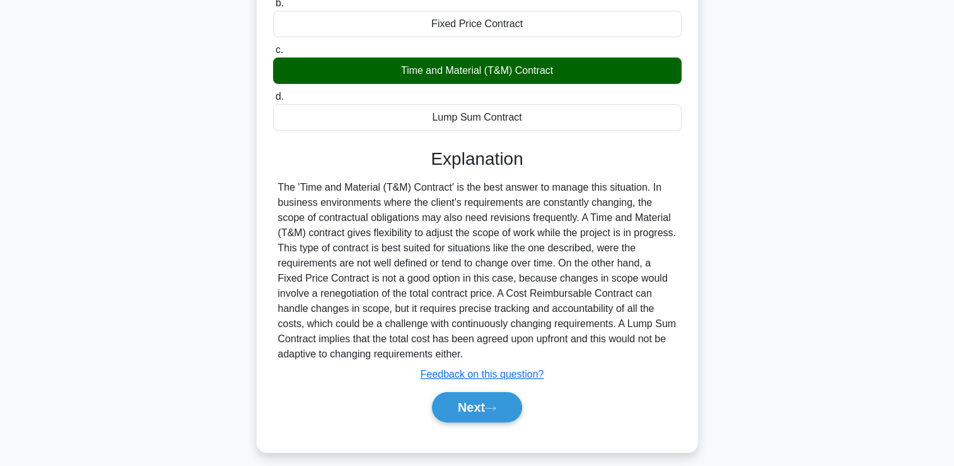
scroll to position [216, 0]
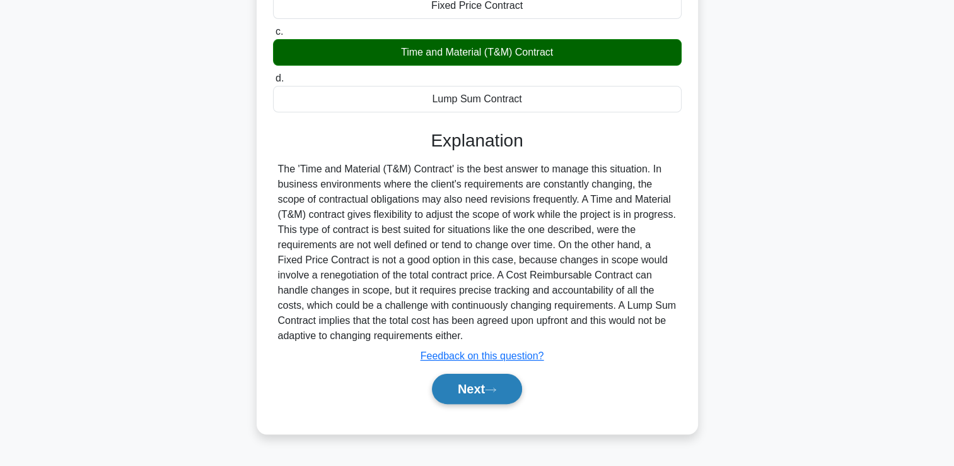
click at [452, 387] on button "Next" at bounding box center [477, 388] width 90 height 30
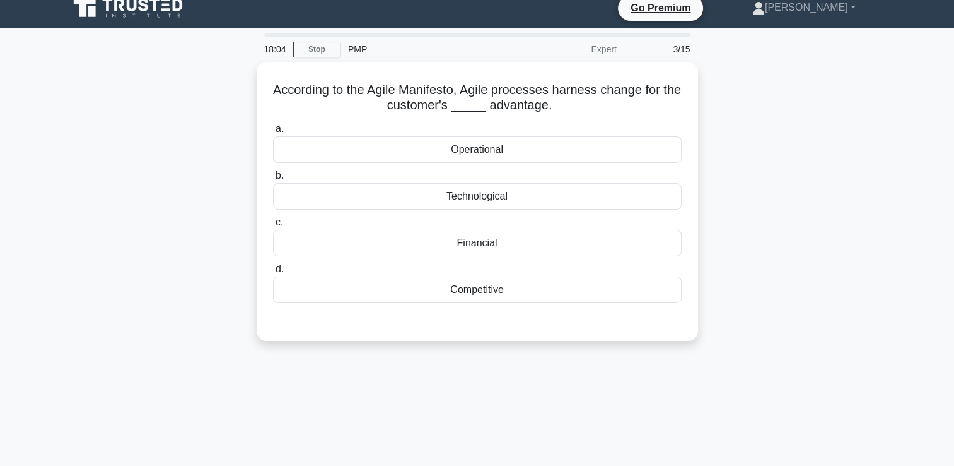
scroll to position [0, 0]
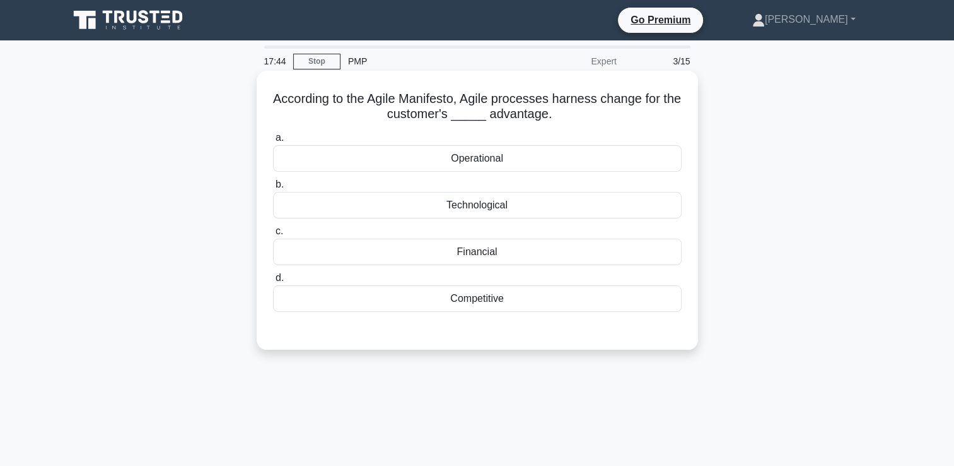
click at [513, 294] on div "Competitive" at bounding box center [477, 298] width 409 height 26
click at [273, 282] on input "d. Competitive" at bounding box center [273, 278] width 0 height 8
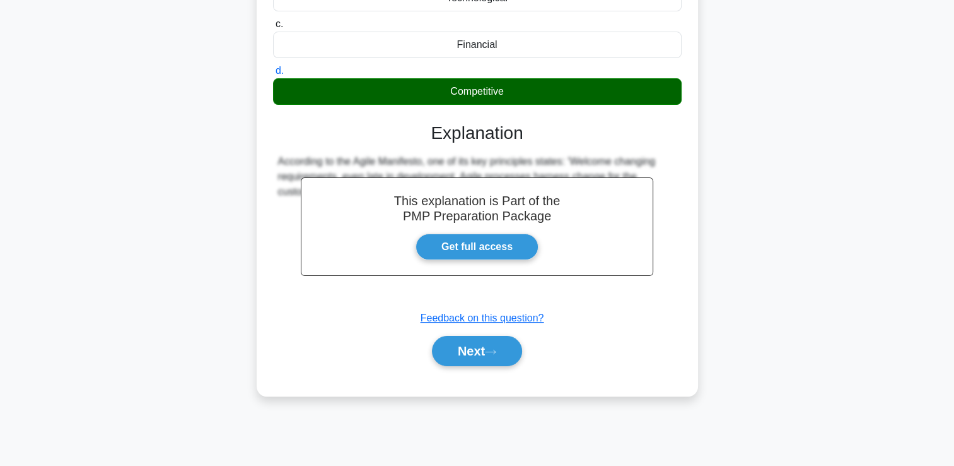
scroll to position [216, 0]
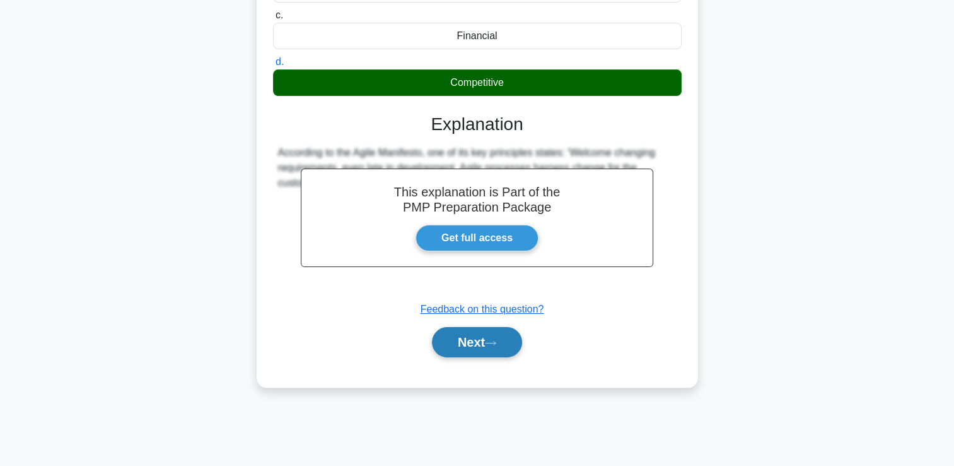
click at [495, 342] on icon at bounding box center [491, 343] width 10 height 4
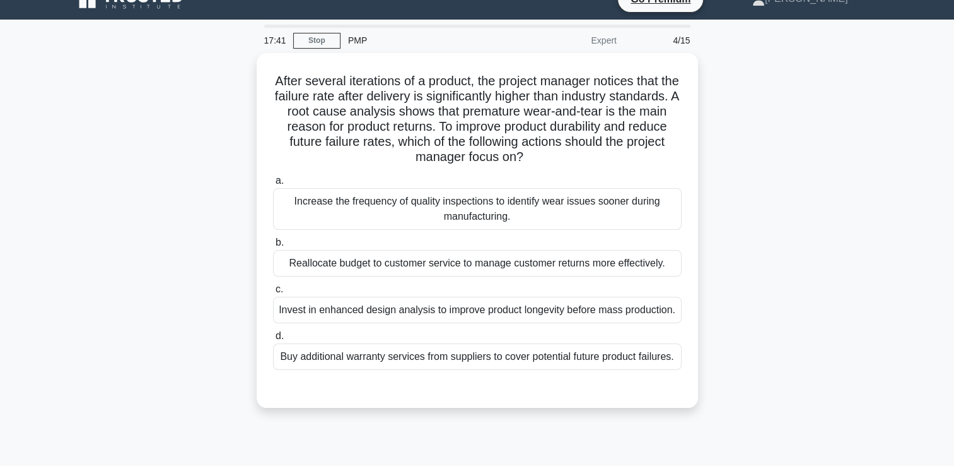
scroll to position [0, 0]
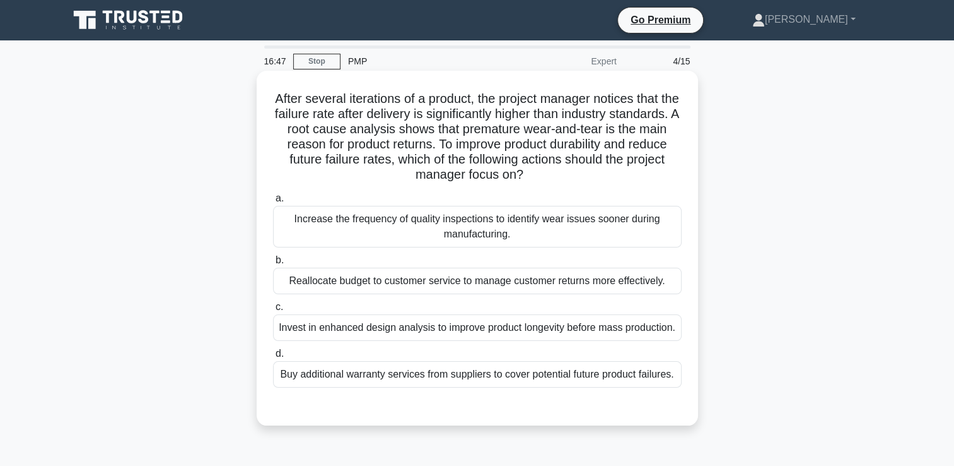
click at [389, 236] on div "Increase the frequency of quality inspections to identify wear issues sooner du…" at bounding box center [477, 227] width 409 height 42
click at [273, 202] on input "a. Increase the frequency of quality inspections to identify wear issues sooner…" at bounding box center [273, 198] width 0 height 8
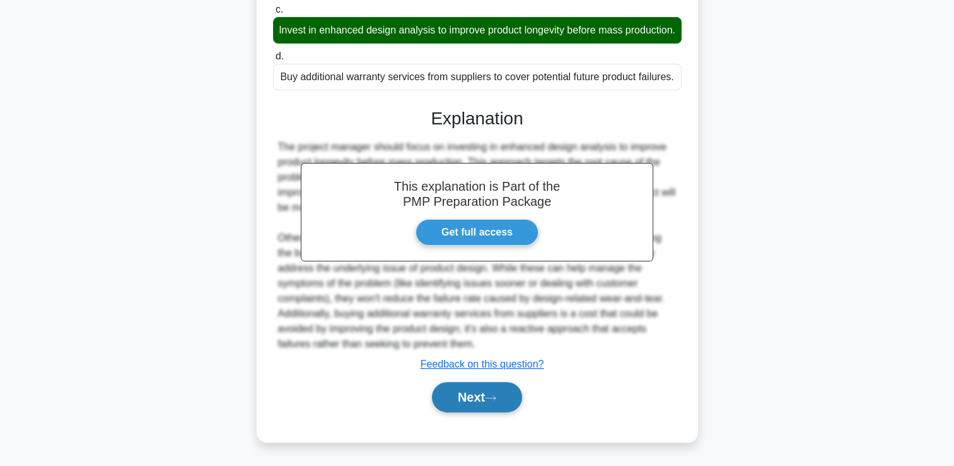
click at [488, 399] on button "Next" at bounding box center [477, 397] width 90 height 30
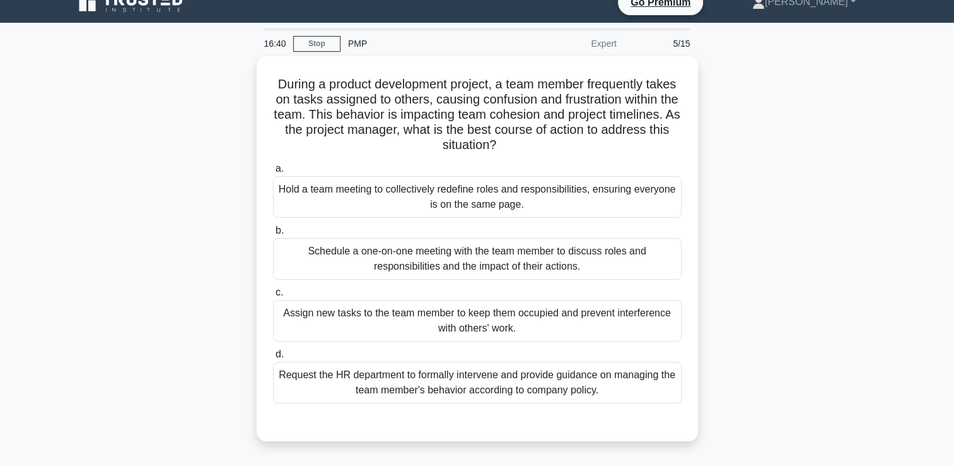
scroll to position [5, 0]
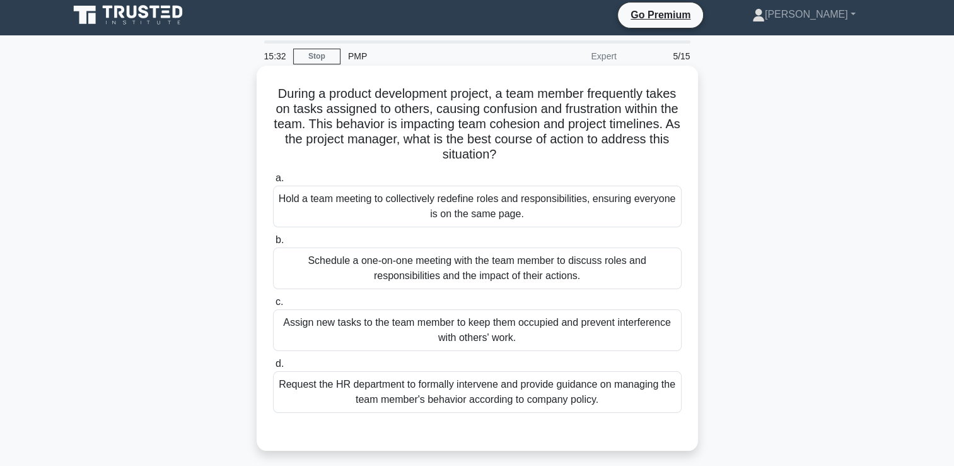
click at [443, 208] on div "Hold a team meeting to collectively redefine roles and responsibilities, ensuri…" at bounding box center [477, 206] width 409 height 42
click at [273, 182] on input "a. Hold a team meeting to collectively redefine roles and responsibilities, ens…" at bounding box center [273, 178] width 0 height 8
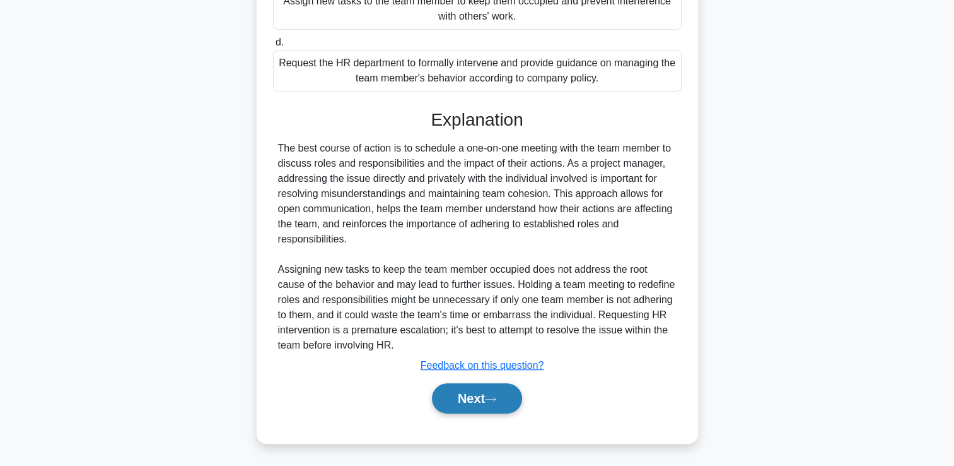
click at [489, 398] on button "Next" at bounding box center [477, 398] width 90 height 30
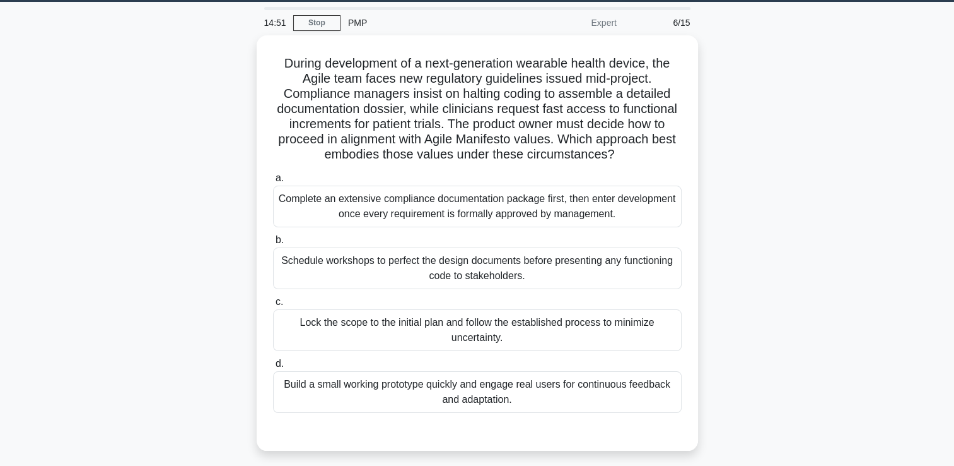
scroll to position [42, 0]
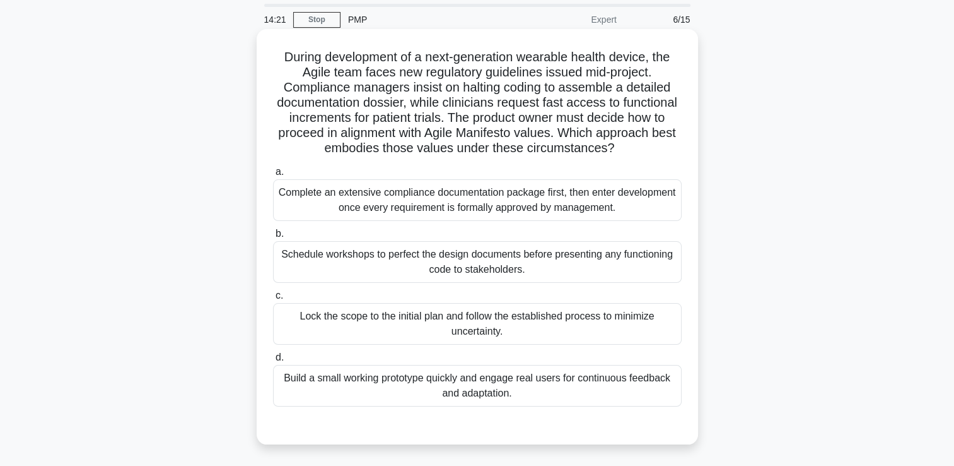
click at [300, 375] on div "Build a small working prototype quickly and engage real users for continuous fe…" at bounding box center [477, 386] width 409 height 42
click at [273, 361] on input "d. Build a small working prototype quickly and engage real users for continuous…" at bounding box center [273, 357] width 0 height 8
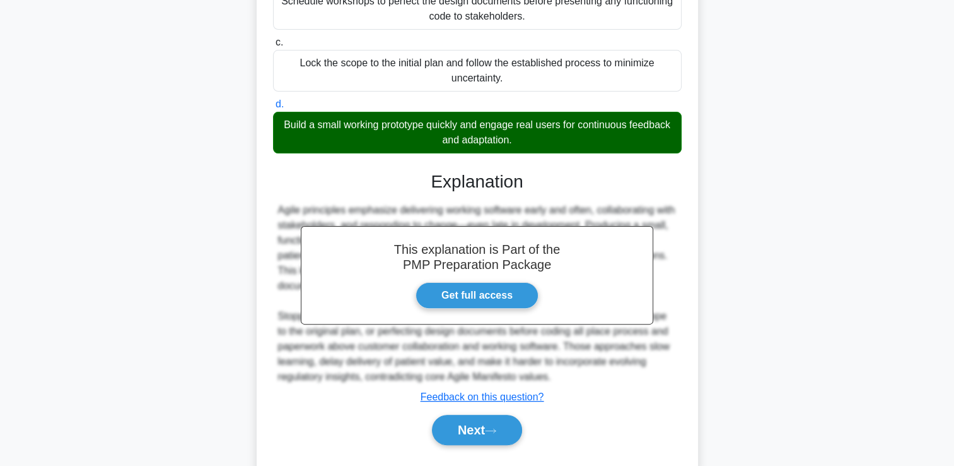
scroll to position [326, 0]
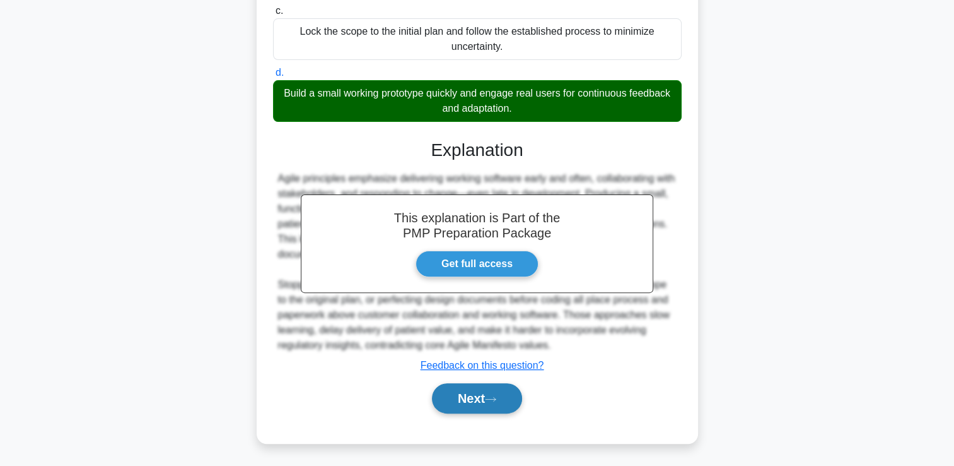
click at [483, 390] on button "Next" at bounding box center [477, 398] width 90 height 30
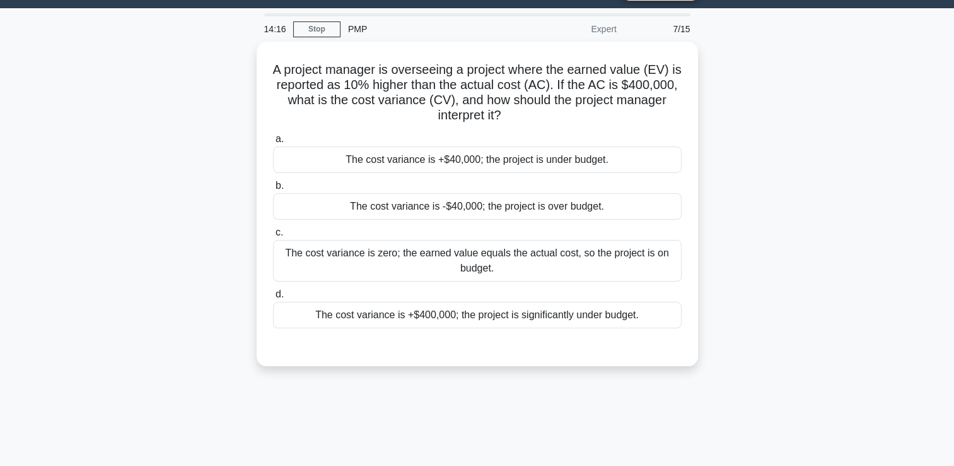
scroll to position [5, 0]
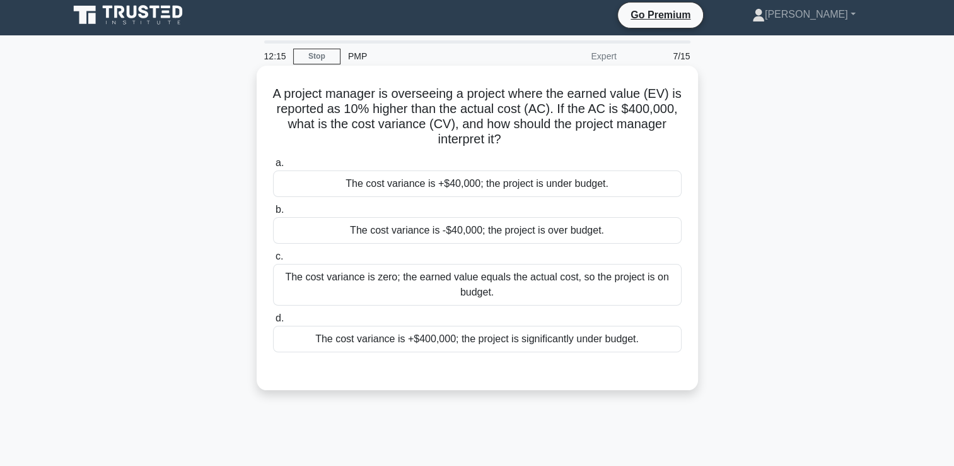
click at [490, 181] on div "The cost variance is +$40,000; the project is under budget." at bounding box center [477, 183] width 409 height 26
click at [273, 167] on input "a. The cost variance is +$40,000; the project is under budget." at bounding box center [273, 163] width 0 height 8
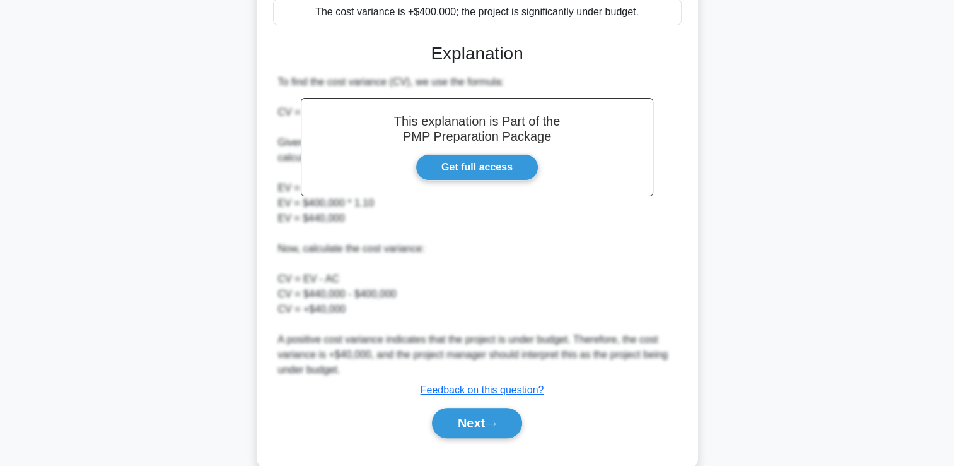
scroll to position [356, 0]
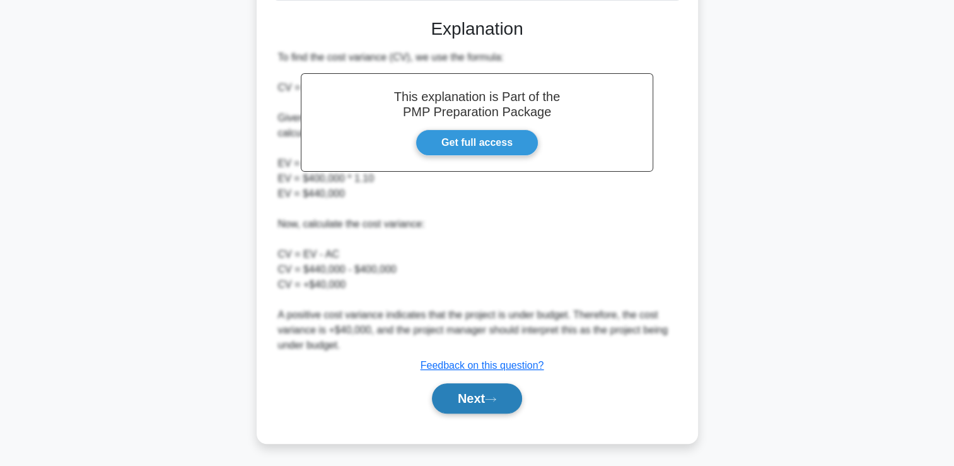
click at [472, 411] on button "Next" at bounding box center [477, 398] width 90 height 30
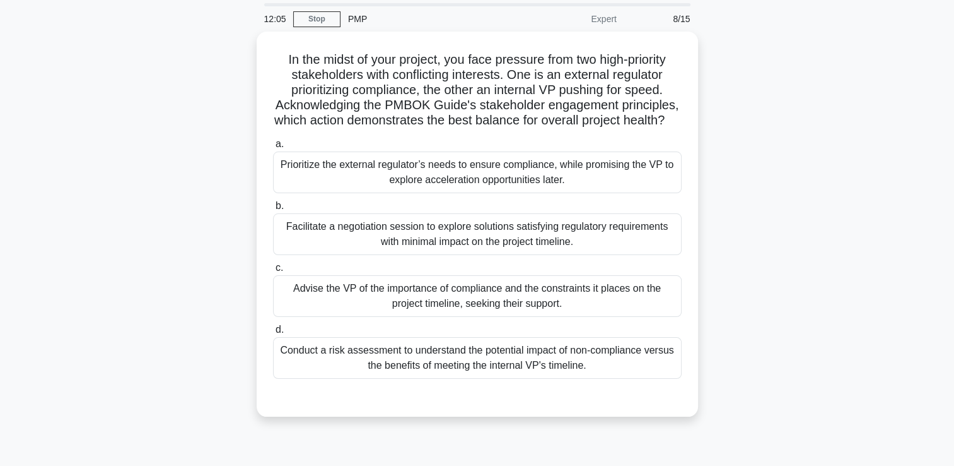
scroll to position [48, 0]
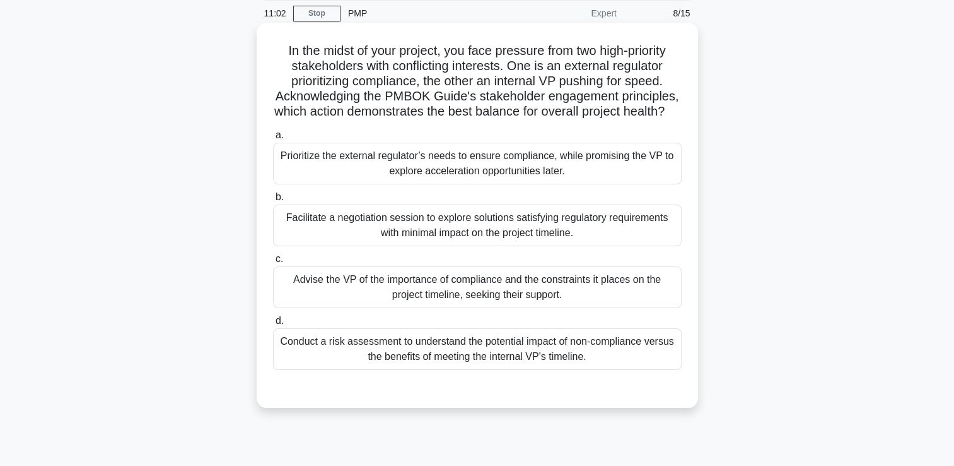
click at [553, 242] on div "Facilitate a negotiation session to explore solutions satisfying regulatory req…" at bounding box center [477, 225] width 409 height 42
click at [273, 201] on input "b. Facilitate a negotiation session to explore solutions satisfying regulatory …" at bounding box center [273, 197] width 0 height 8
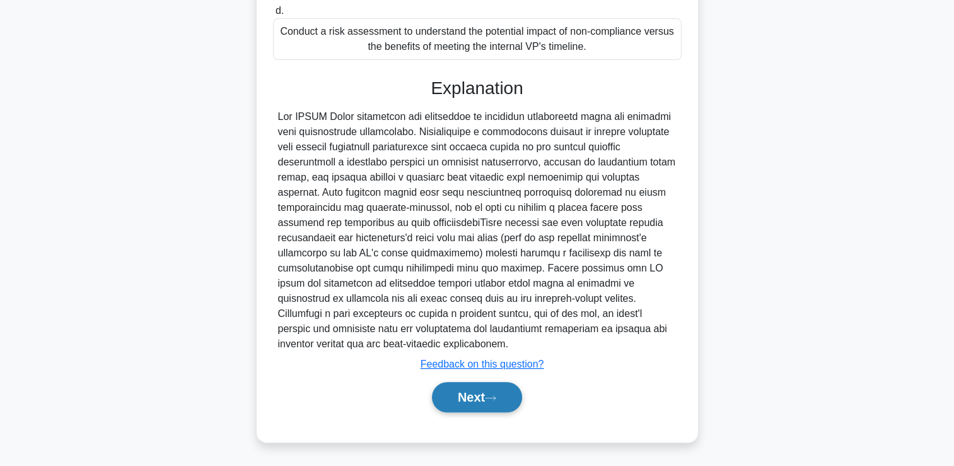
click at [456, 394] on button "Next" at bounding box center [477, 397] width 90 height 30
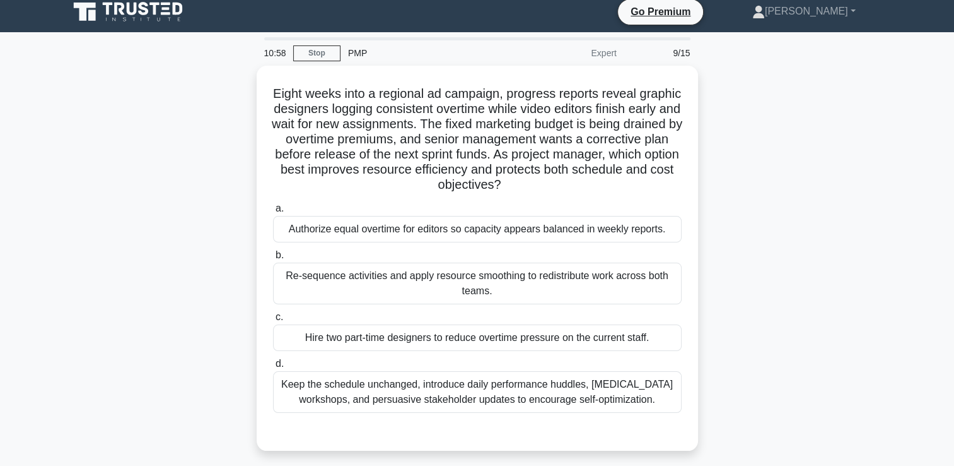
scroll to position [0, 0]
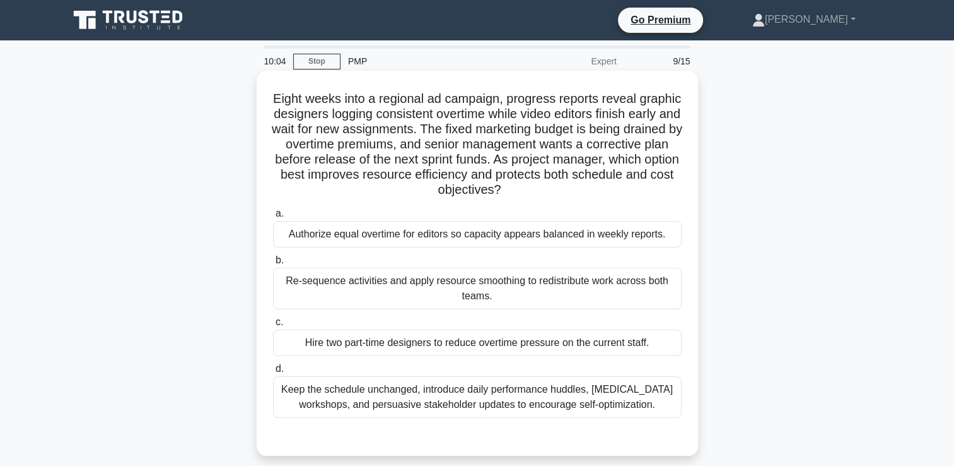
click at [358, 286] on div "Re-sequence activities and apply resource smoothing to redistribute work across…" at bounding box center [477, 288] width 409 height 42
click at [273, 264] on input "b. Re-sequence activities and apply resource smoothing to redistribute work acr…" at bounding box center [273, 260] width 0 height 8
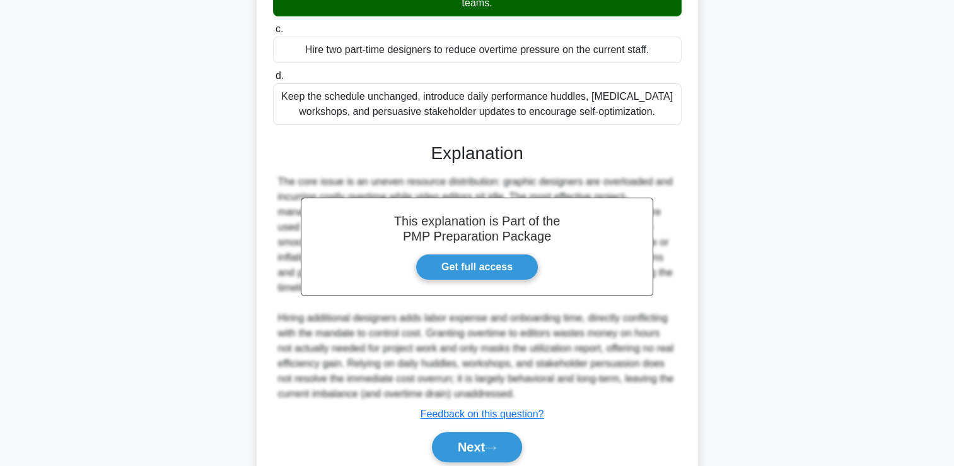
scroll to position [315, 0]
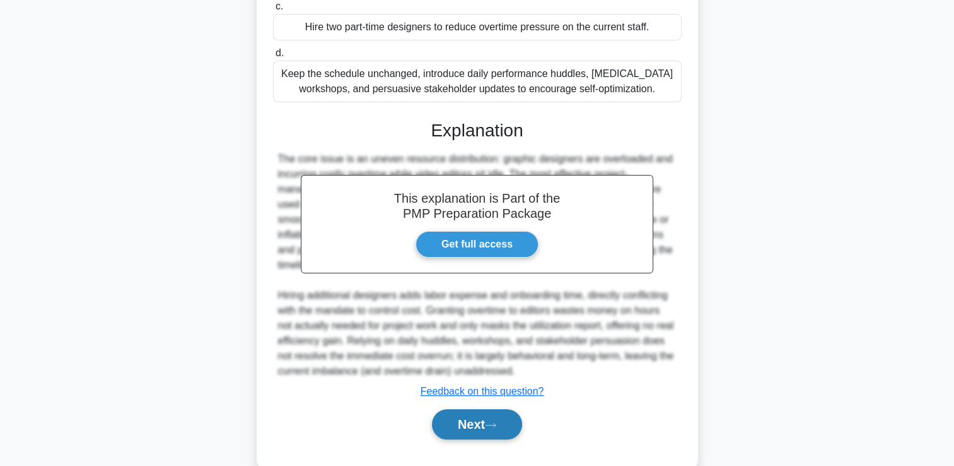
click at [484, 425] on button "Next" at bounding box center [477, 424] width 90 height 30
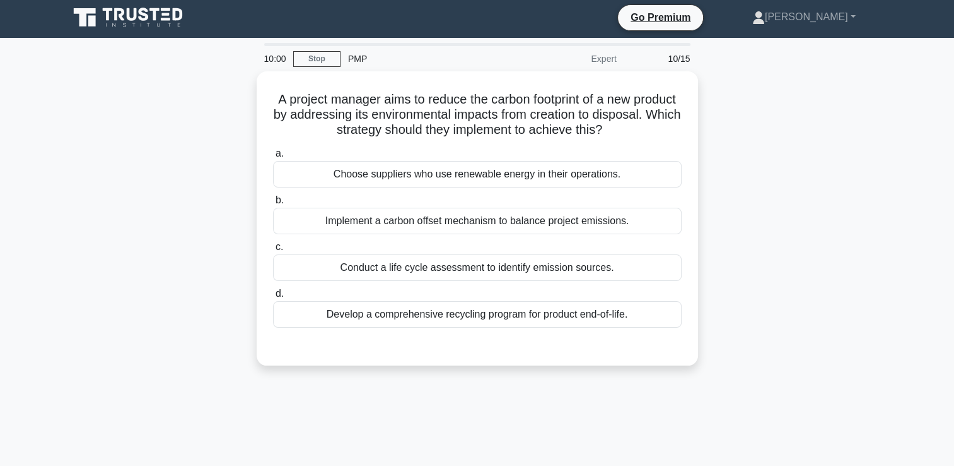
scroll to position [0, 0]
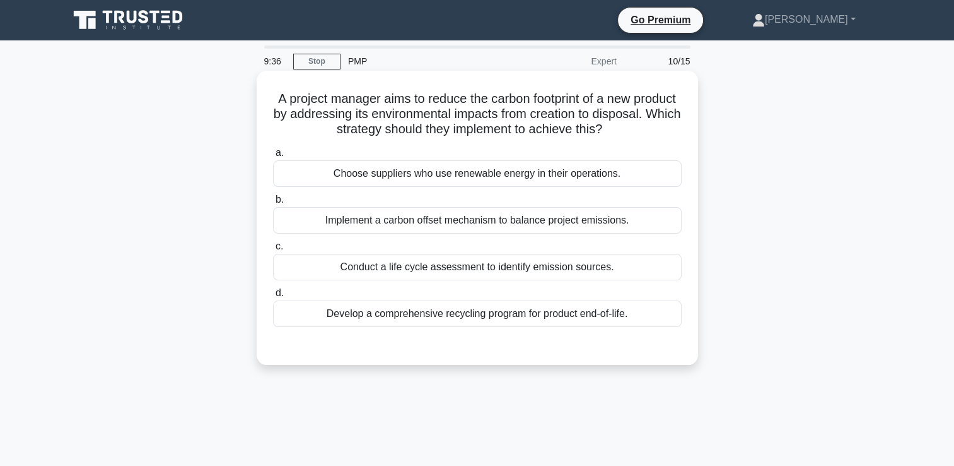
click at [476, 273] on div "Conduct a life cycle assessment to identify emission sources." at bounding box center [477, 267] width 409 height 26
click at [273, 250] on input "c. Conduct a life cycle assessment to identify emission sources." at bounding box center [273, 246] width 0 height 8
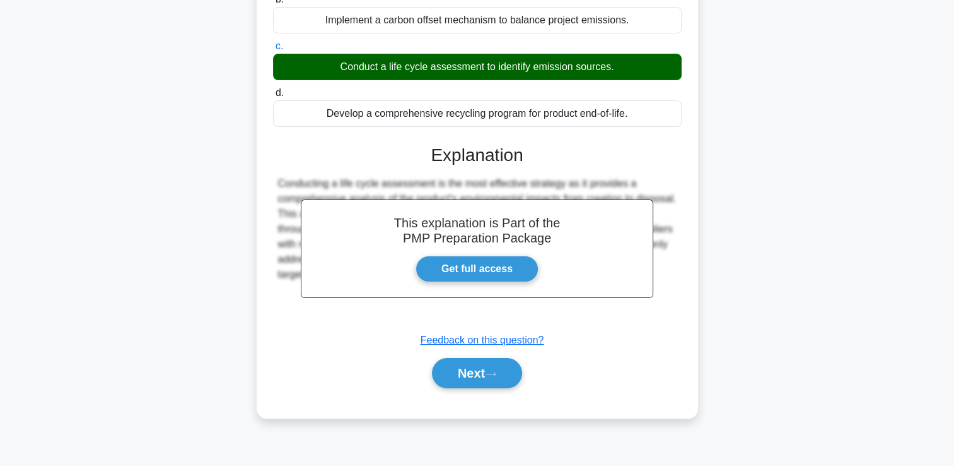
scroll to position [216, 0]
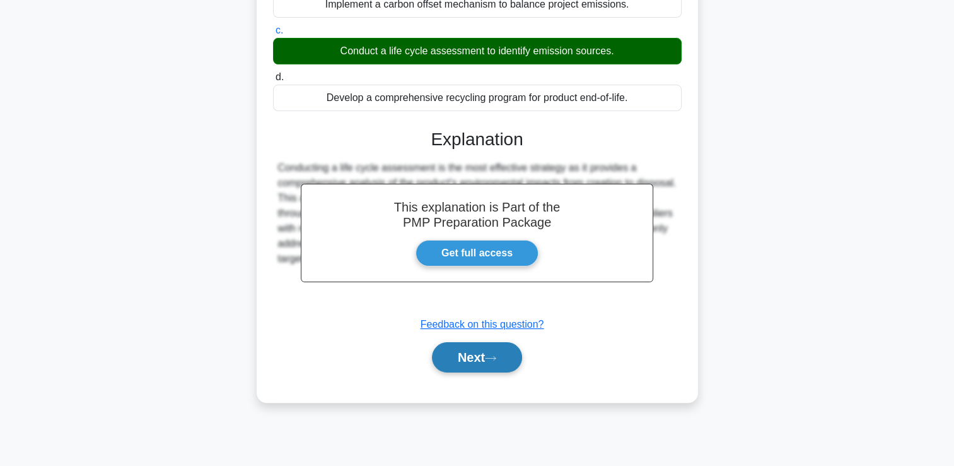
click at [440, 356] on button "Next" at bounding box center [477, 357] width 90 height 30
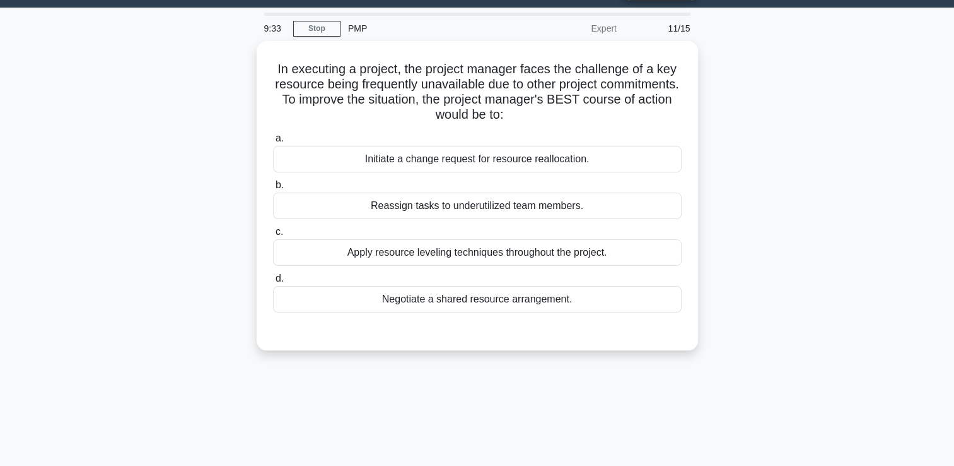
scroll to position [0, 0]
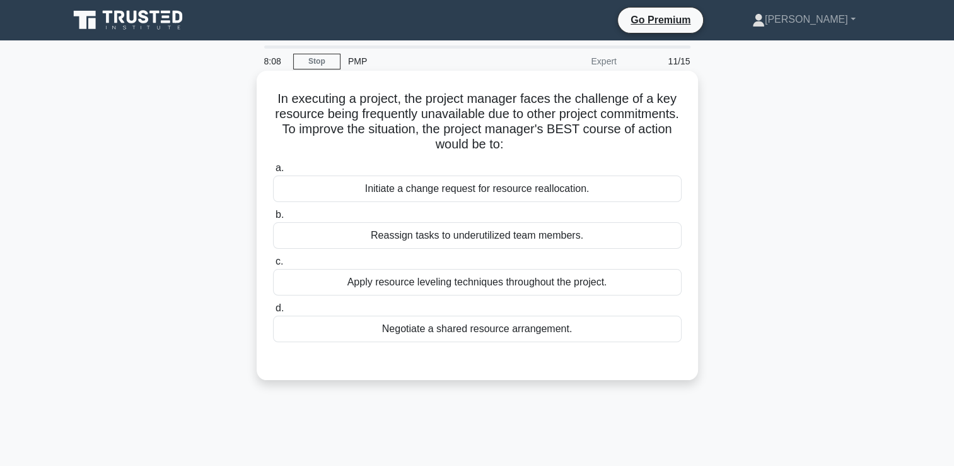
click at [466, 332] on div "Negotiate a shared resource arrangement." at bounding box center [477, 328] width 409 height 26
click at [273, 312] on input "d. Negotiate a shared resource arrangement." at bounding box center [273, 308] width 0 height 8
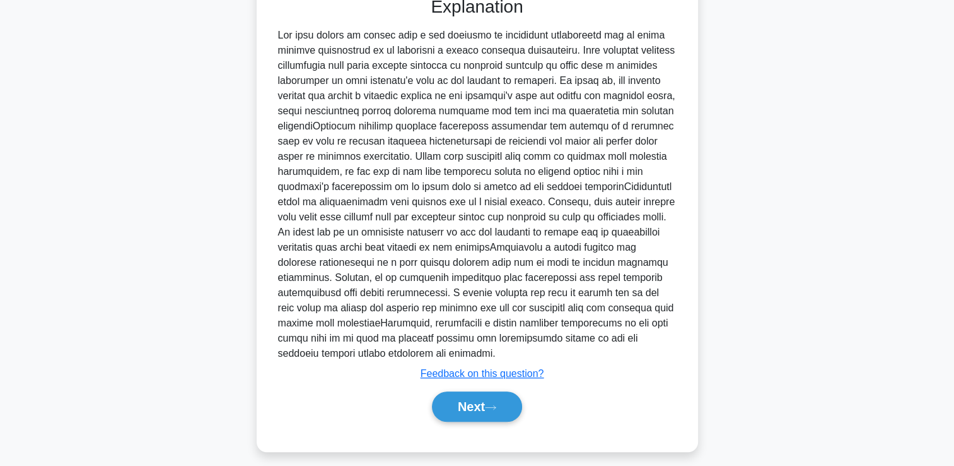
scroll to position [372, 0]
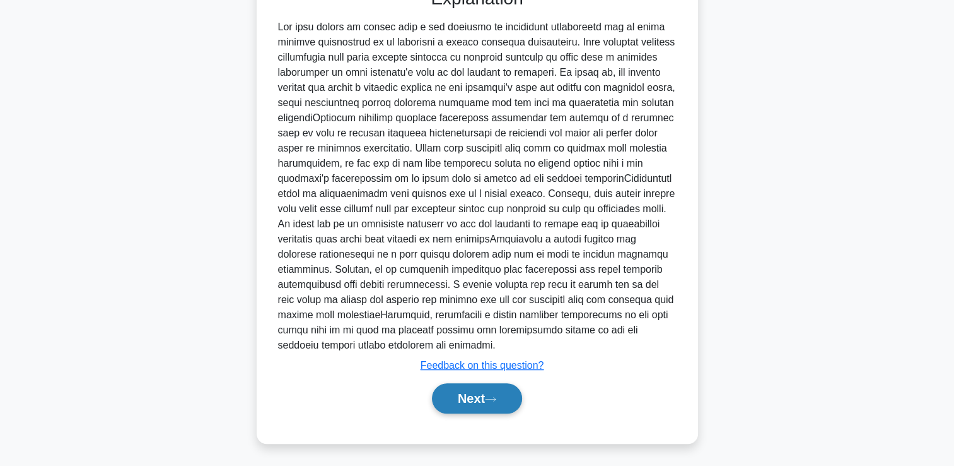
click at [451, 400] on button "Next" at bounding box center [477, 398] width 90 height 30
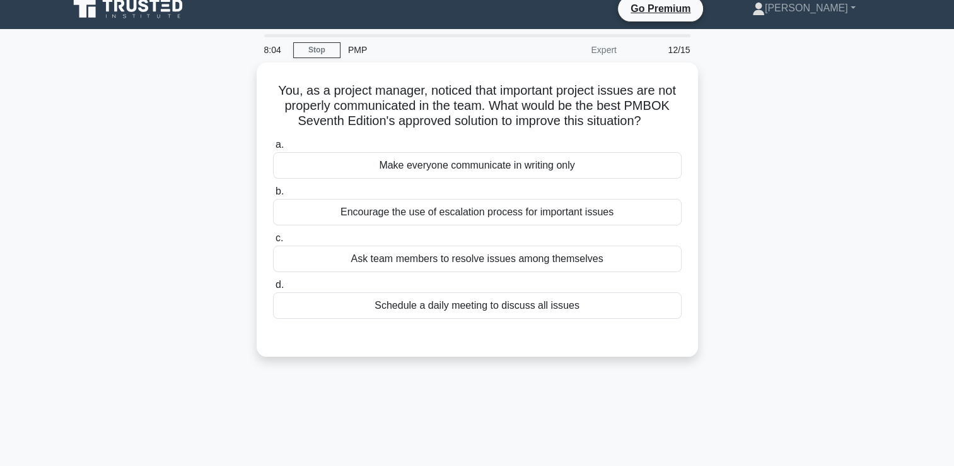
scroll to position [0, 0]
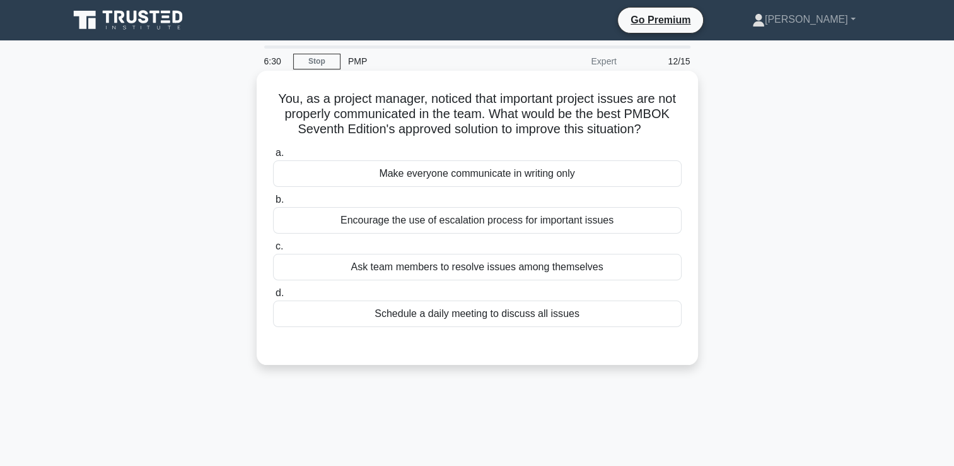
click at [436, 220] on div "Encourage the use of escalation process for important issues" at bounding box center [477, 220] width 409 height 26
click at [273, 204] on input "b. Encourage the use of escalation process for important issues" at bounding box center [273, 200] width 0 height 8
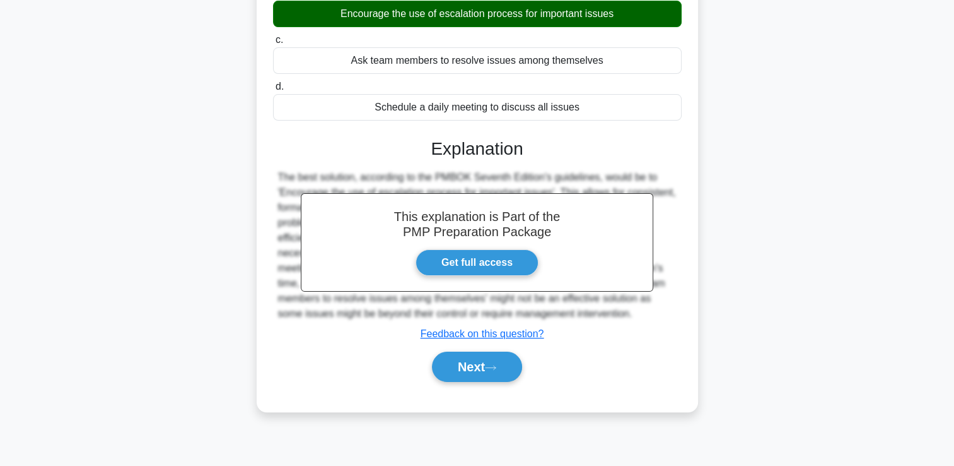
scroll to position [216, 0]
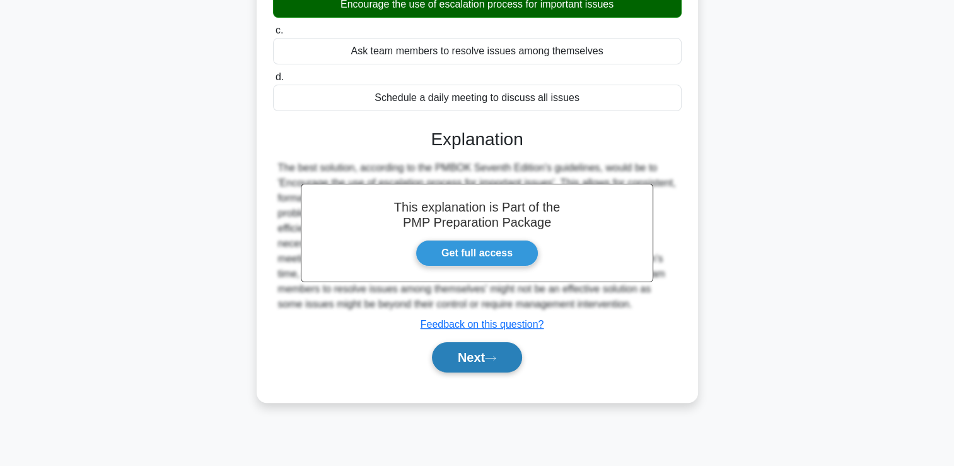
click at [464, 360] on button "Next" at bounding box center [477, 357] width 90 height 30
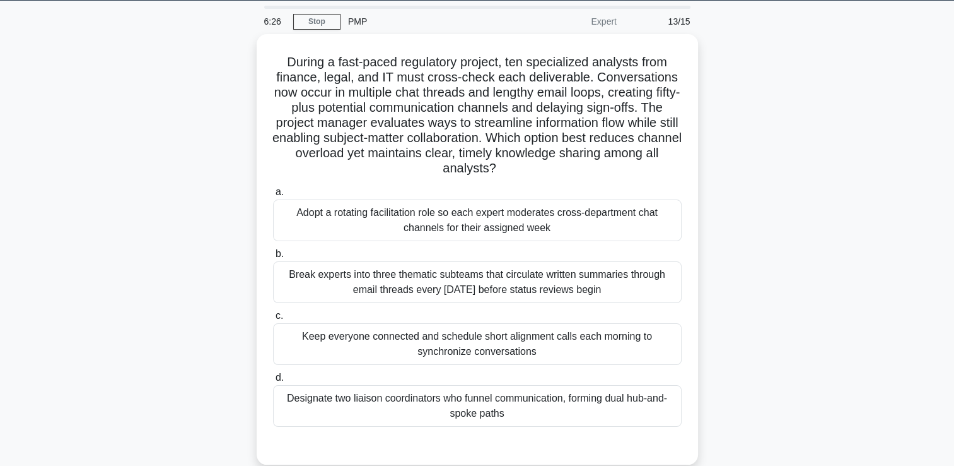
scroll to position [42, 0]
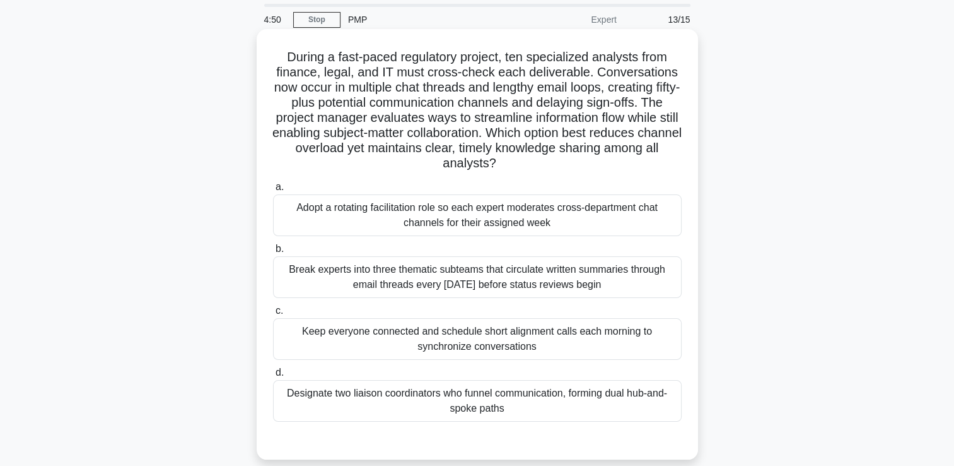
click at [626, 335] on div "Keep everyone connected and schedule short alignment calls each morning to sync…" at bounding box center [477, 339] width 409 height 42
click at [273, 315] on input "c. Keep everyone connected and schedule short alignment calls each morning to s…" at bounding box center [273, 311] width 0 height 8
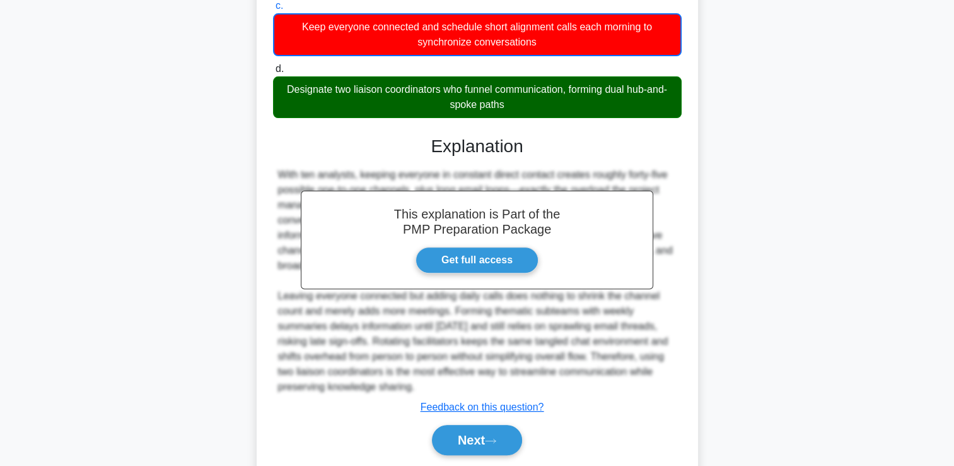
scroll to position [388, 0]
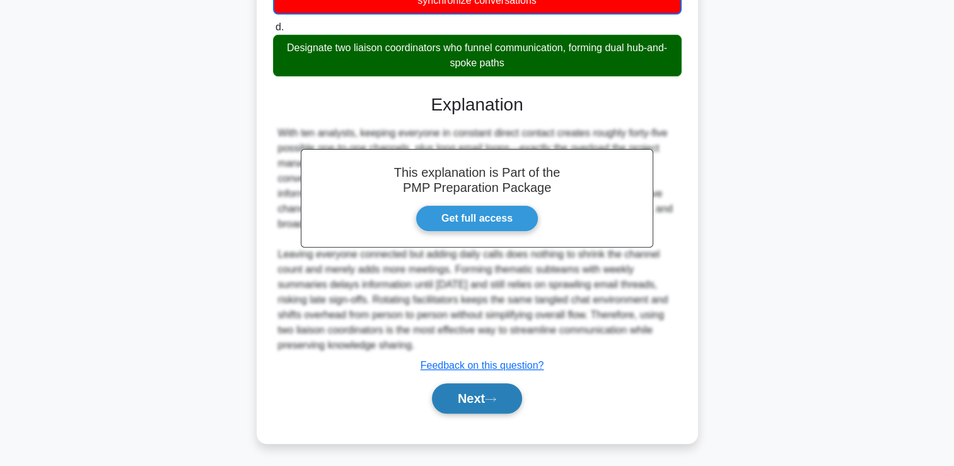
click at [484, 401] on button "Next" at bounding box center [477, 398] width 90 height 30
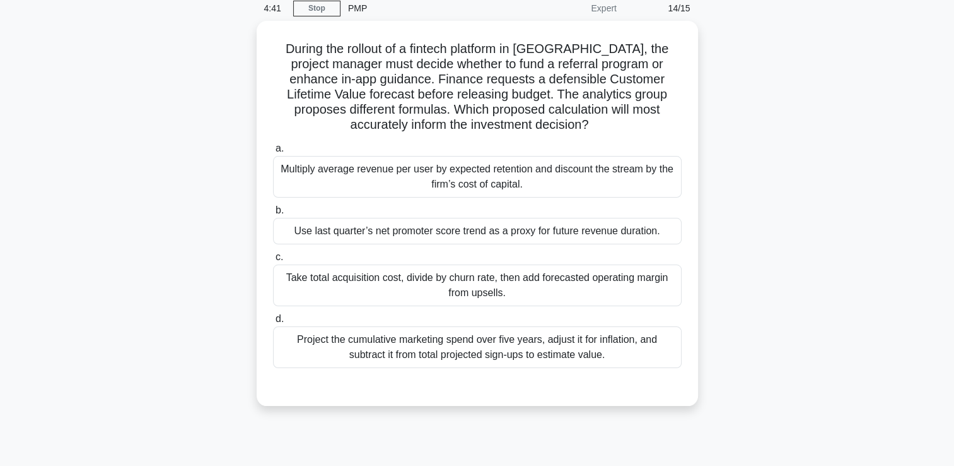
scroll to position [0, 0]
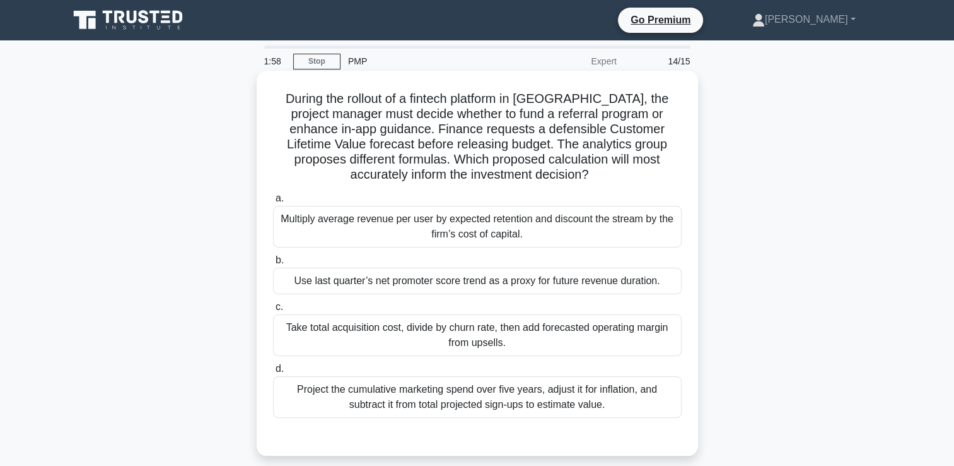
click at [388, 223] on div "Multiply average revenue per user by expected retention and discount the stream…" at bounding box center [477, 227] width 409 height 42
click at [273, 202] on input "a. Multiply average revenue per user by expected retention and discount the str…" at bounding box center [273, 198] width 0 height 8
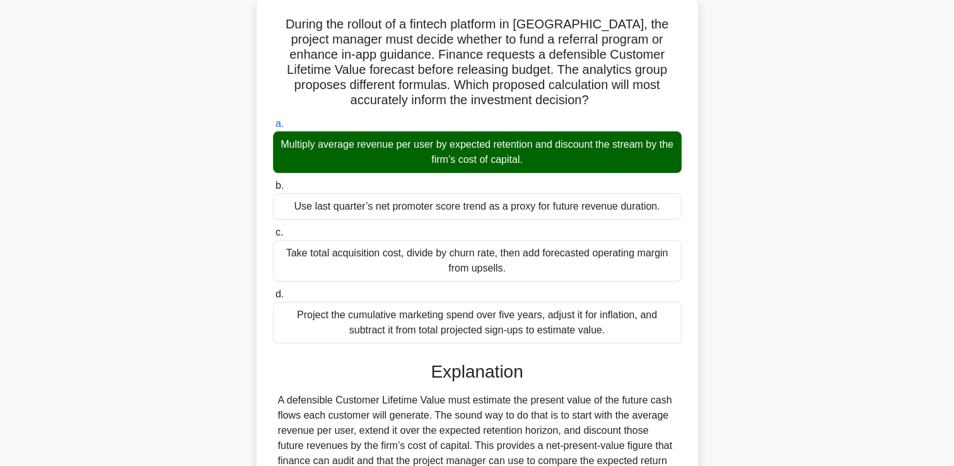
scroll to position [105, 0]
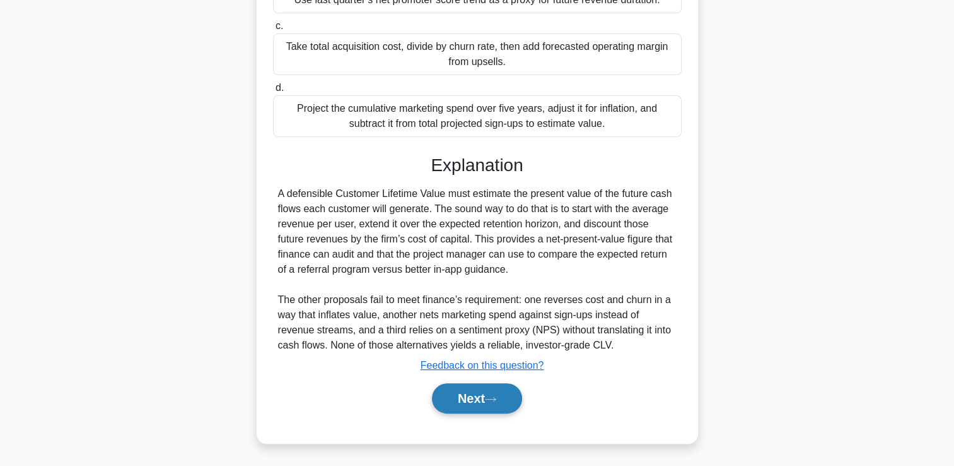
click at [501, 393] on button "Next" at bounding box center [477, 398] width 90 height 30
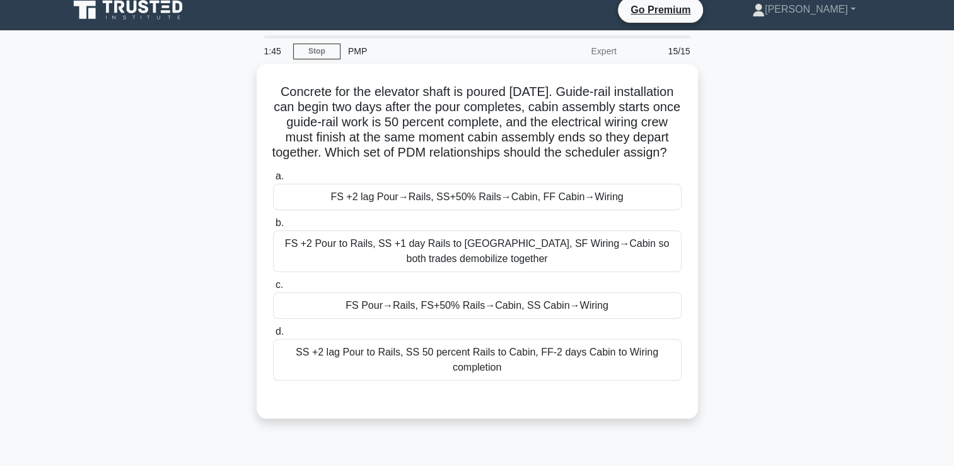
scroll to position [5, 0]
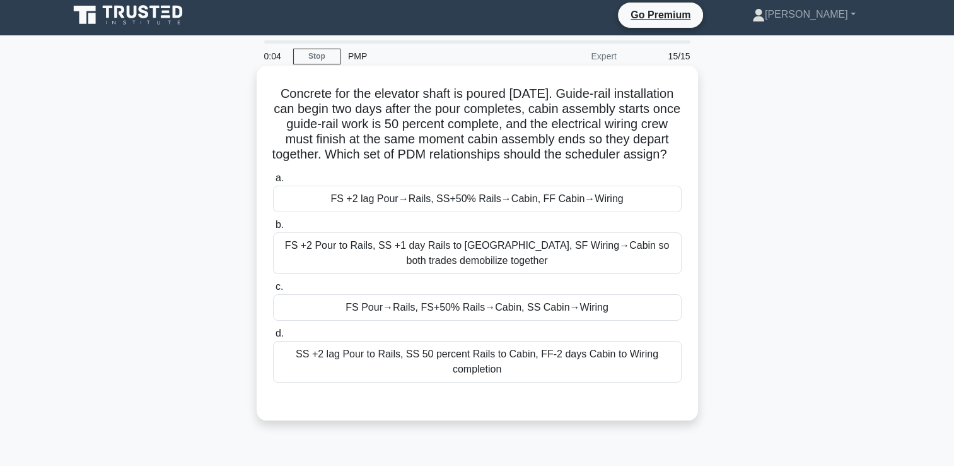
click at [456, 374] on div "SS +2 lag Pour to Rails, SS 50 percent Rails to Cabin, FF-2 days Cabin to Wirin…" at bounding box center [477, 362] width 409 height 42
click at [273, 337] on input "d. SS +2 lag Pour to Rails, SS 50 percent Rails to Cabin, FF-2 days Cabin to Wi…" at bounding box center [273, 333] width 0 height 8
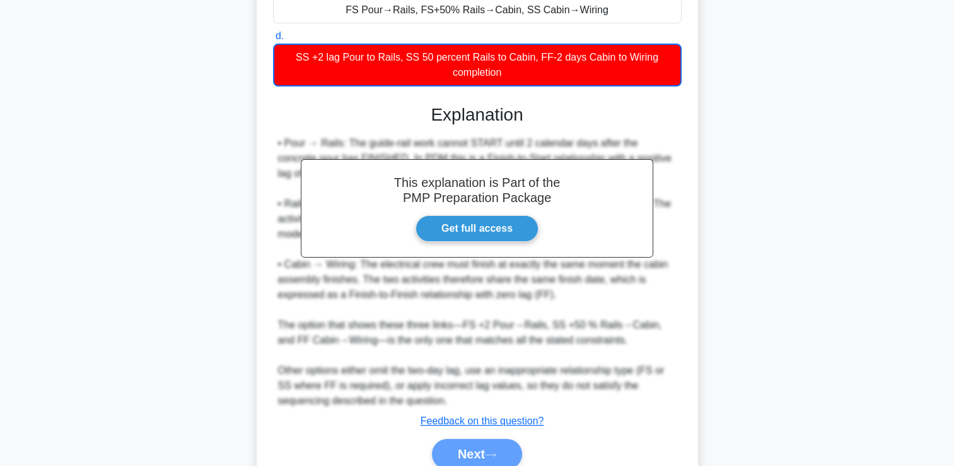
scroll to position [320, 0]
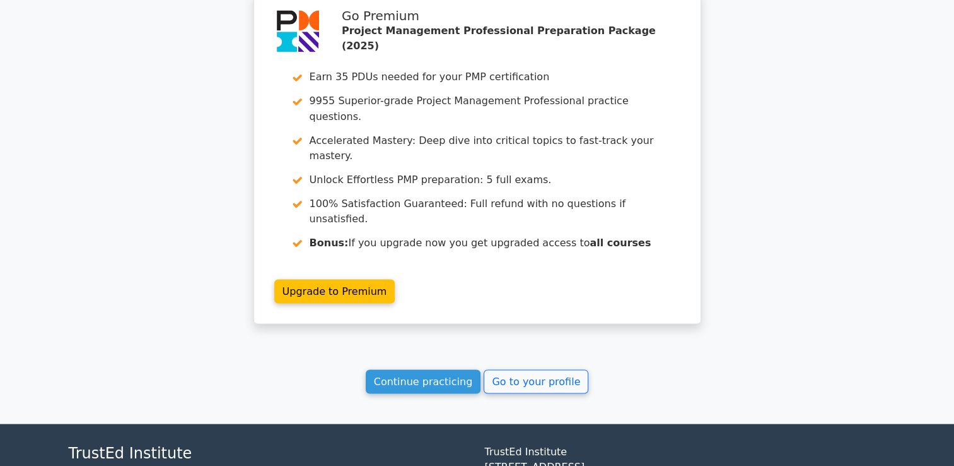
scroll to position [2292, 0]
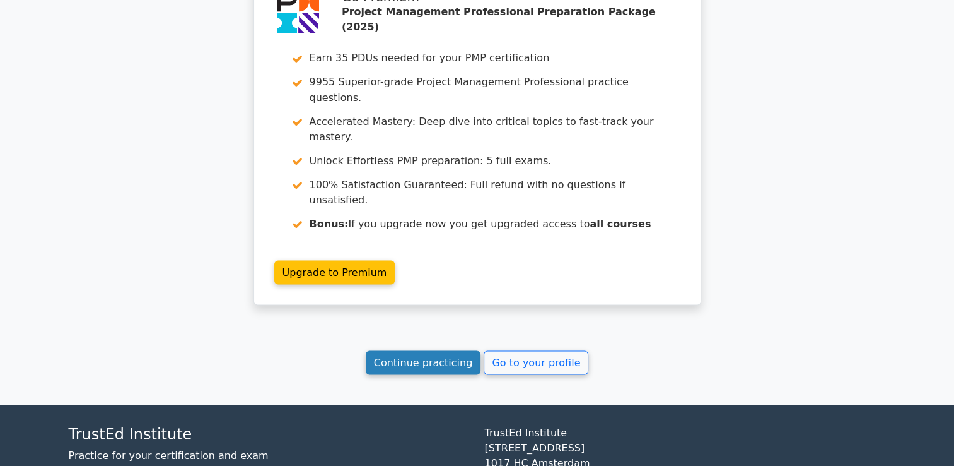
click at [421, 350] on link "Continue practicing" at bounding box center [423, 362] width 115 height 24
